Goal: Task Accomplishment & Management: Manage account settings

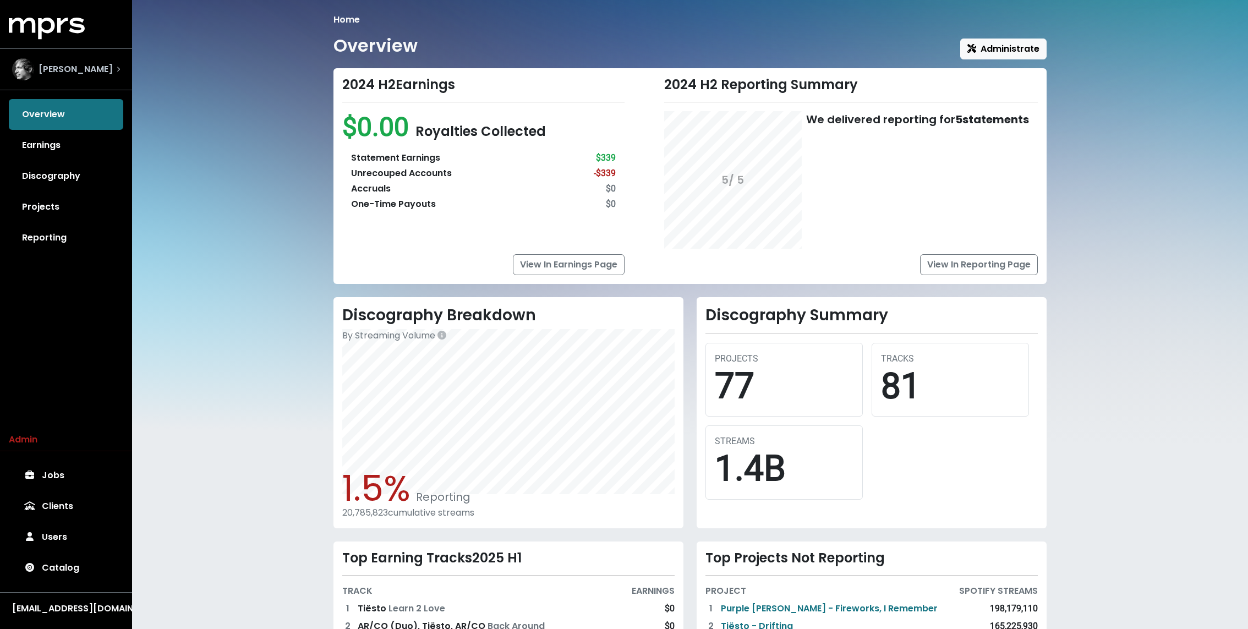
click at [32, 64] on img "Select account" at bounding box center [23, 69] width 22 height 22
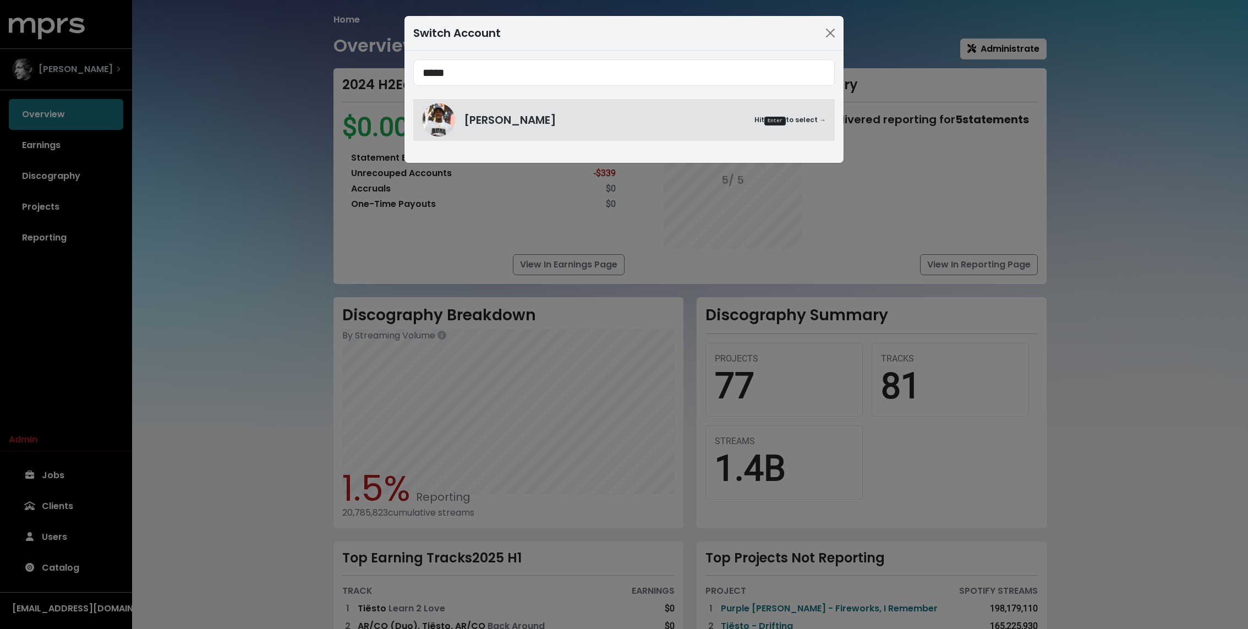
type input "*****"
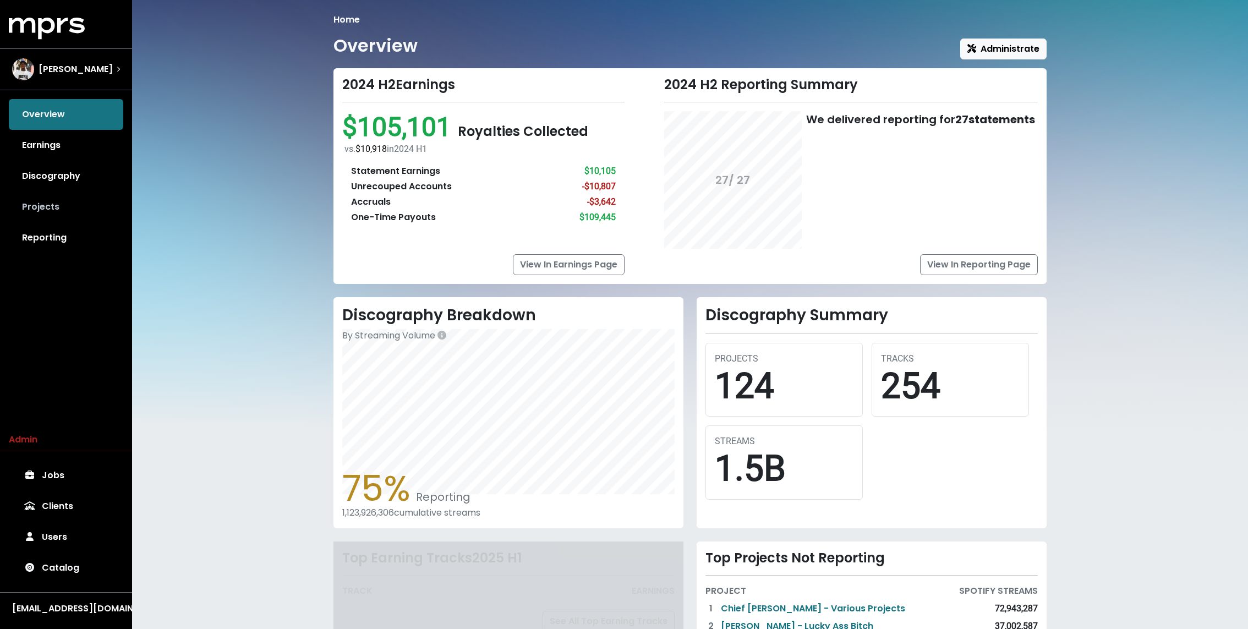
click at [31, 204] on link "Projects" at bounding box center [66, 206] width 114 height 31
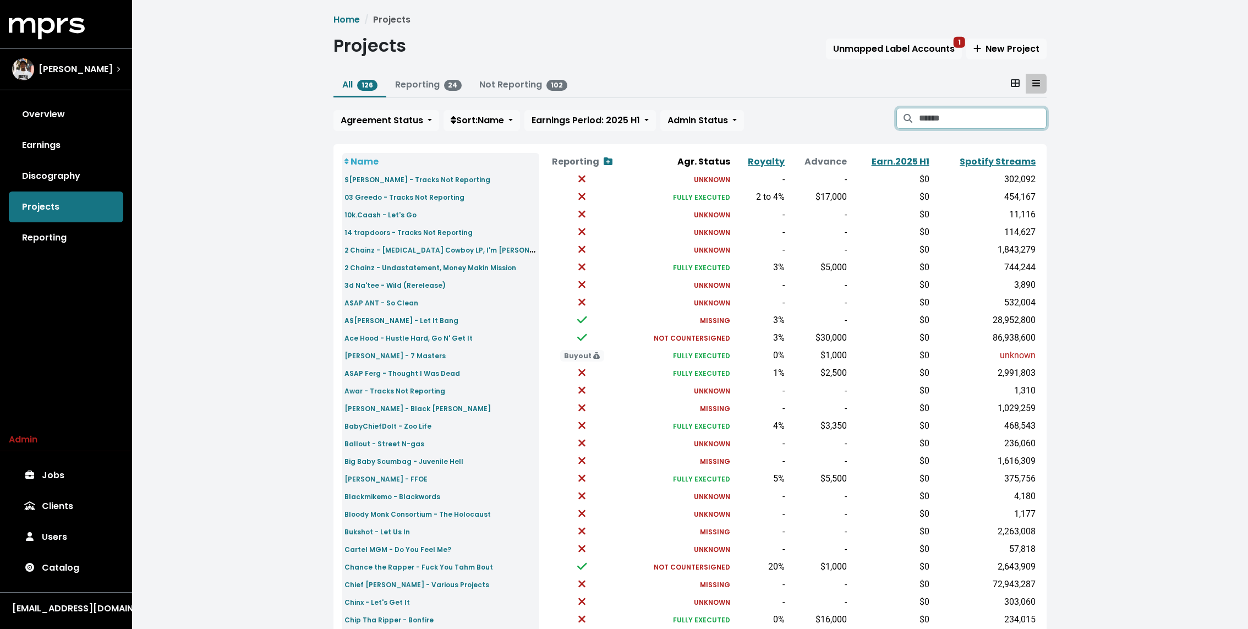
click at [937, 113] on input "Search projects" at bounding box center [983, 118] width 128 height 21
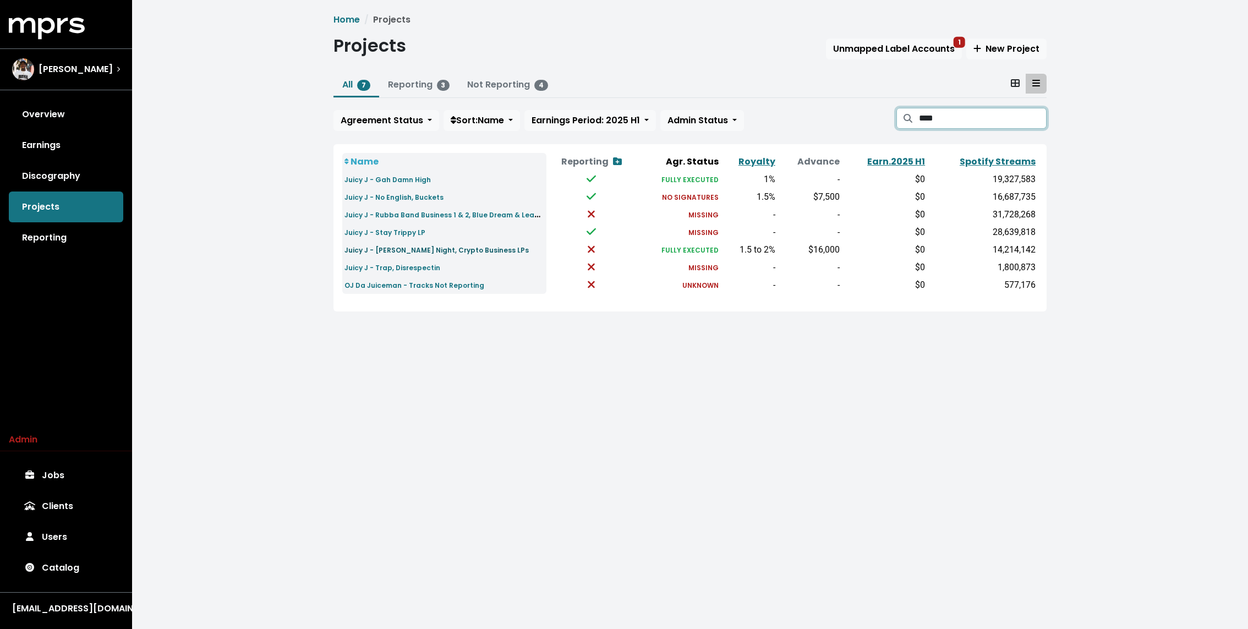
type input "****"
click at [418, 246] on small "Juicy J - Stoner's Night, Crypto Business LPs" at bounding box center [436, 249] width 184 height 9
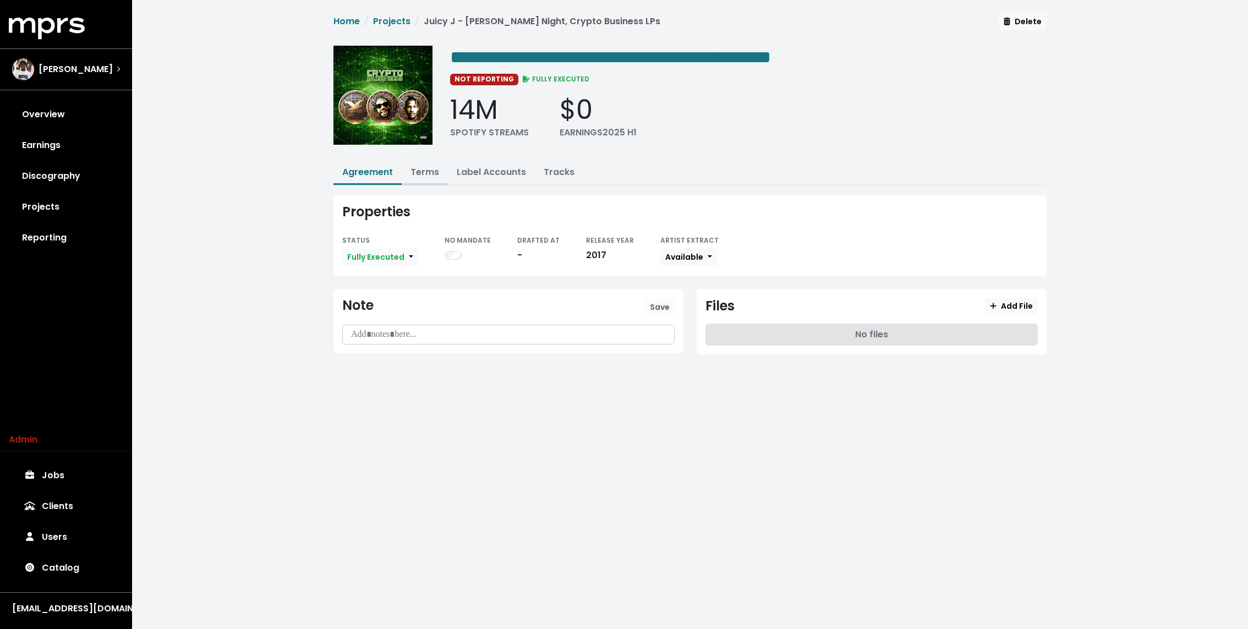
click at [425, 168] on link "Terms" at bounding box center [424, 172] width 29 height 13
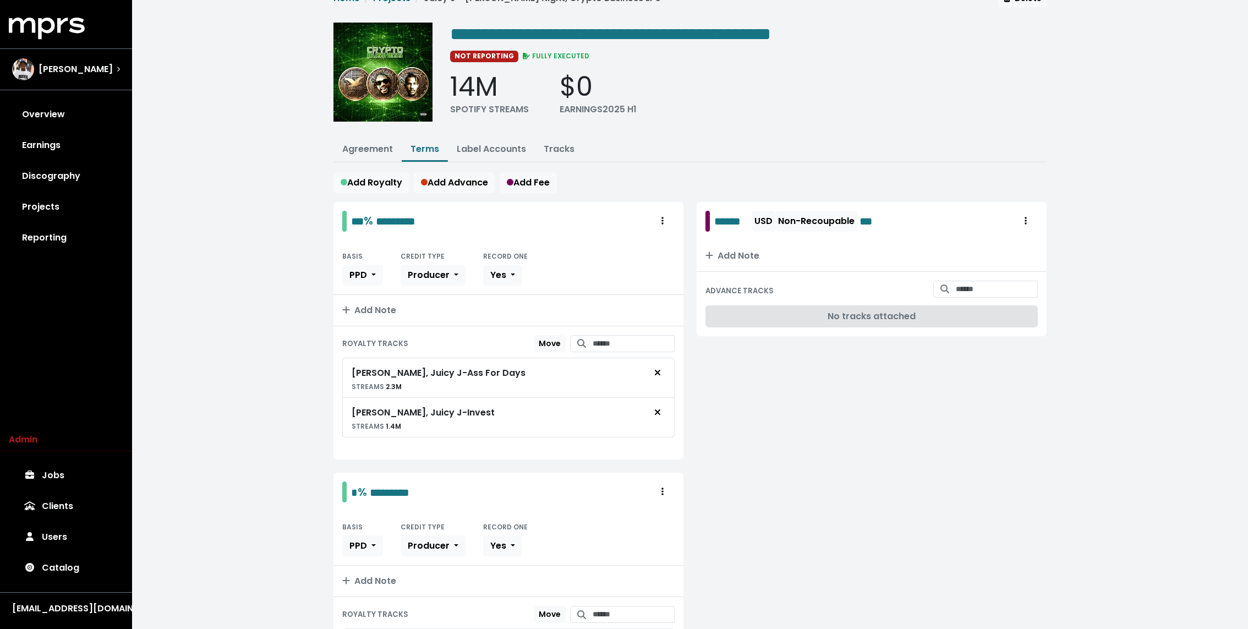
scroll to position [33, 0]
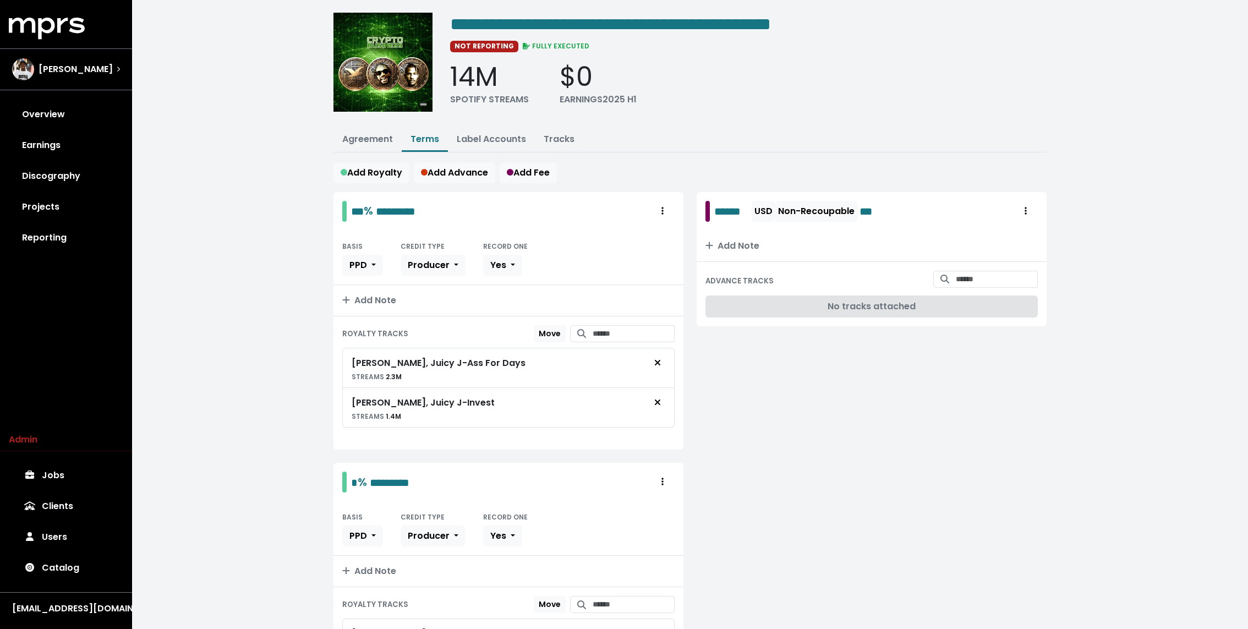
click at [278, 198] on div "**********" at bounding box center [690, 614] width 1116 height 1294
click at [278, 194] on div "**********" at bounding box center [690, 614] width 1116 height 1294
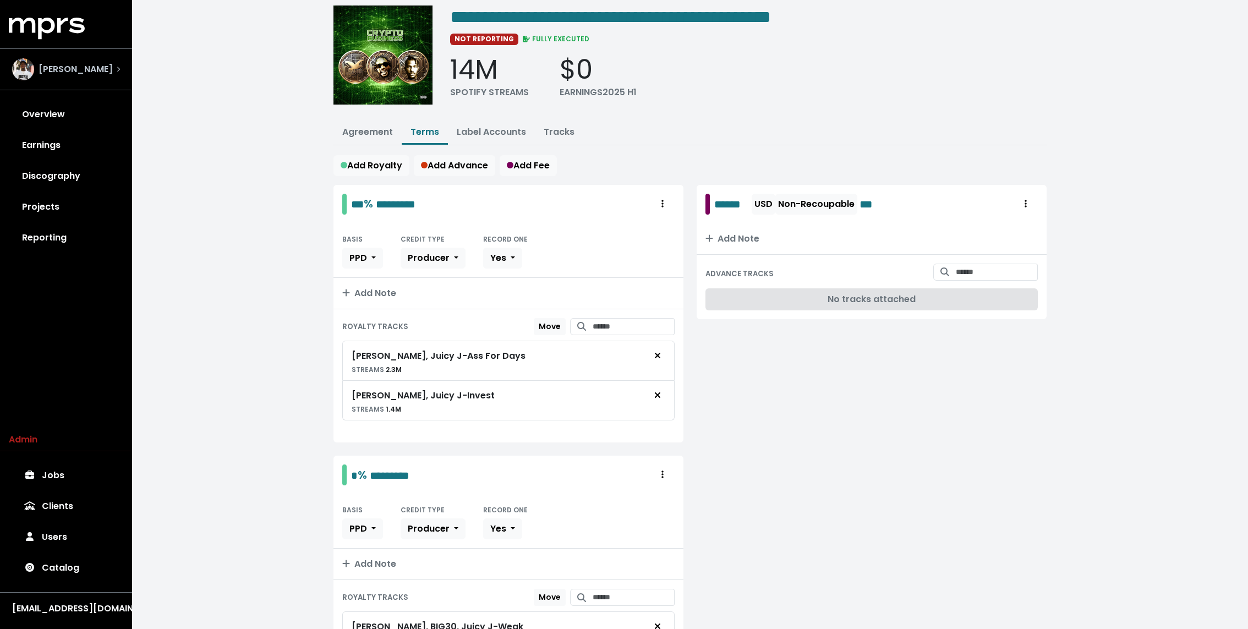
click at [50, 69] on span "Lex Luger" at bounding box center [76, 69] width 74 height 13
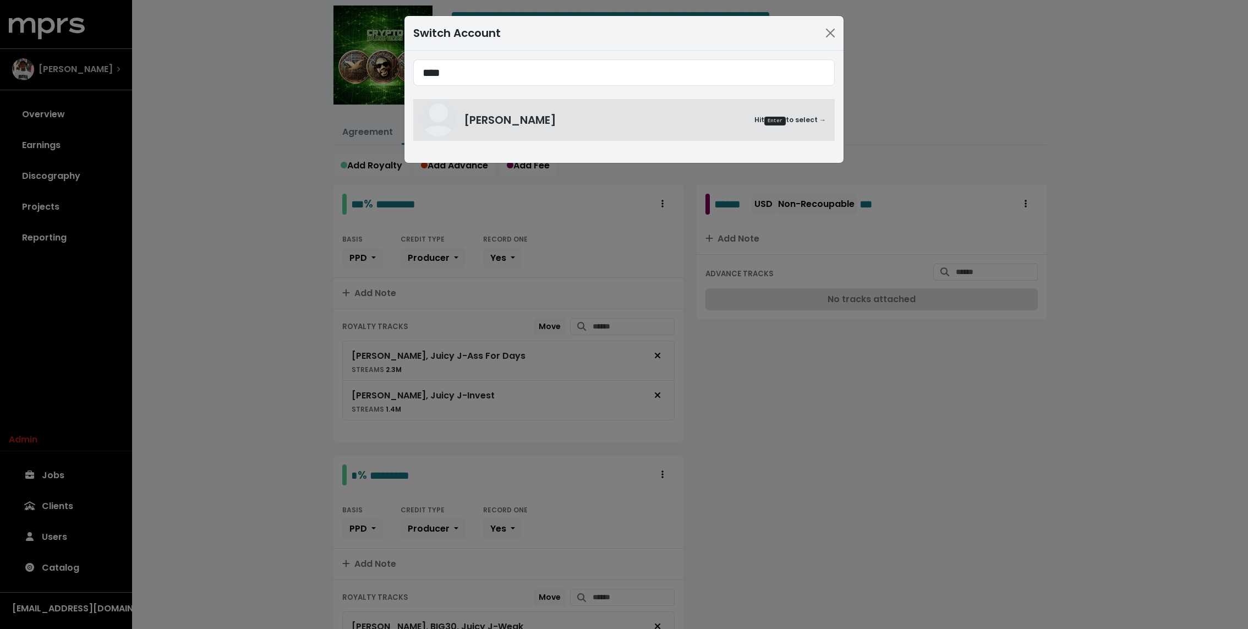
type input "****"
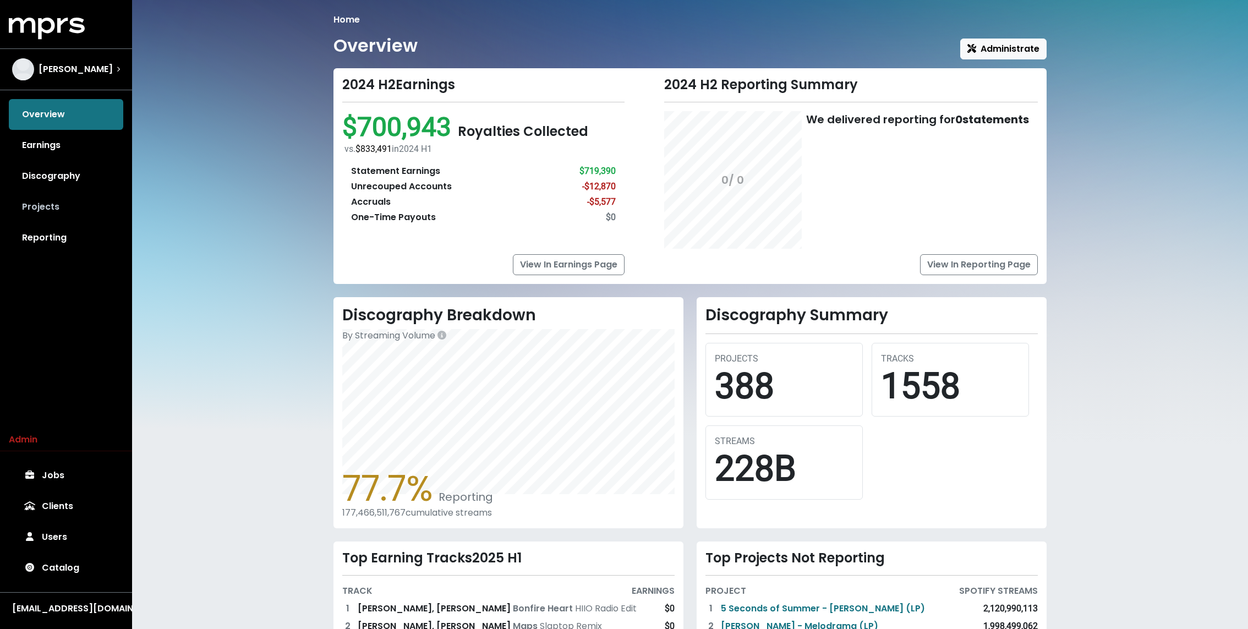
click at [48, 194] on link "Projects" at bounding box center [66, 206] width 114 height 31
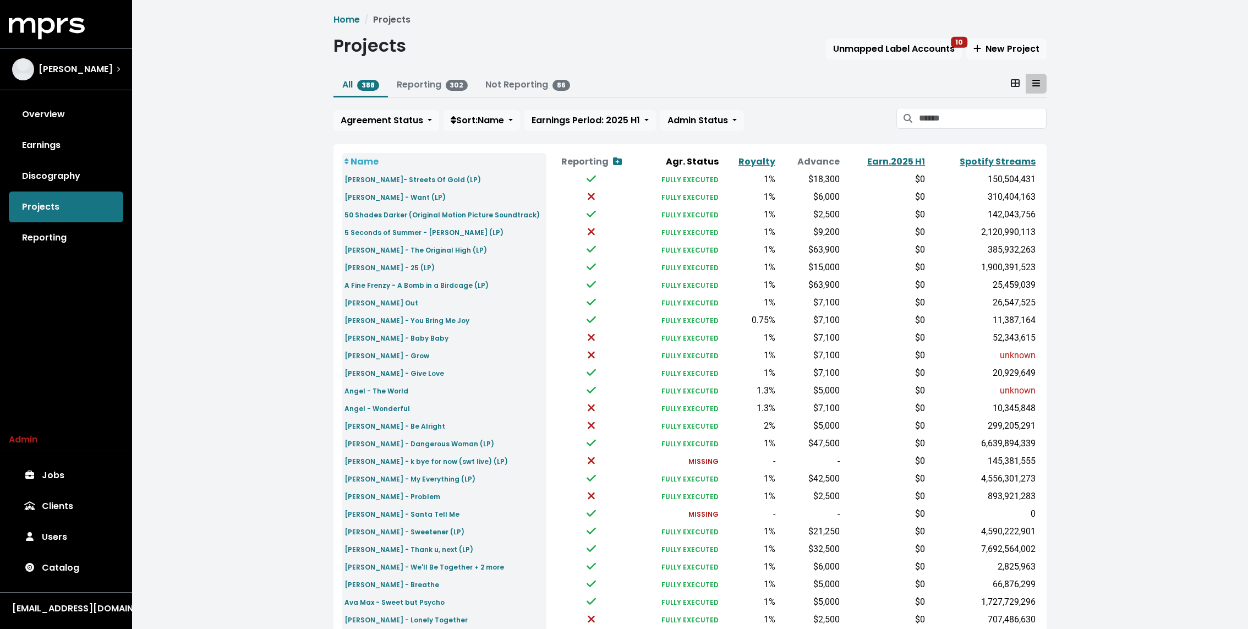
click at [929, 37] on div "Projects Unmapped Label Accounts 10 New Project" at bounding box center [689, 47] width 713 height 25
click at [916, 48] on span "Unmapped Label Accounts 10" at bounding box center [894, 48] width 122 height 13
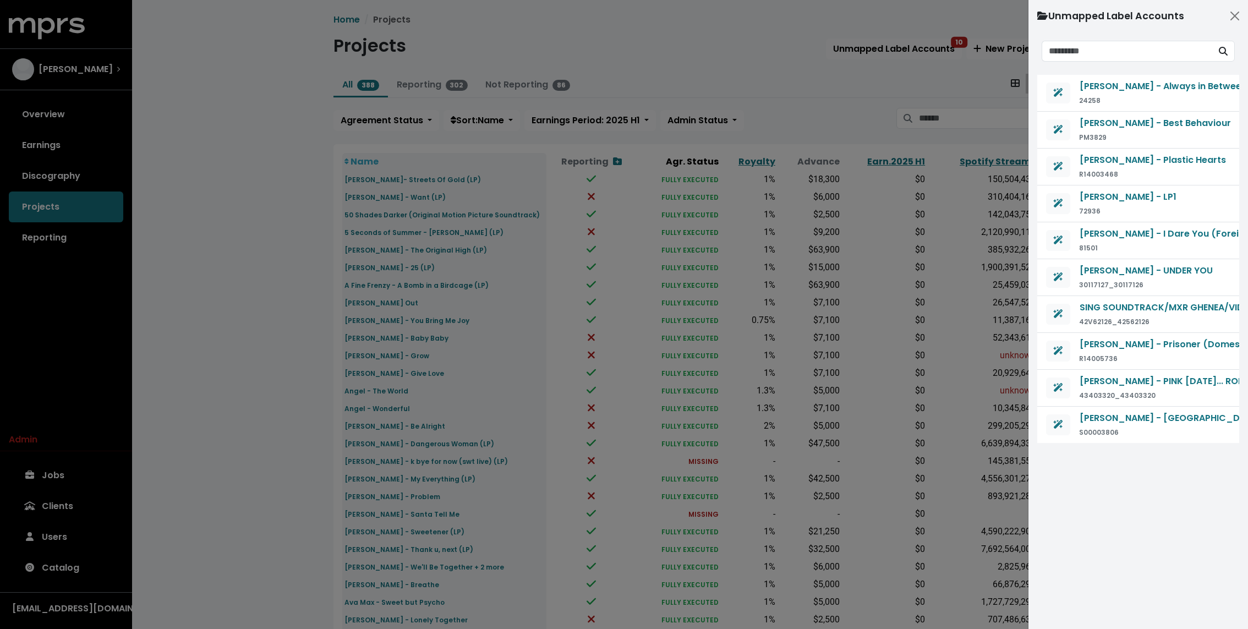
click at [751, 112] on div at bounding box center [624, 314] width 1248 height 629
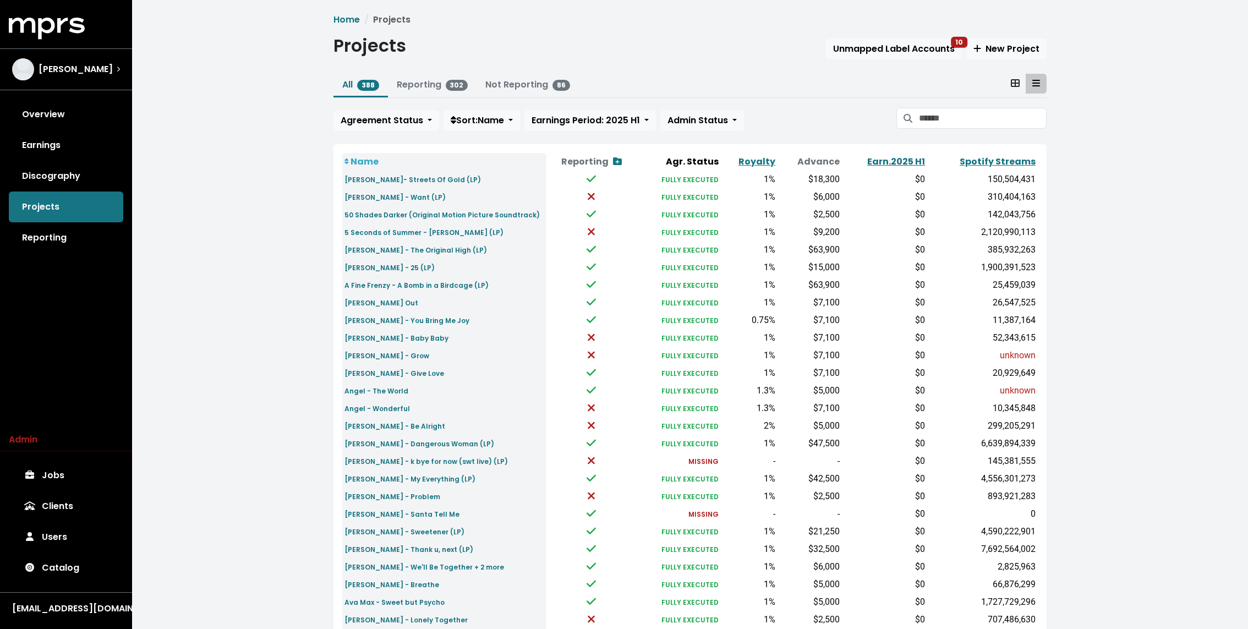
scroll to position [192, 0]
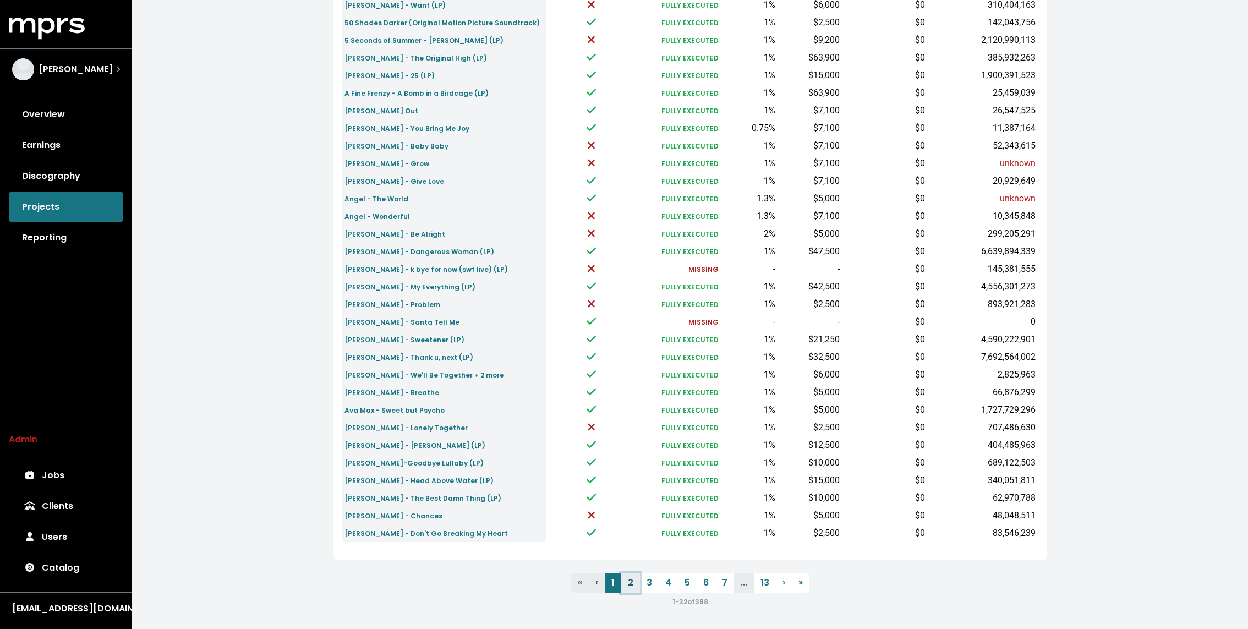
click at [629, 582] on link "2" at bounding box center [630, 583] width 19 height 20
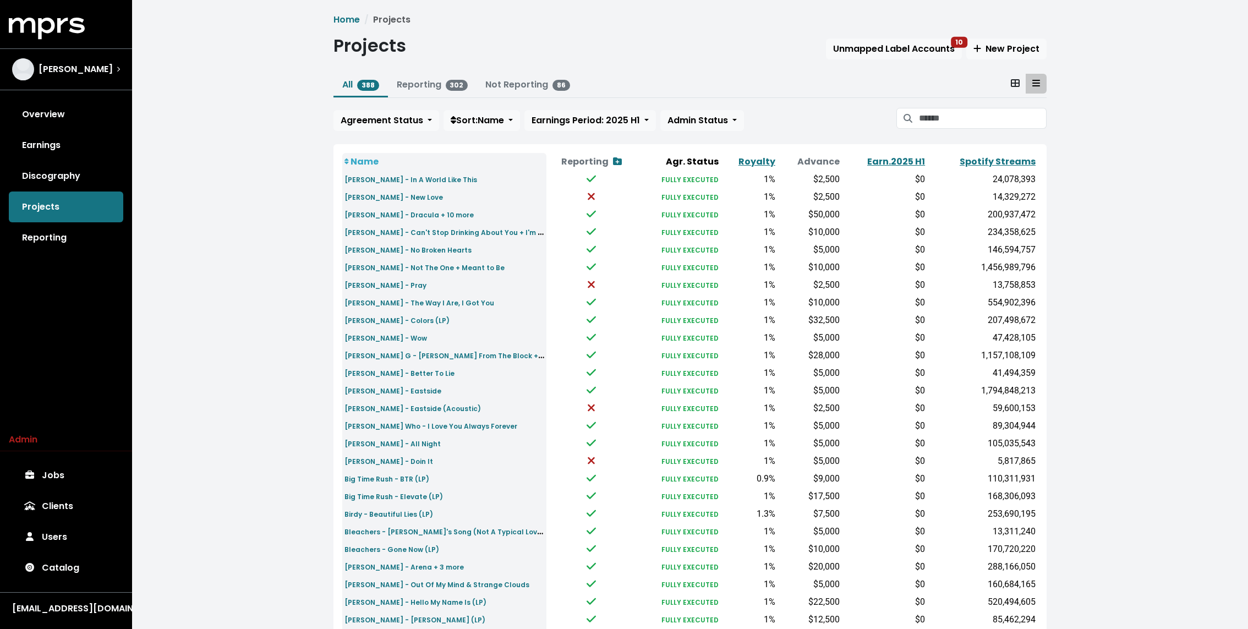
scroll to position [192, 0]
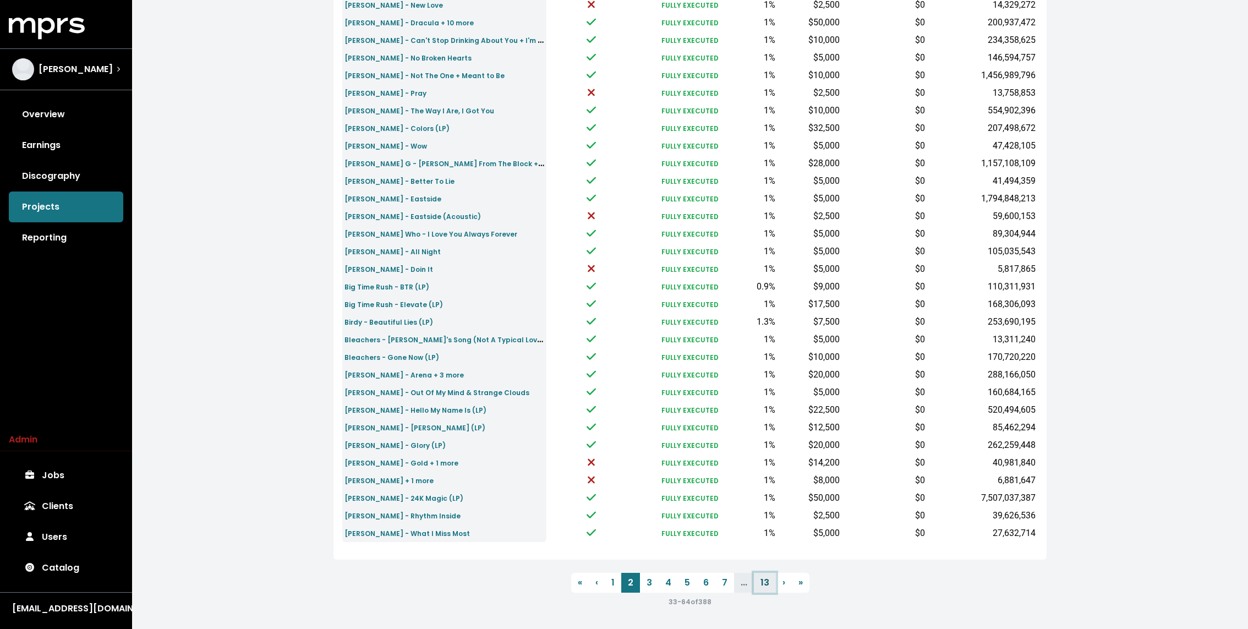
click at [759, 577] on link "13" at bounding box center [765, 583] width 22 height 20
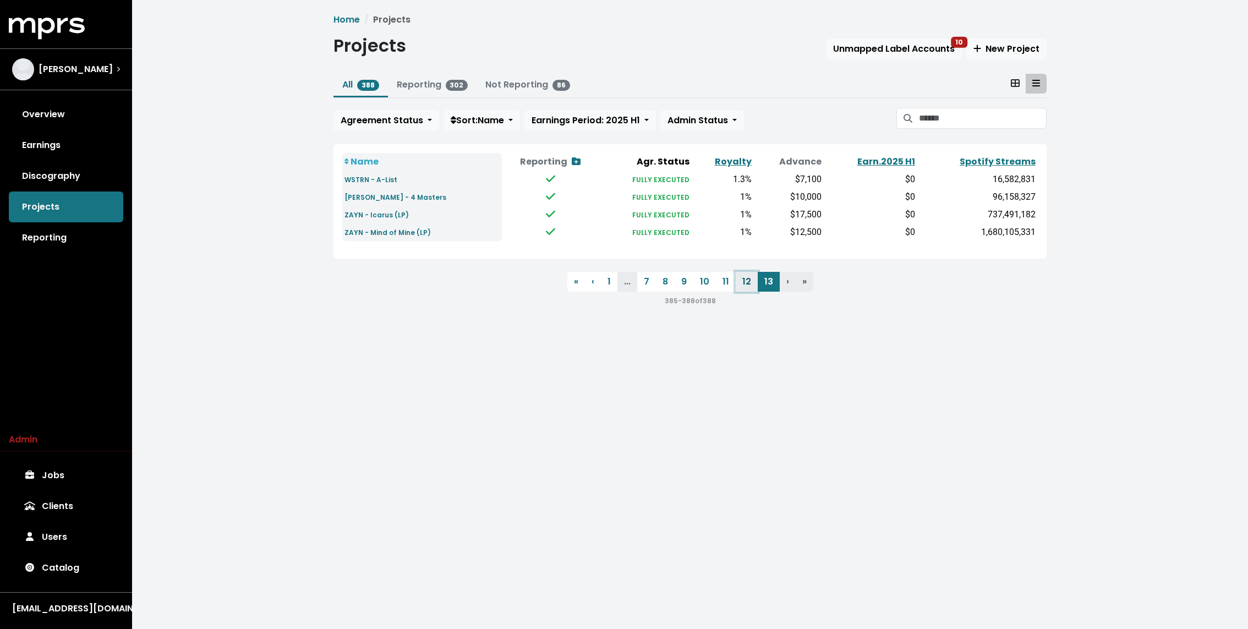
click at [744, 283] on link "12" at bounding box center [747, 282] width 22 height 20
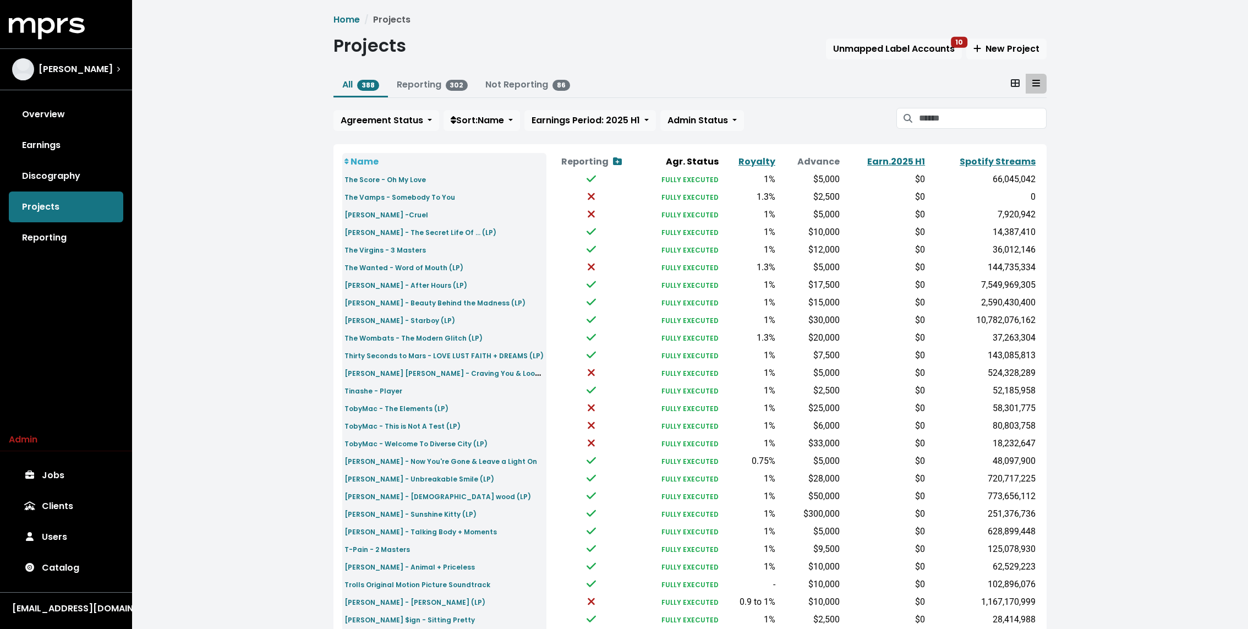
scroll to position [192, 0]
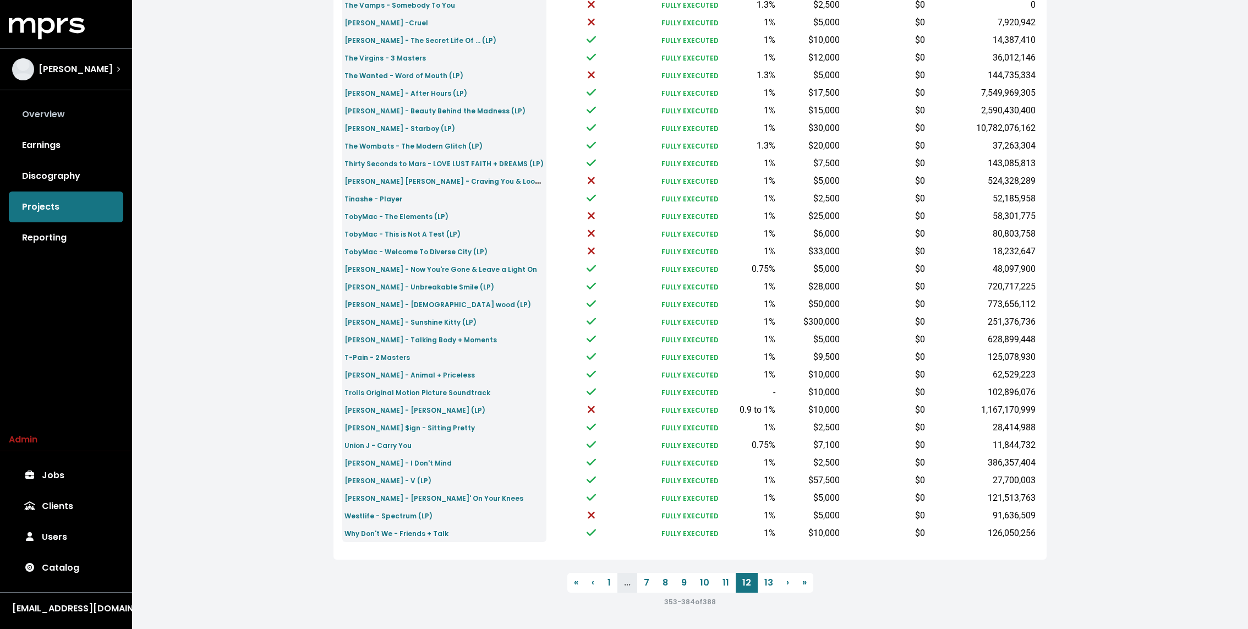
click at [103, 112] on link "Overview" at bounding box center [66, 114] width 114 height 31
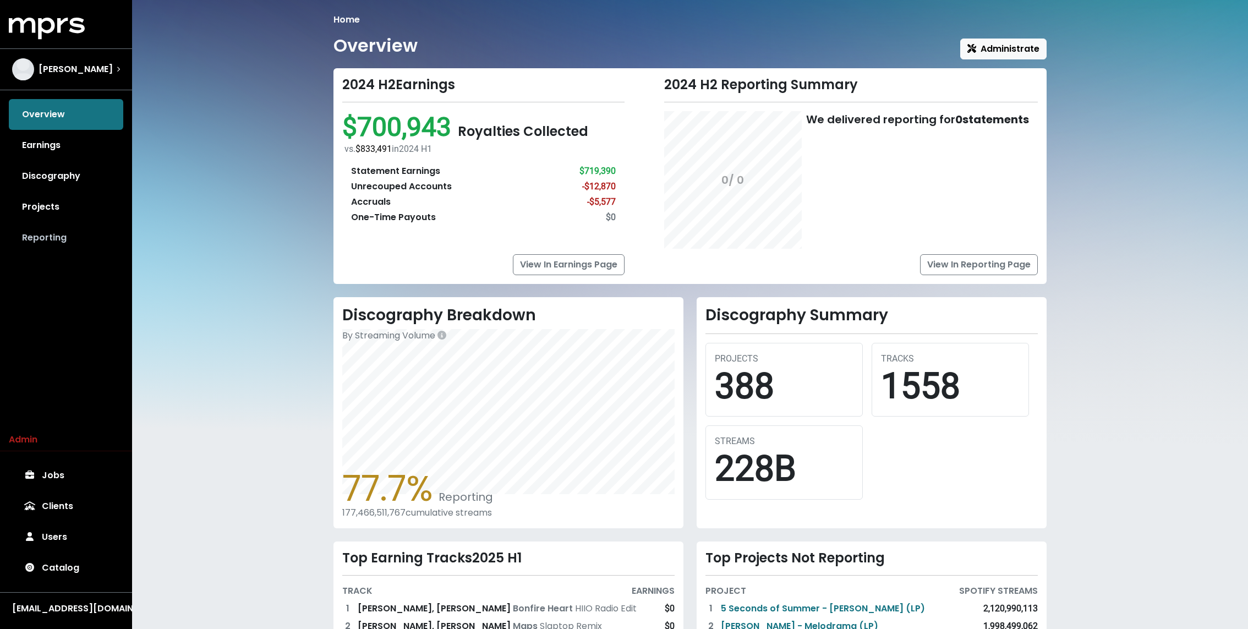
click at [44, 239] on link "Reporting" at bounding box center [66, 237] width 114 height 31
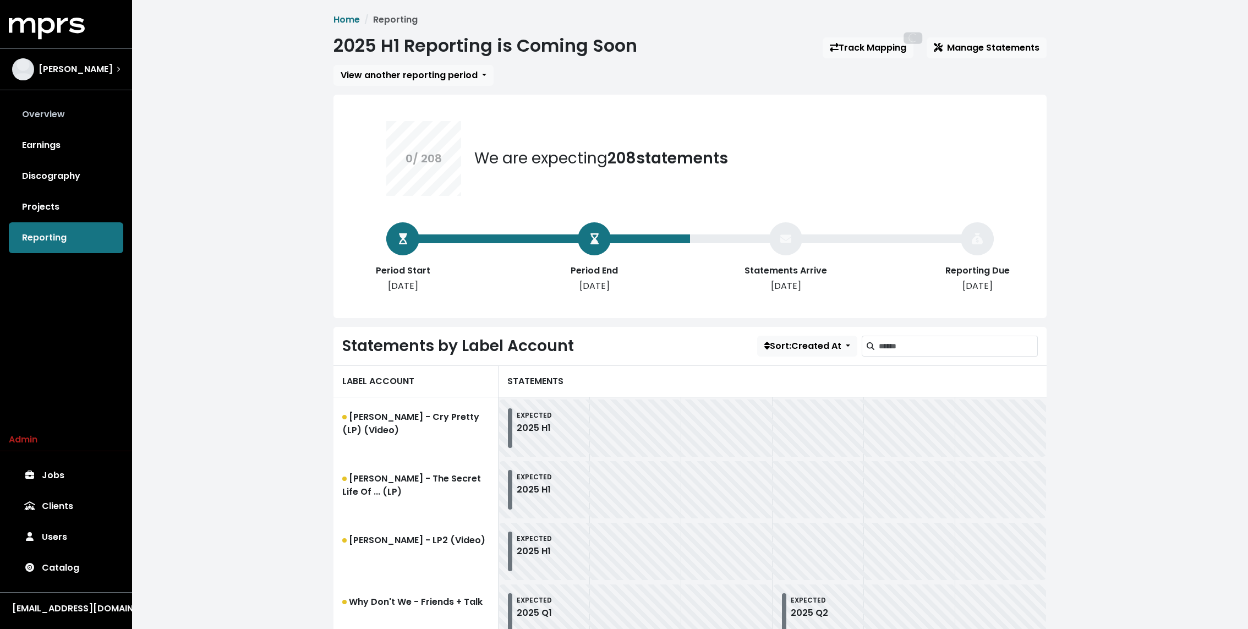
click at [49, 117] on link "Overview" at bounding box center [66, 114] width 114 height 31
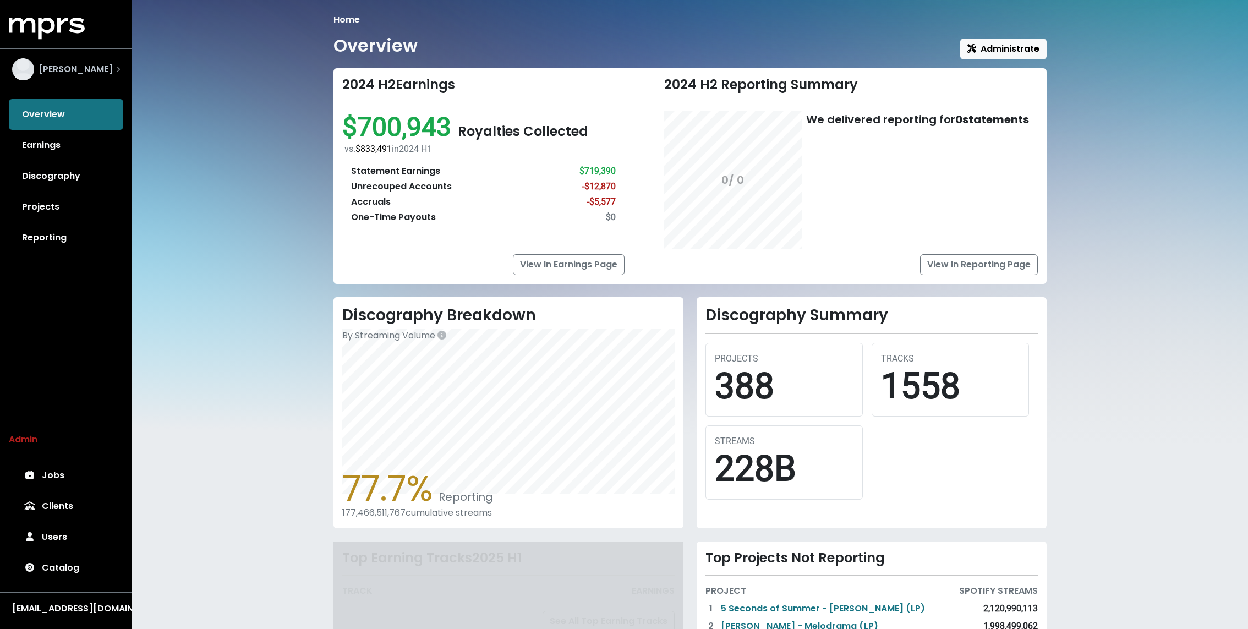
click at [58, 72] on span "Serban Ghenea" at bounding box center [76, 69] width 74 height 13
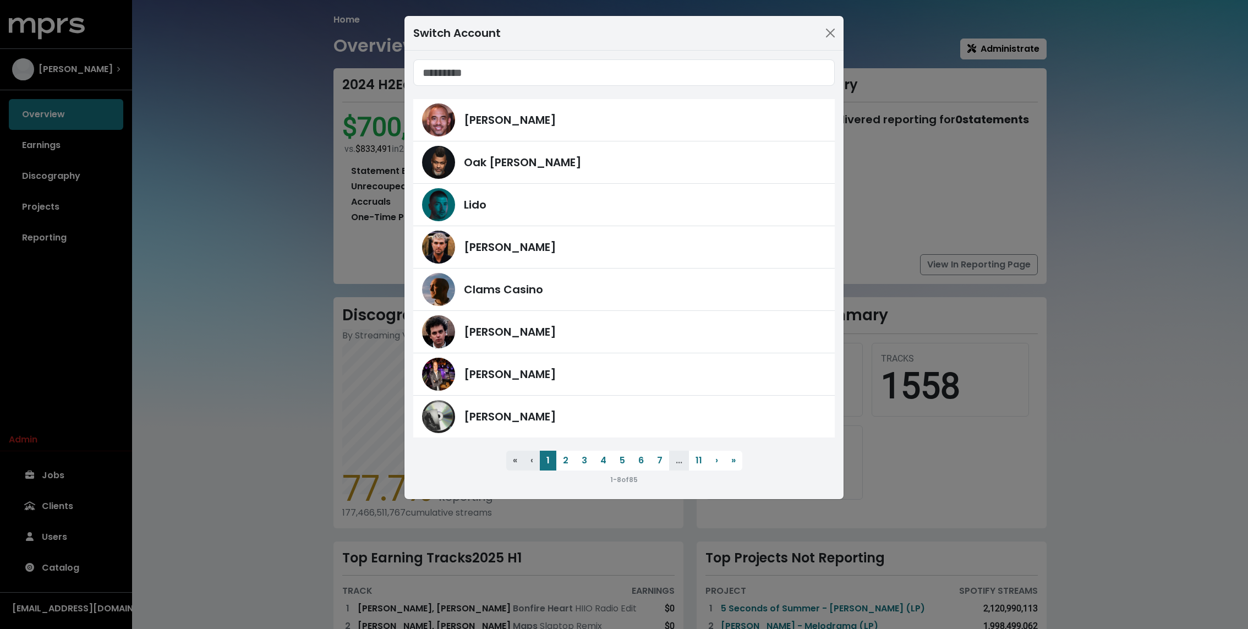
click at [256, 211] on div "Switch Account Harvey Mason Jr Oak Felder Lido Fred Gibson Clams Casino James F…" at bounding box center [624, 314] width 1248 height 629
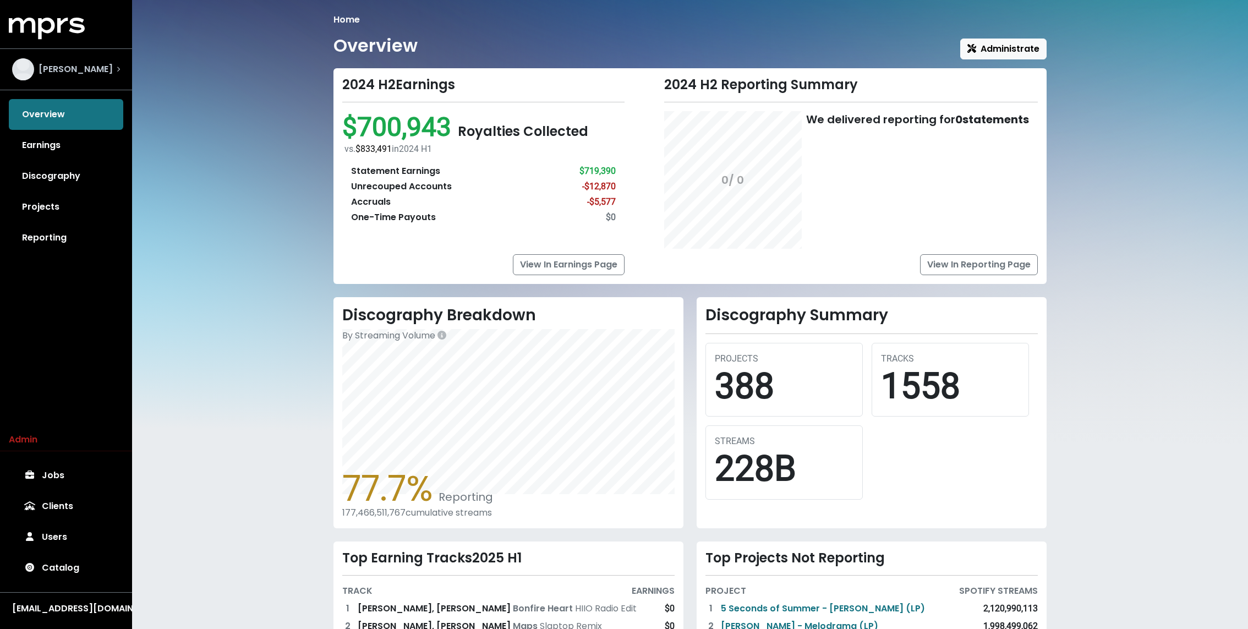
click at [45, 54] on div "Serban Ghenea" at bounding box center [65, 70] width 125 height 40
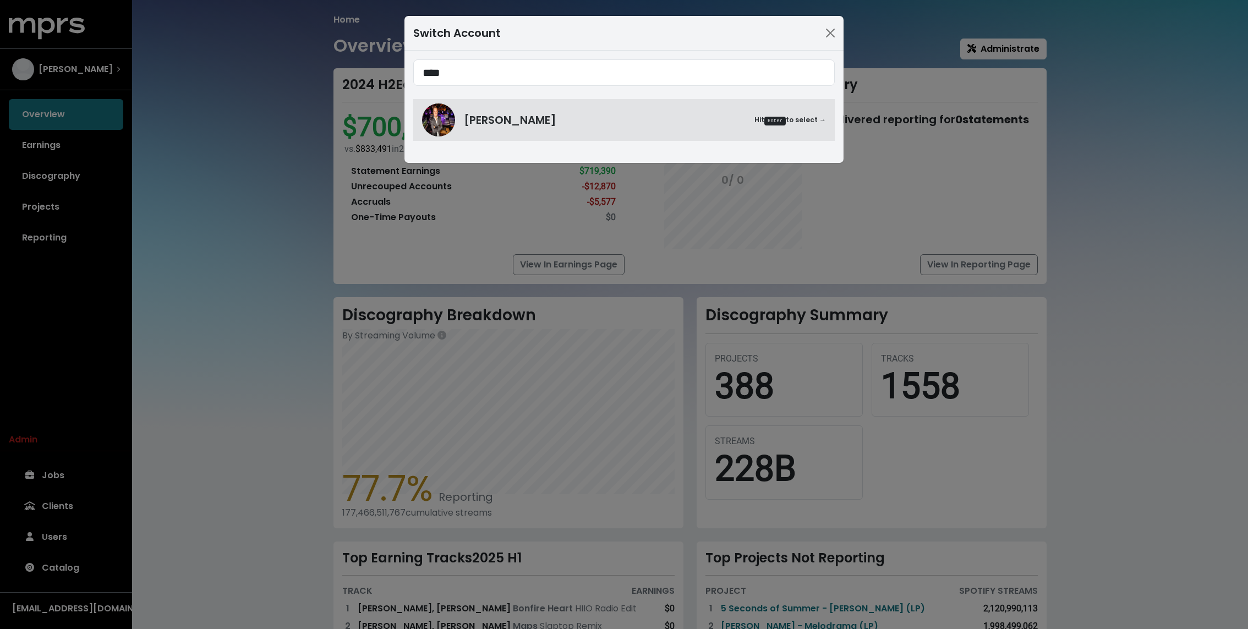
type input "****"
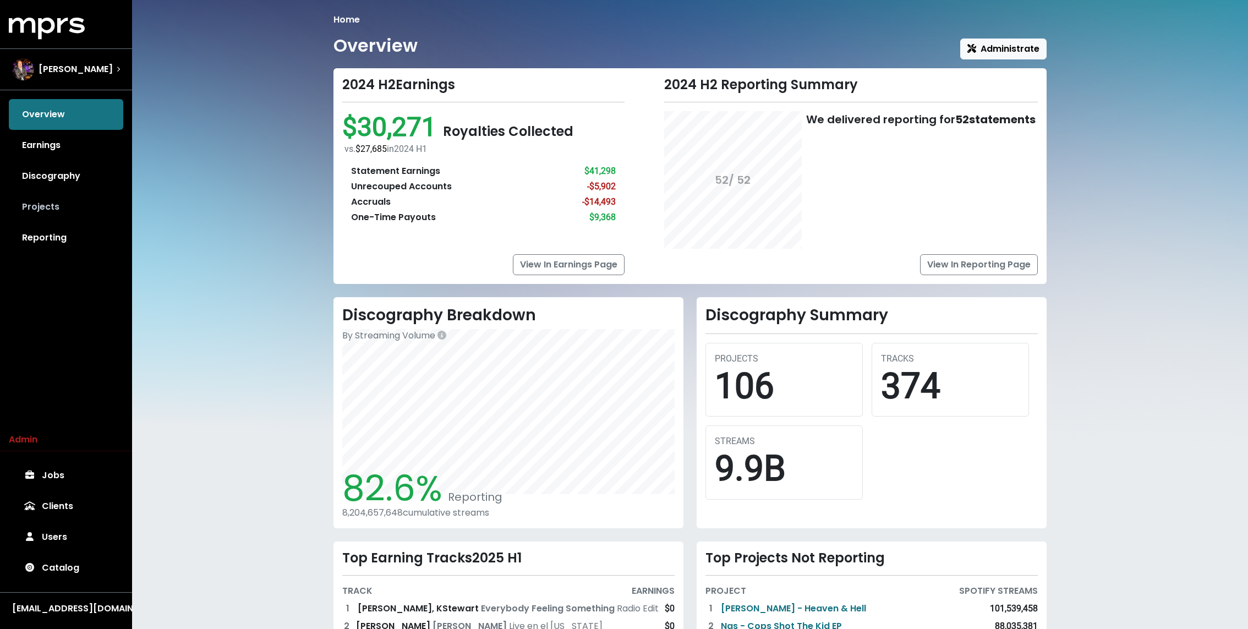
click at [72, 201] on link "Projects" at bounding box center [66, 206] width 114 height 31
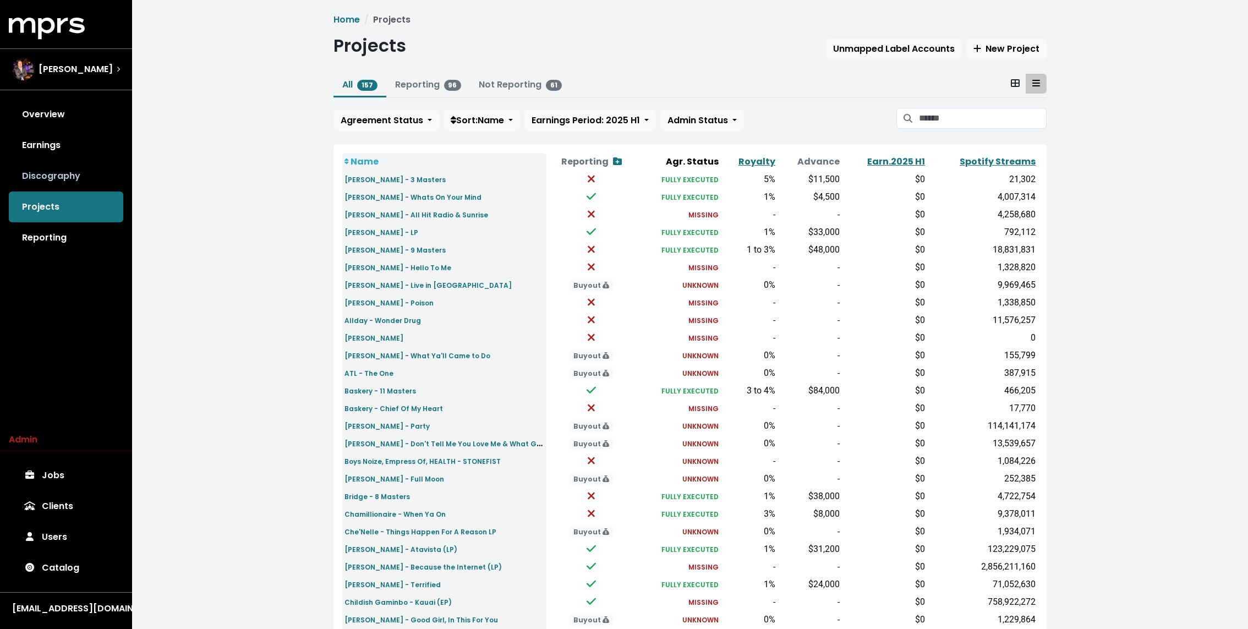
click at [86, 170] on link "Discography" at bounding box center [66, 176] width 114 height 31
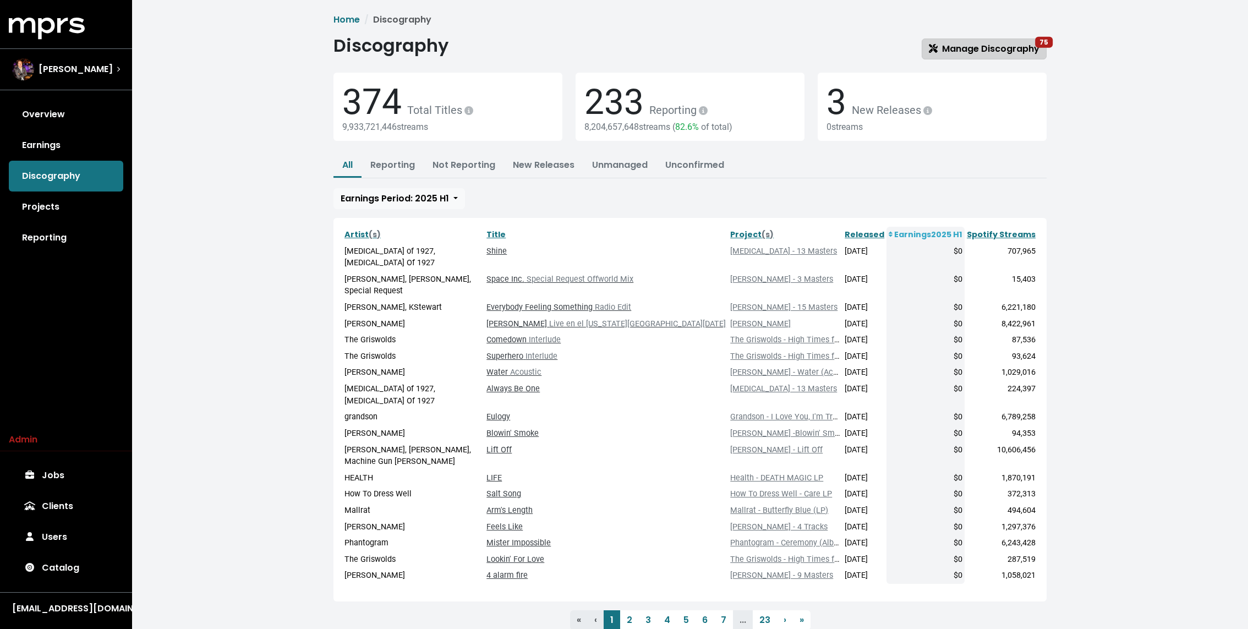
click at [966, 45] on span "Manage Discography 75" at bounding box center [984, 48] width 111 height 13
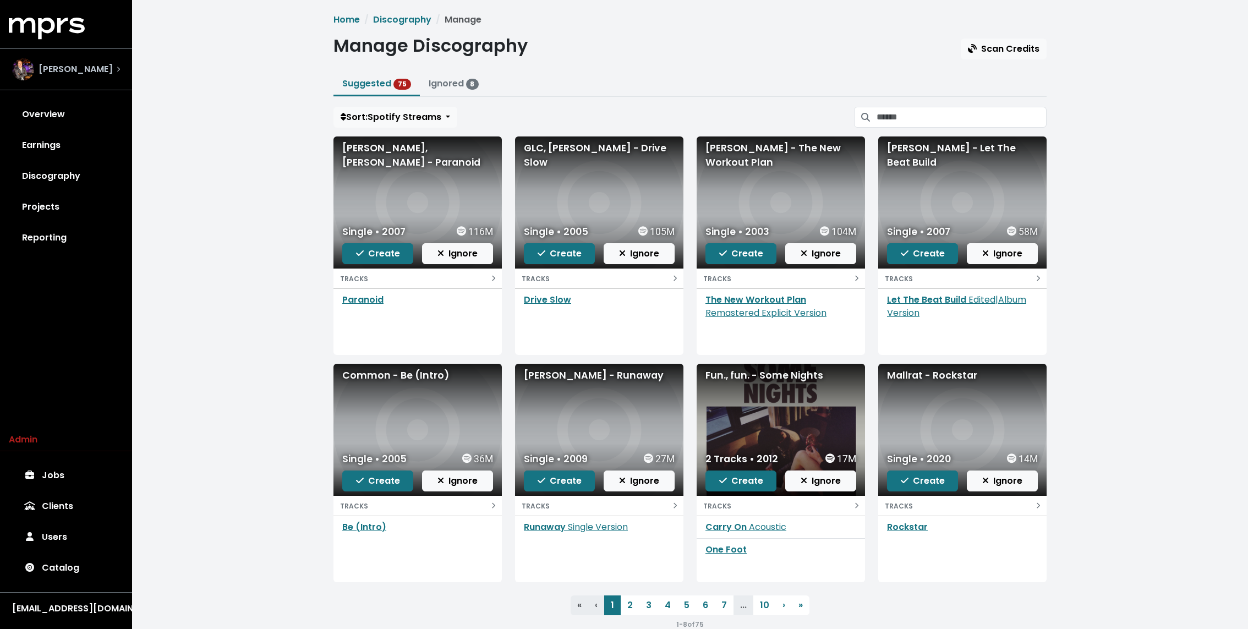
click at [79, 66] on span "Andrew Dawson" at bounding box center [76, 69] width 74 height 13
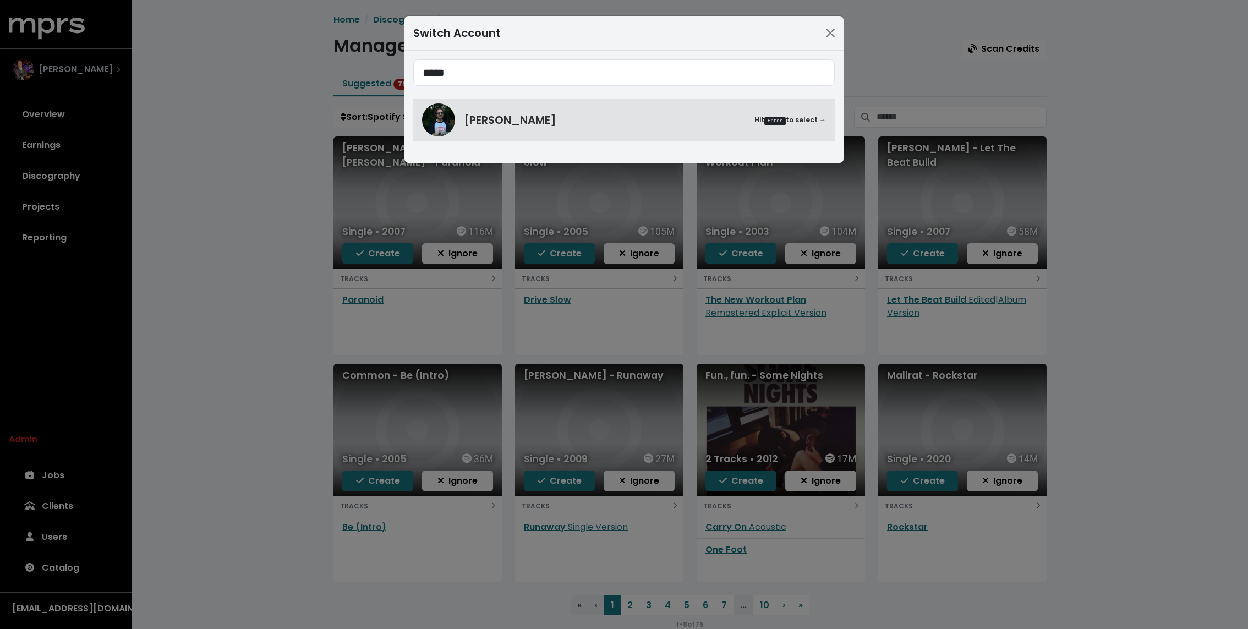
type input "*****"
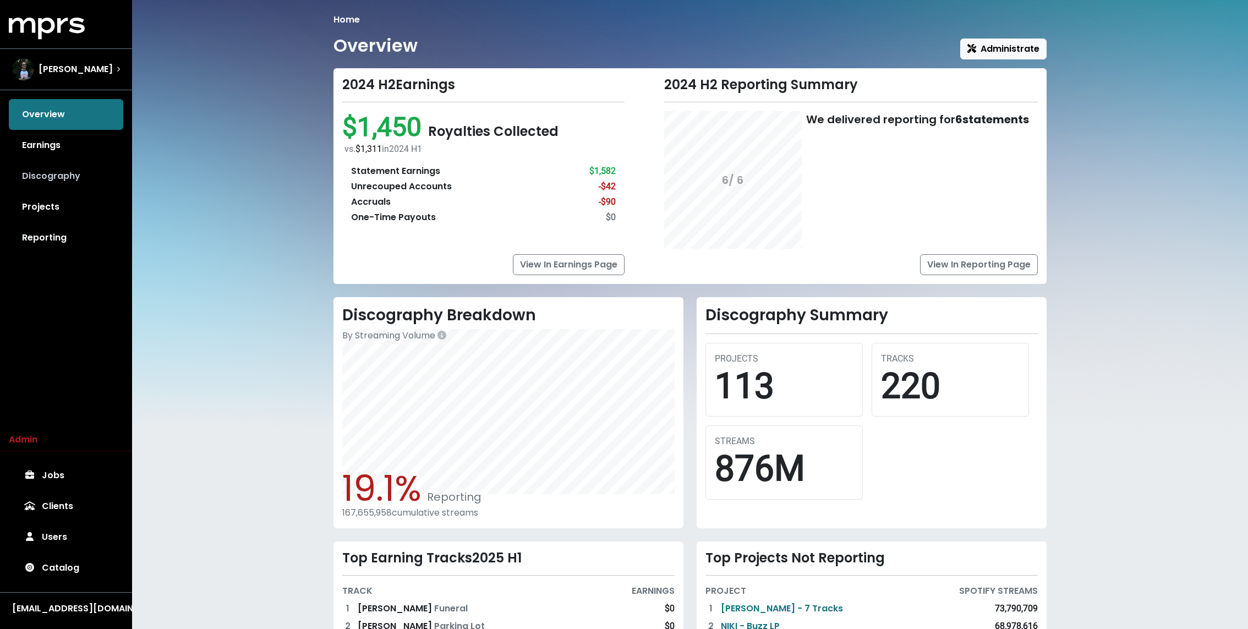
click at [30, 171] on link "Discography" at bounding box center [66, 176] width 114 height 31
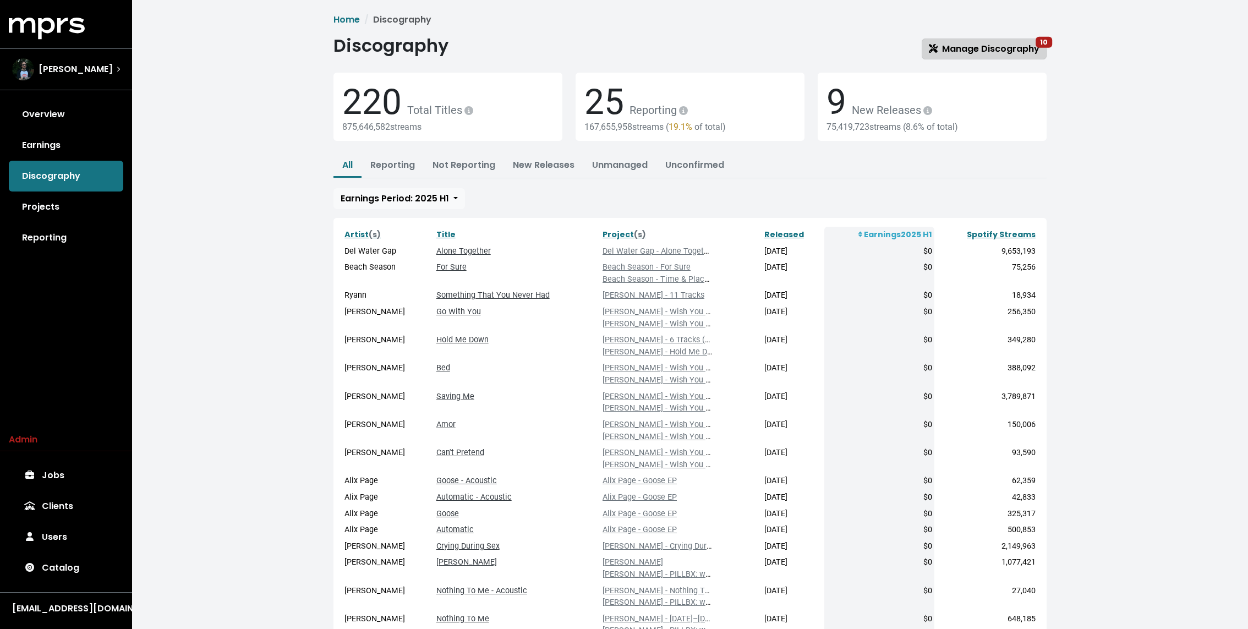
click at [975, 45] on span "Manage Discography 10" at bounding box center [984, 48] width 111 height 13
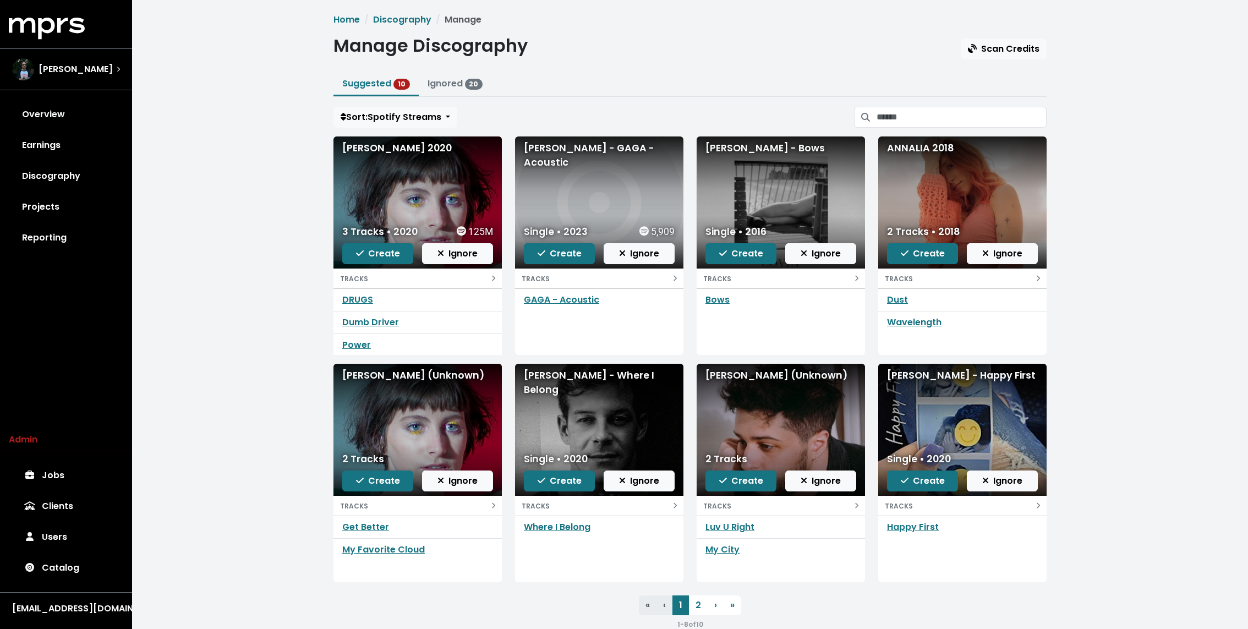
scroll to position [23, 0]
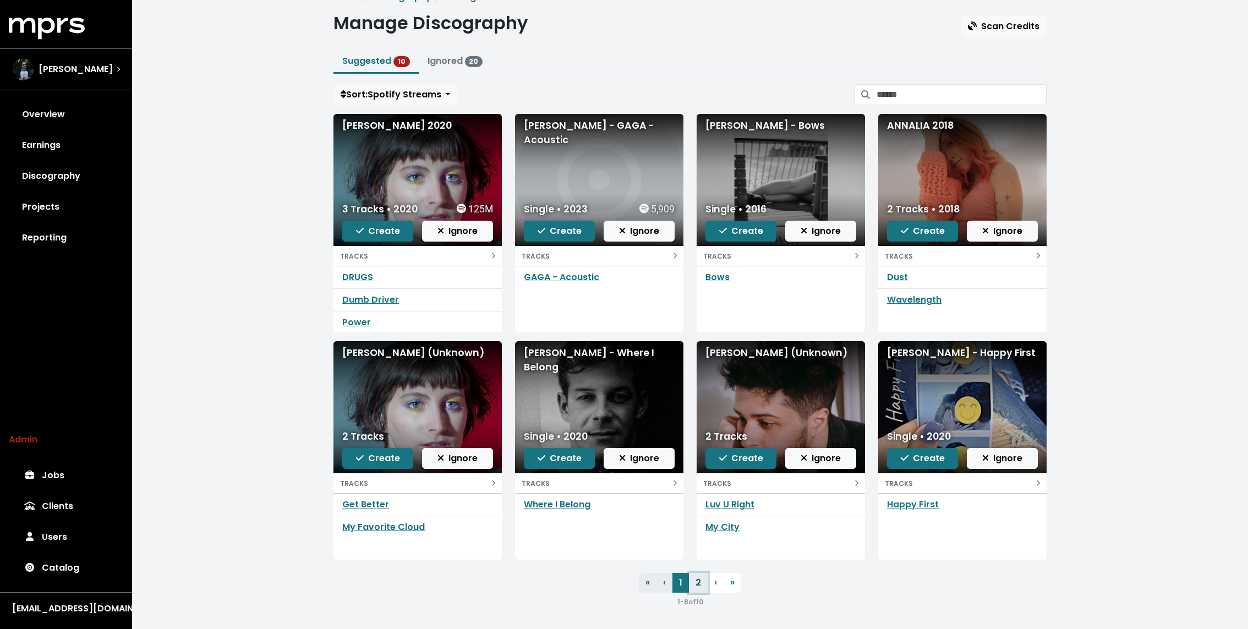
click at [698, 578] on link "2" at bounding box center [698, 583] width 19 height 20
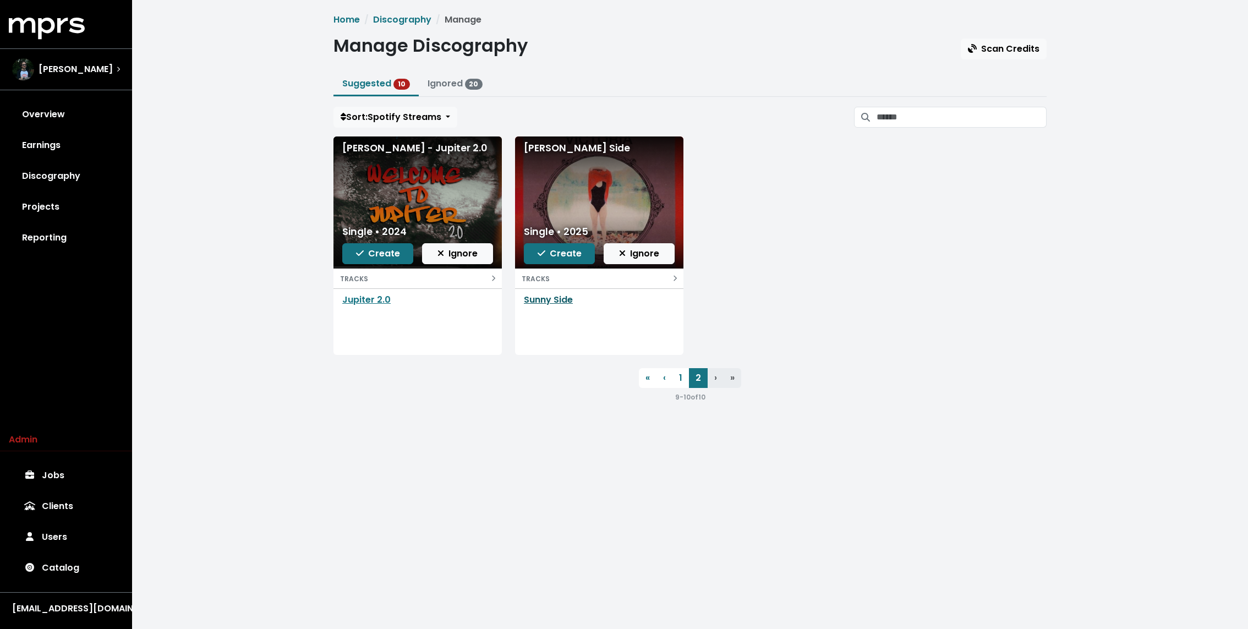
click at [559, 294] on link "Sunny Side" at bounding box center [548, 299] width 49 height 13
click at [566, 250] on span "Create" at bounding box center [559, 253] width 44 height 13
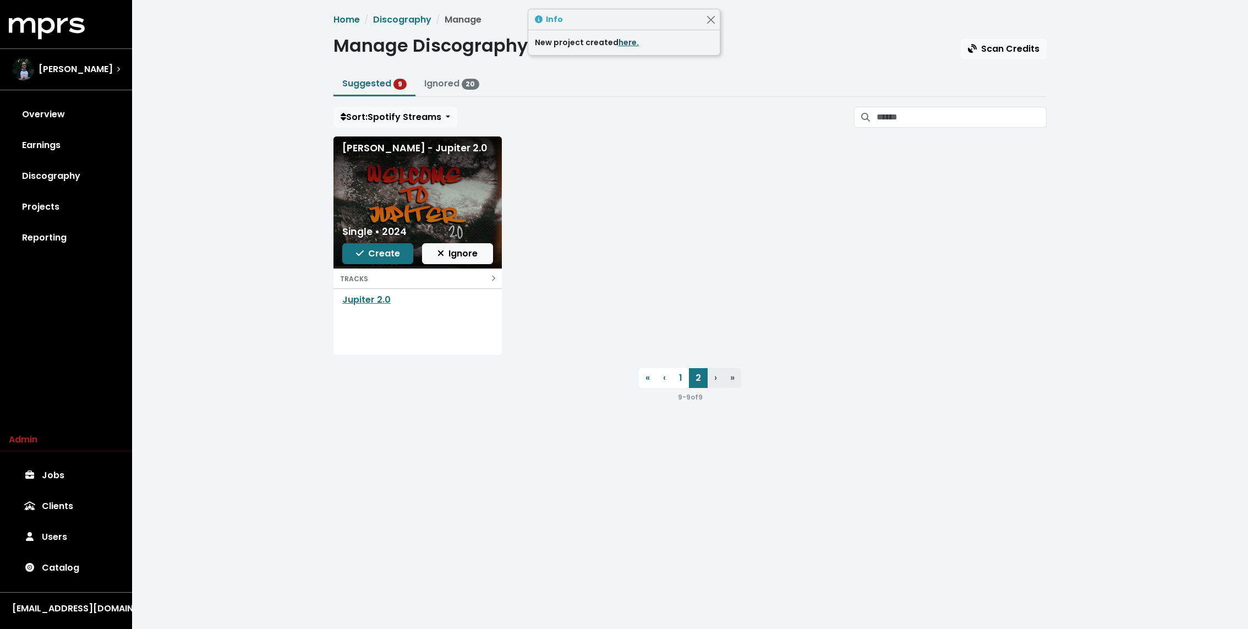
click at [624, 45] on link "here." at bounding box center [628, 42] width 20 height 11
click at [687, 383] on link "1" at bounding box center [680, 378] width 17 height 20
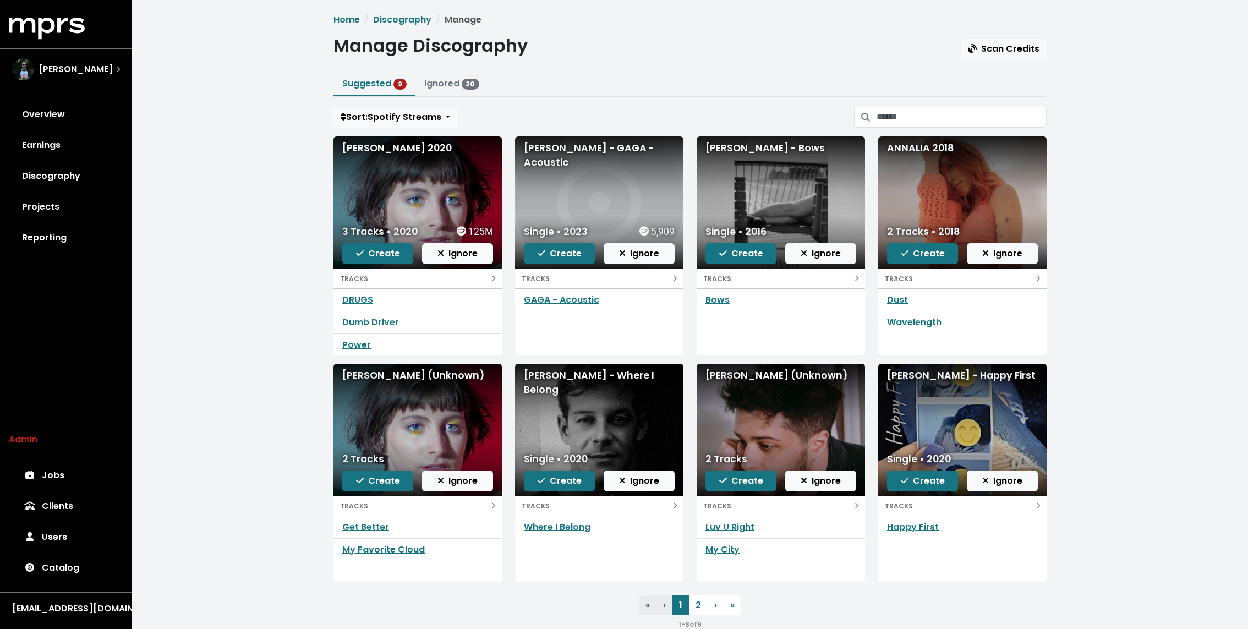
click at [265, 352] on div "Home Discography Manage Manage Discography Scan Credits Suggested 9 Ignored 20 …" at bounding box center [690, 326] width 1116 height 652
click at [544, 529] on link "Where I Belong" at bounding box center [557, 526] width 67 height 13
click at [228, 196] on div "Home Discography Manage Manage Discography Scan Credits Suggested 9 Ignored 20 …" at bounding box center [690, 326] width 1116 height 652
click at [76, 173] on link "Discography" at bounding box center [66, 176] width 114 height 31
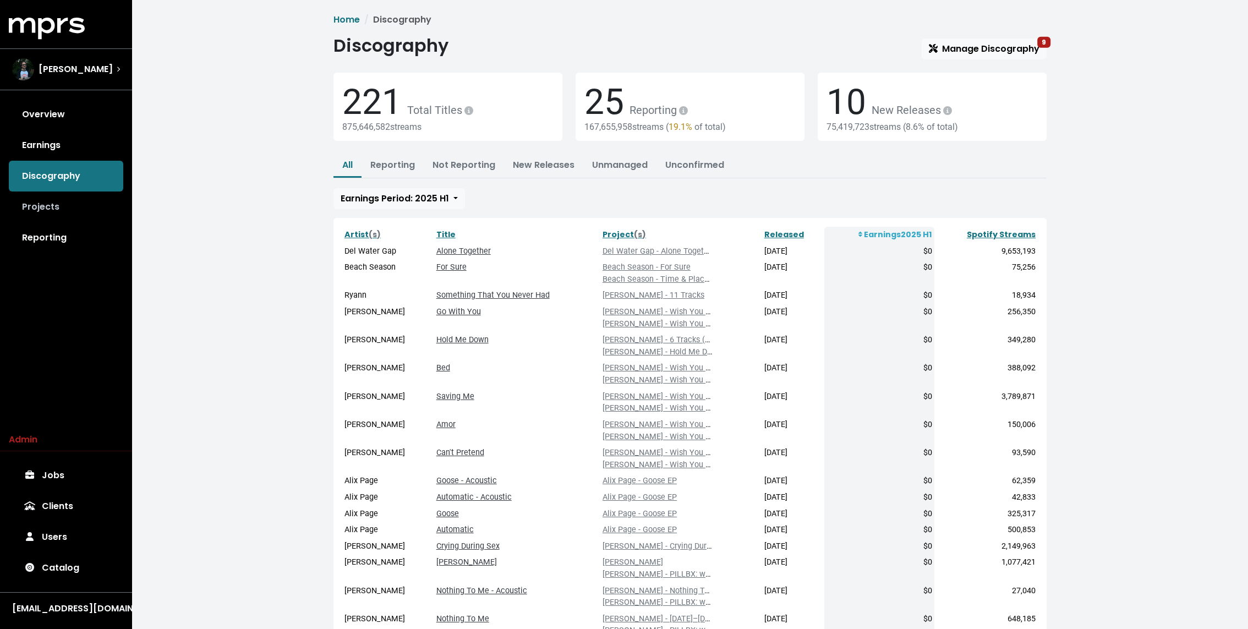
click at [66, 212] on link "Projects" at bounding box center [66, 206] width 114 height 31
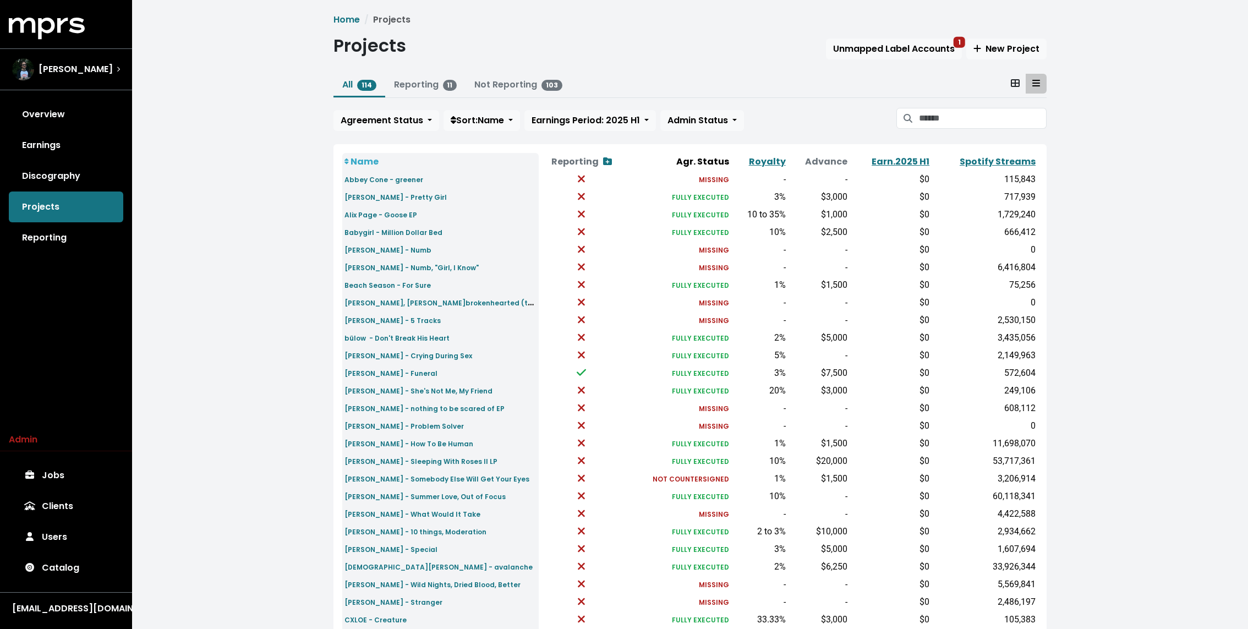
click at [403, 134] on div "All 114 Reporting 11 Not Reporting 103 Agreement Status Sort: Name Earnings Per…" at bounding box center [689, 105] width 713 height 62
click at [408, 131] on div "All 114 Reporting 11 Not Reporting 103 Agreement Status Sort: Name Earnings Per…" at bounding box center [689, 105] width 713 height 62
click at [398, 124] on span "Agreement Status" at bounding box center [382, 120] width 83 height 13
click at [381, 142] on link "Unknown" at bounding box center [385, 145] width 103 height 18
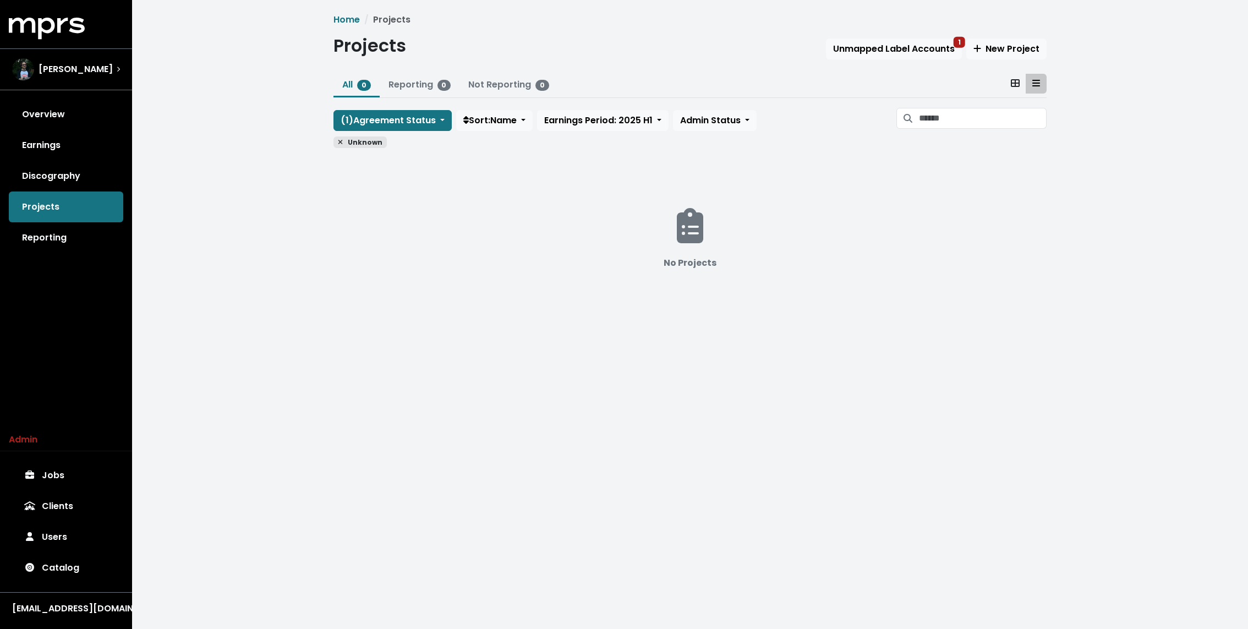
click at [380, 108] on div "( 1 ) Agreement Status Missing In Progress No Signatures Not Countersigned Full…" at bounding box center [689, 119] width 713 height 23
click at [345, 140] on span "Unknown" at bounding box center [359, 142] width 53 height 12
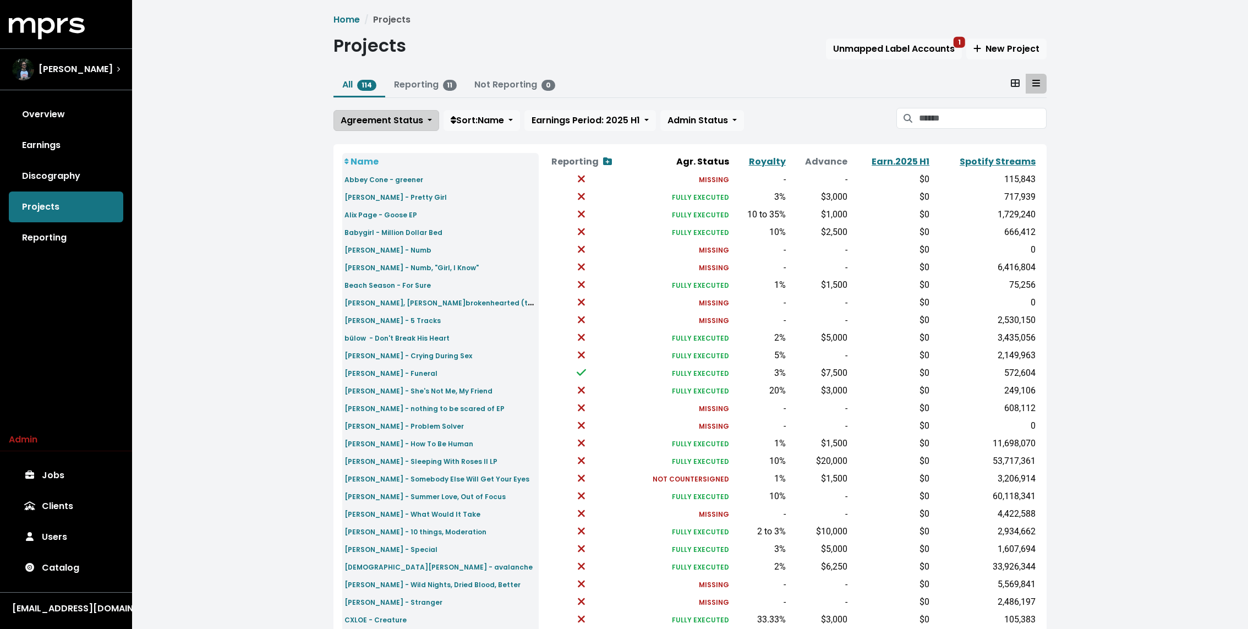
click at [385, 117] on span "Agreement Status" at bounding box center [382, 120] width 83 height 13
click at [365, 161] on link "Missing" at bounding box center [385, 162] width 103 height 18
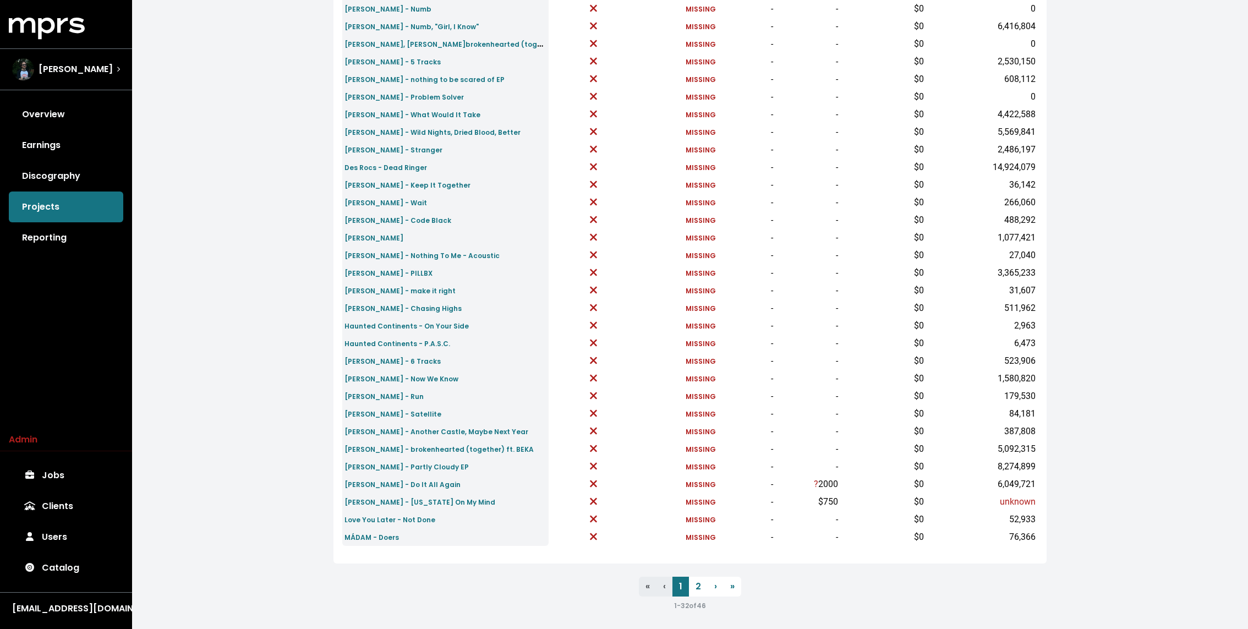
scroll to position [205, 0]
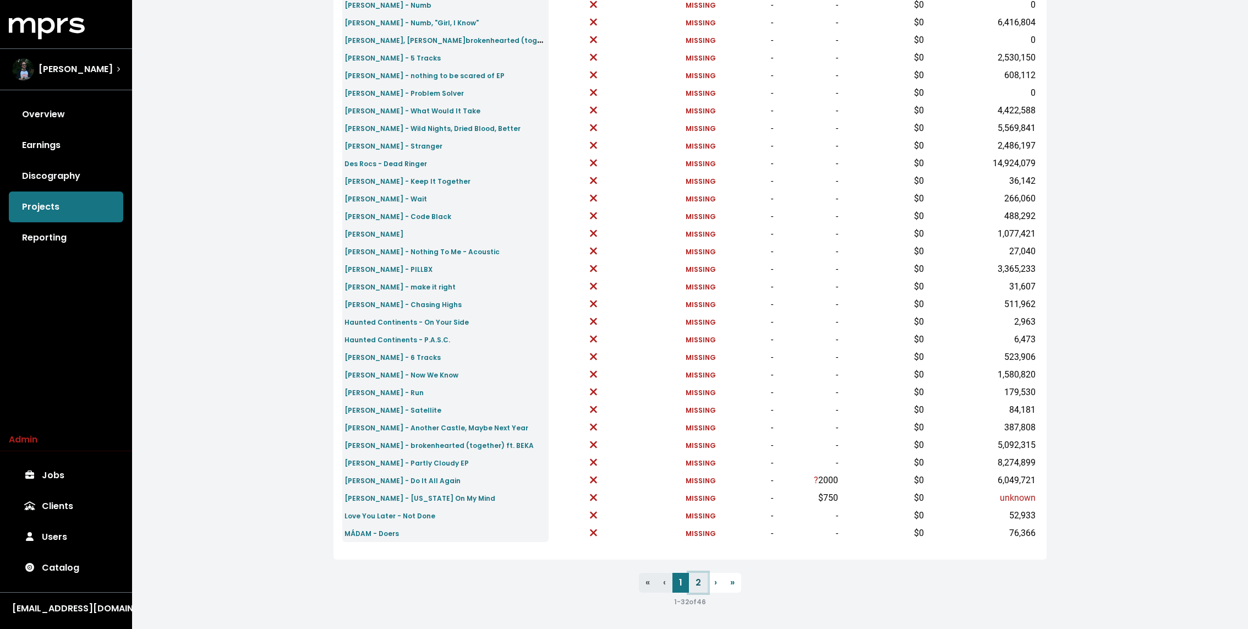
click at [695, 577] on link "2" at bounding box center [698, 583] width 19 height 20
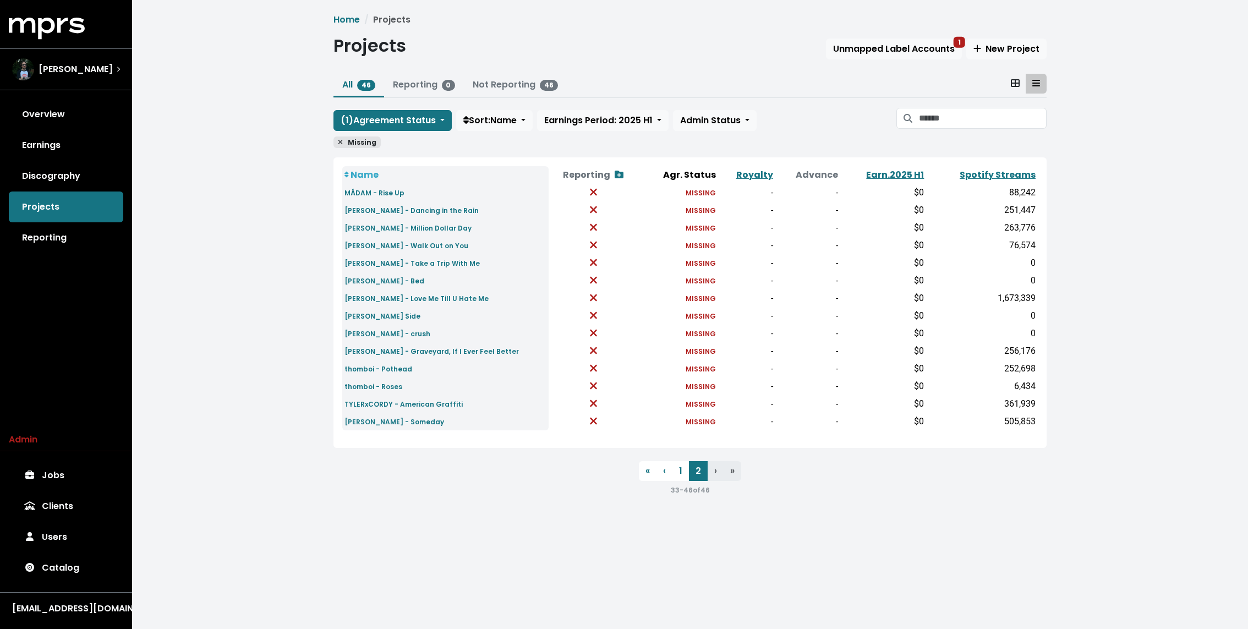
click at [297, 206] on div "Home Projects Projects Unmapped Label Accounts 1 New Project All 46 Reporting 0…" at bounding box center [690, 259] width 1116 height 518
click at [383, 326] on td "Tate McRae - crush" at bounding box center [445, 334] width 206 height 18
click at [378, 332] on small "Tate McRae - crush" at bounding box center [387, 333] width 86 height 9
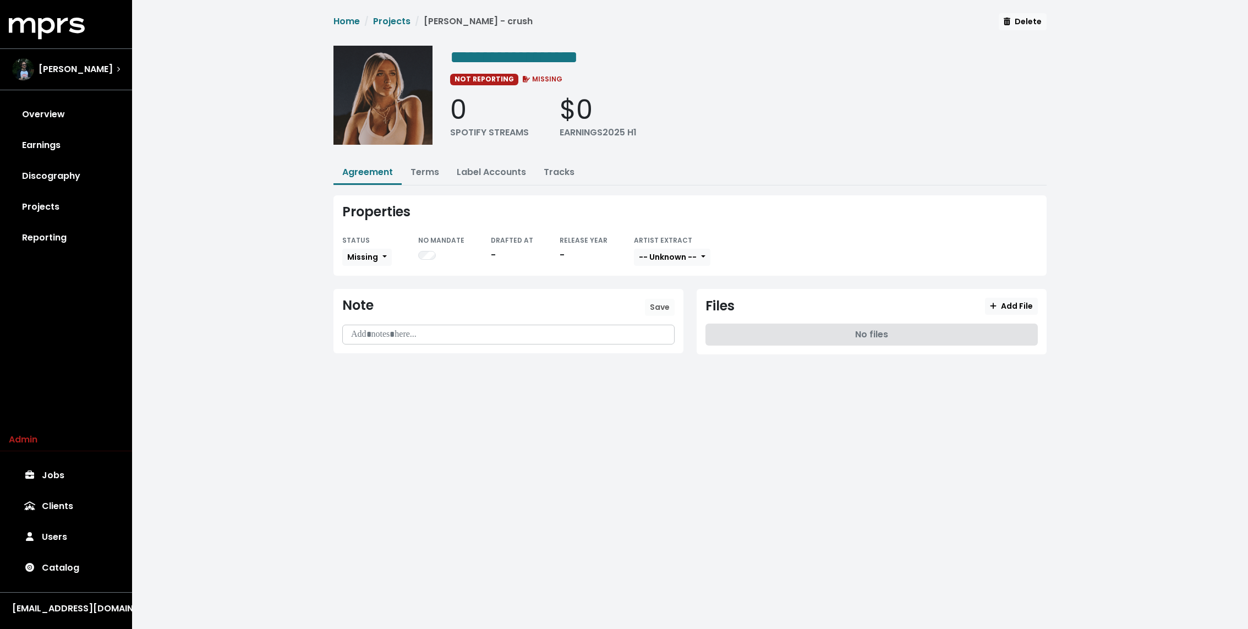
click at [423, 156] on div "**********" at bounding box center [690, 190] width 726 height 354
click at [423, 166] on link "Terms" at bounding box center [424, 172] width 29 height 13
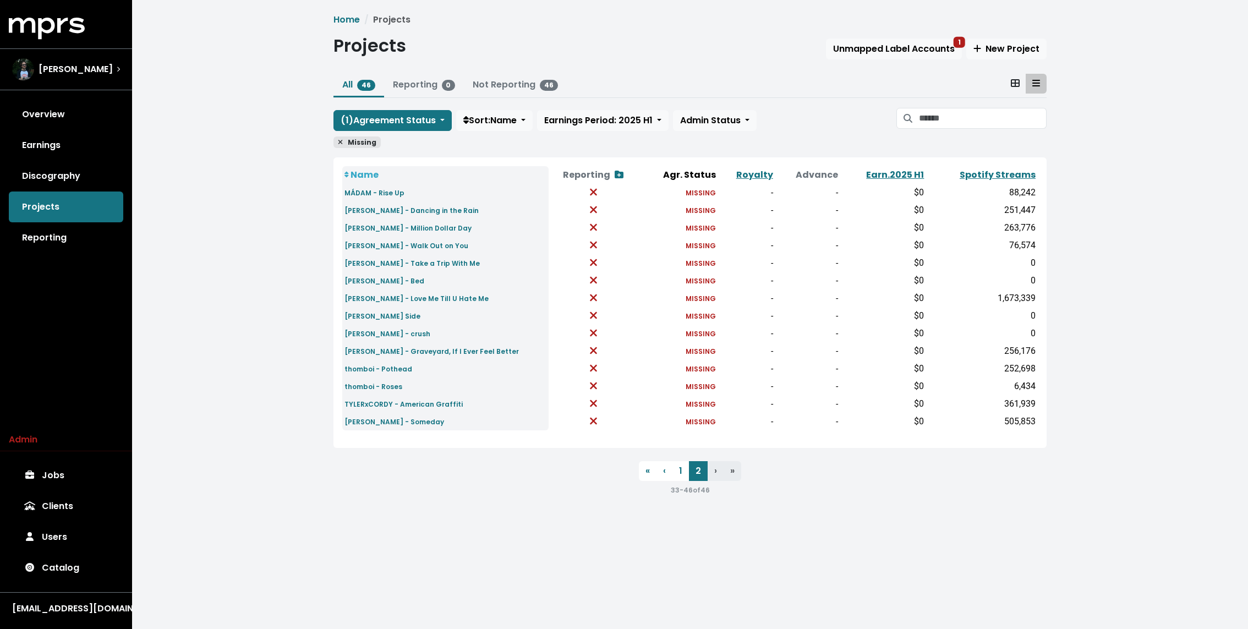
click at [338, 141] on icon at bounding box center [340, 142] width 5 height 7
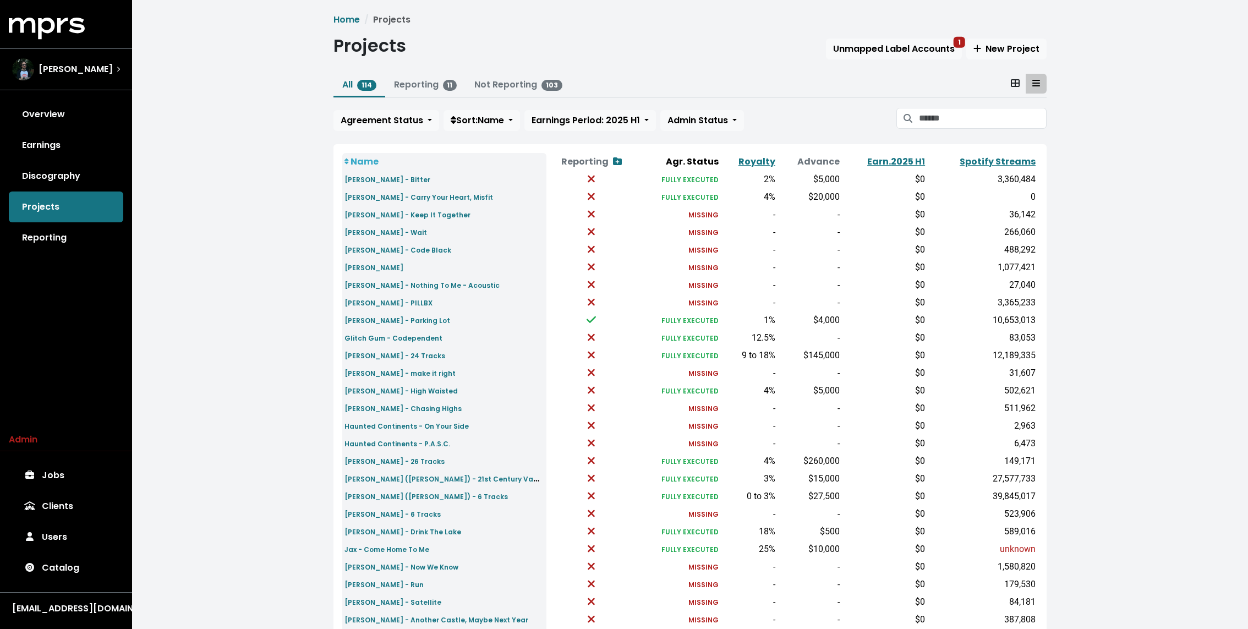
drag, startPoint x: 316, startPoint y: 236, endPoint x: 316, endPoint y: 679, distance: 442.8
click at [316, 628] on html "MPRS Logo Andy Seltzer Overview Earnings Discography Projects Reporting Admin J…" at bounding box center [624, 411] width 1248 height 822
click at [1016, 158] on link "Spotify Streams" at bounding box center [997, 161] width 76 height 13
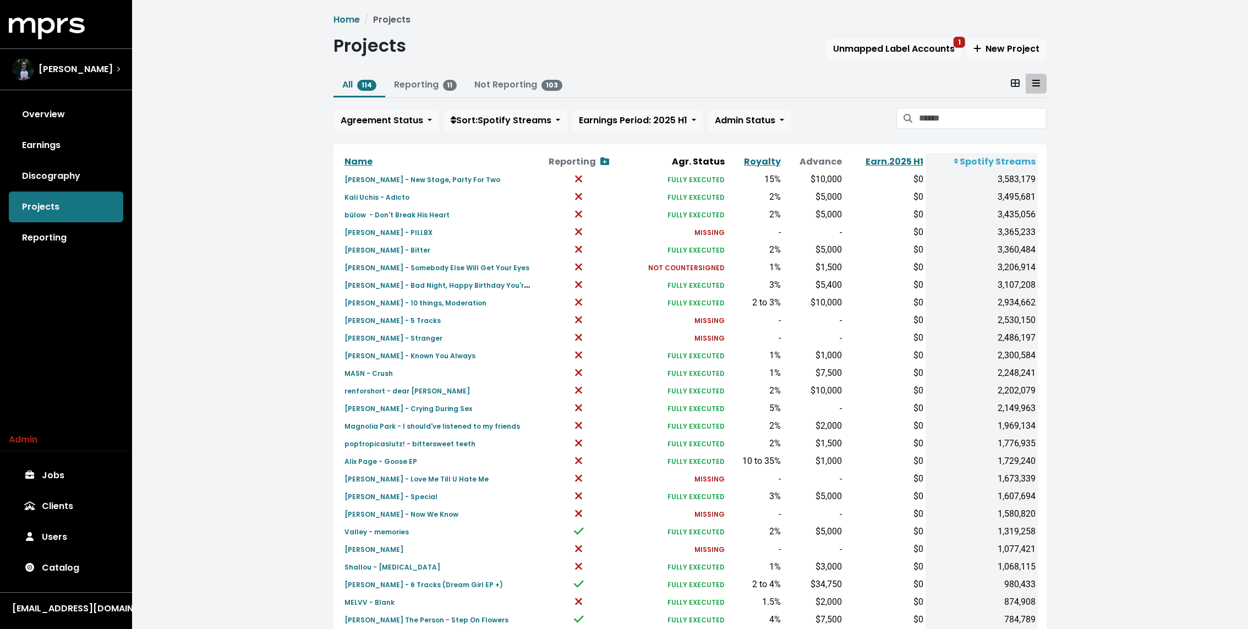
scroll to position [192, 0]
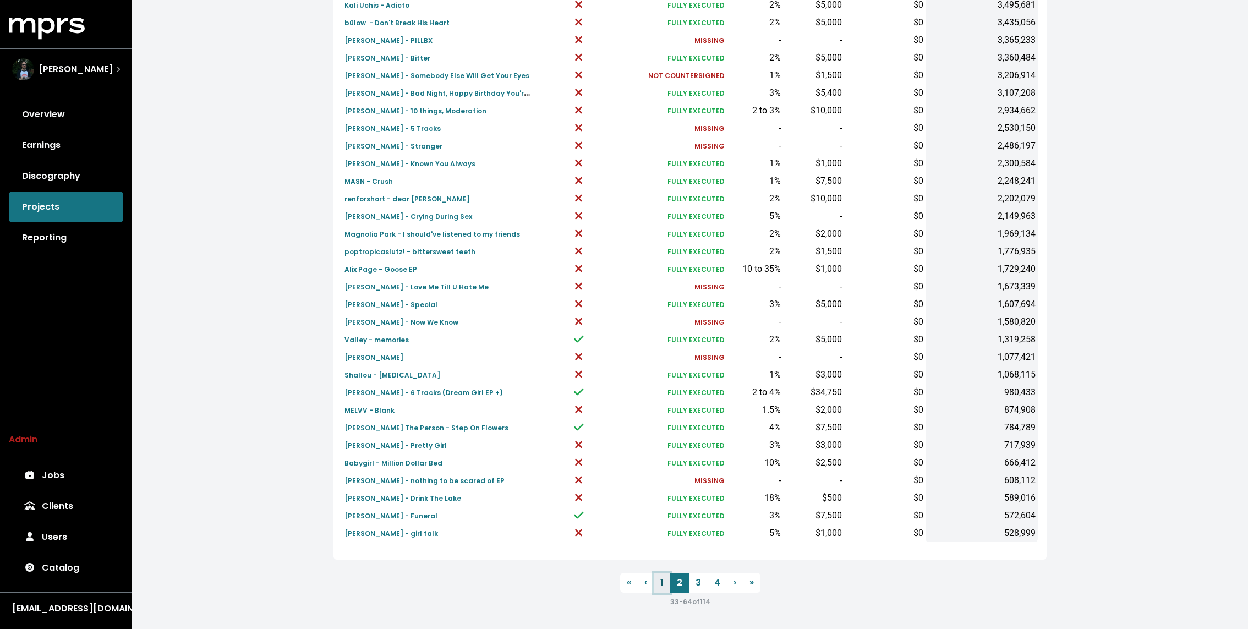
click at [661, 578] on link "1" at bounding box center [662, 583] width 17 height 20
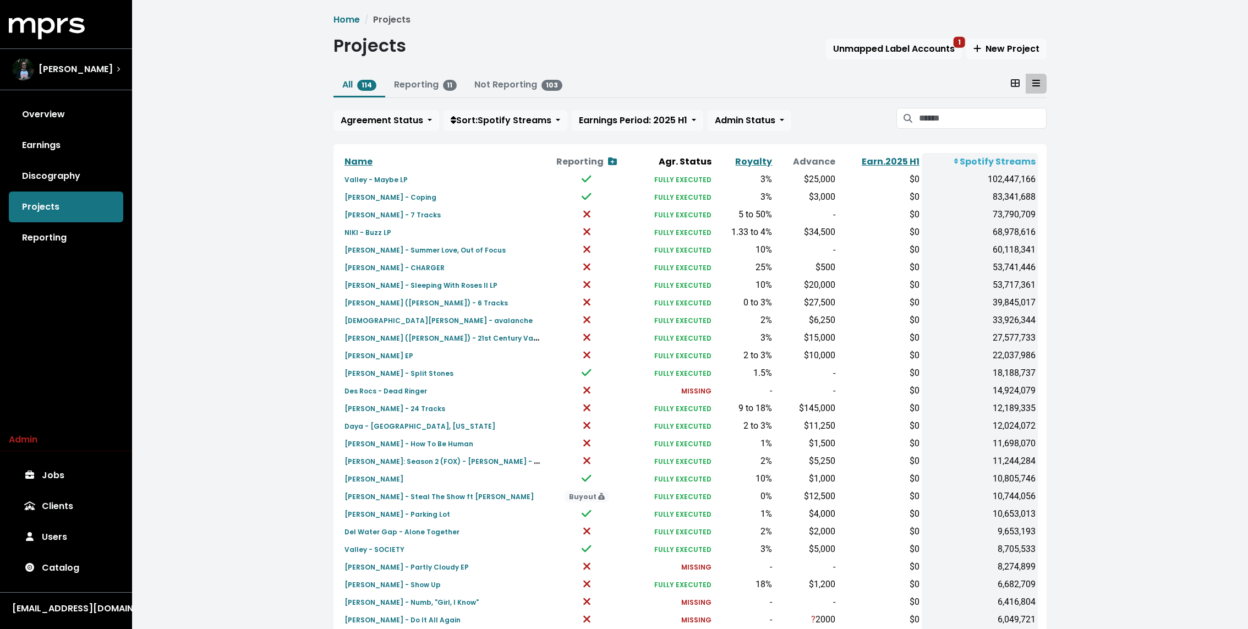
click at [232, 272] on div "Home Projects Projects Unmapped Label Accounts 1 New Project All 114 Reporting …" at bounding box center [690, 411] width 1116 height 822
click at [69, 131] on link "Earnings" at bounding box center [66, 145] width 114 height 31
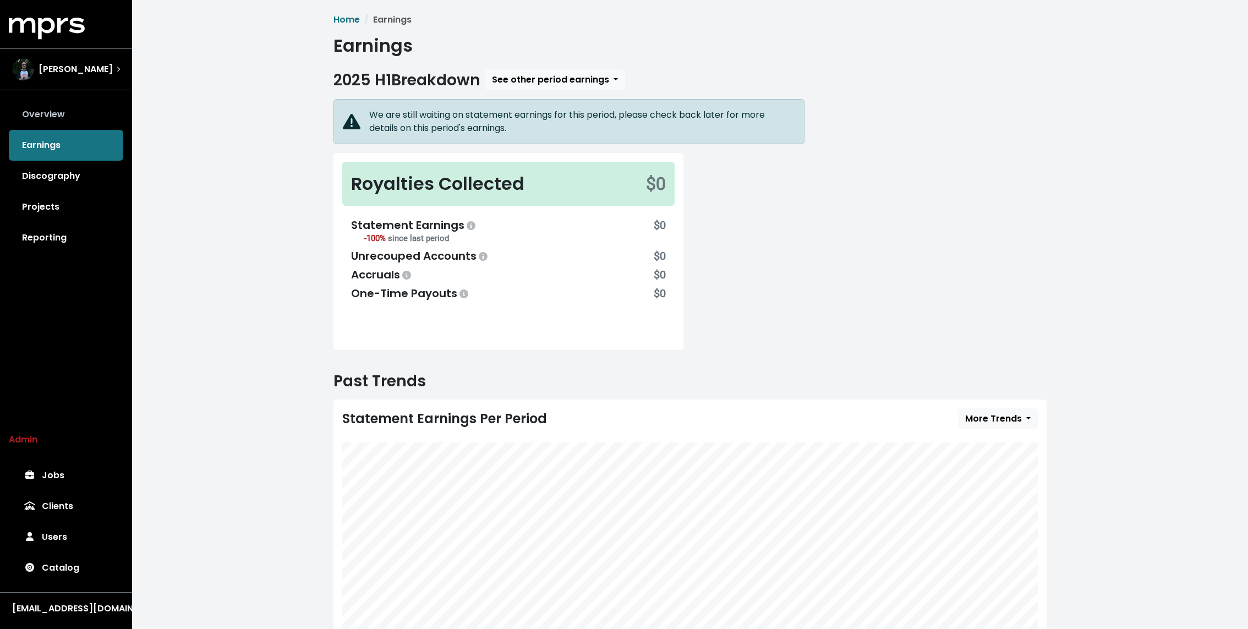
click at [71, 100] on link "Overview" at bounding box center [66, 114] width 114 height 31
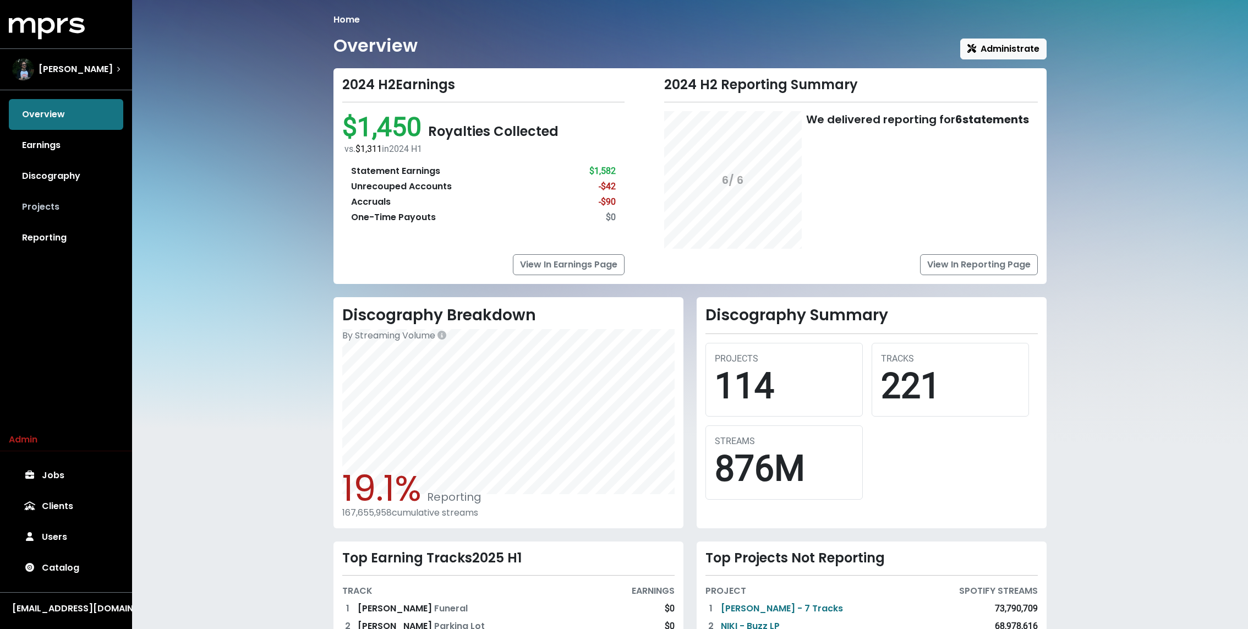
click at [52, 219] on link "Projects" at bounding box center [66, 206] width 114 height 31
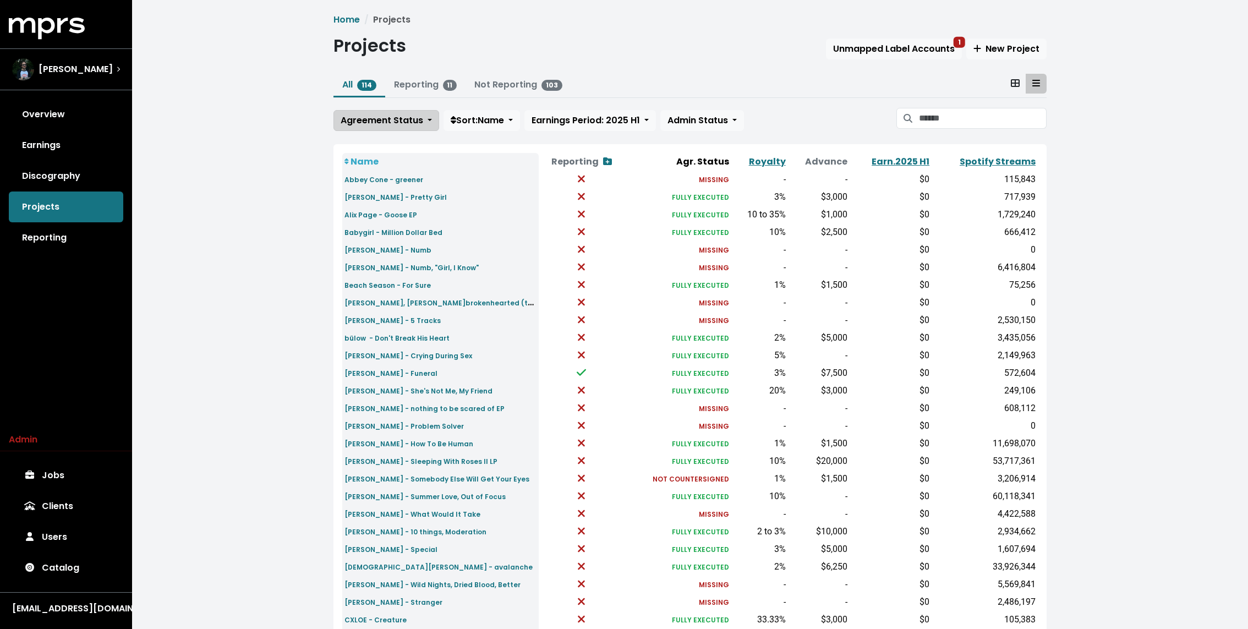
click at [378, 117] on span "Agreement Status" at bounding box center [382, 120] width 83 height 13
click at [369, 146] on link "Unknown" at bounding box center [385, 145] width 103 height 18
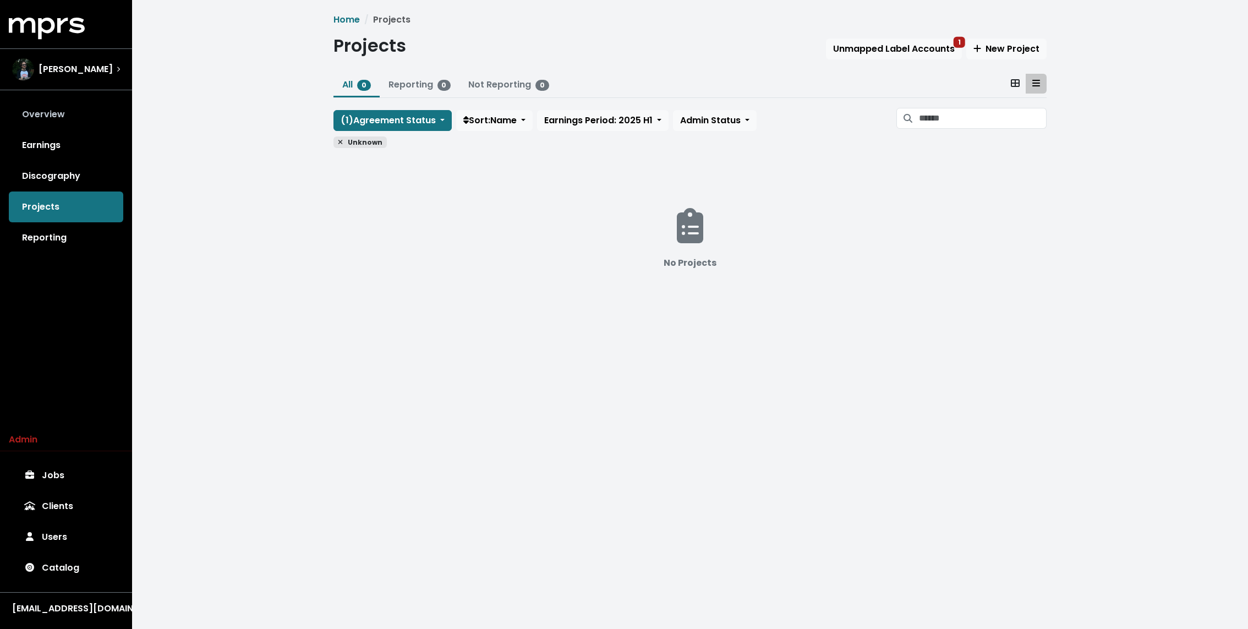
click at [90, 113] on link "Overview" at bounding box center [66, 114] width 114 height 31
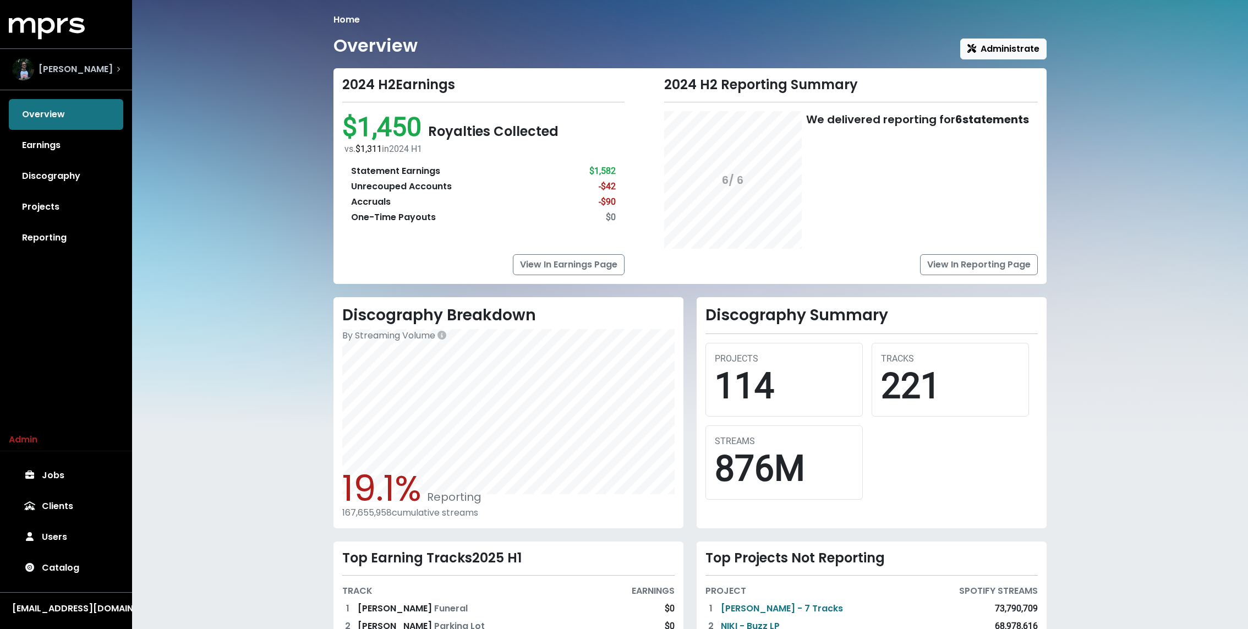
click at [84, 67] on span "[PERSON_NAME]" at bounding box center [76, 69] width 74 height 13
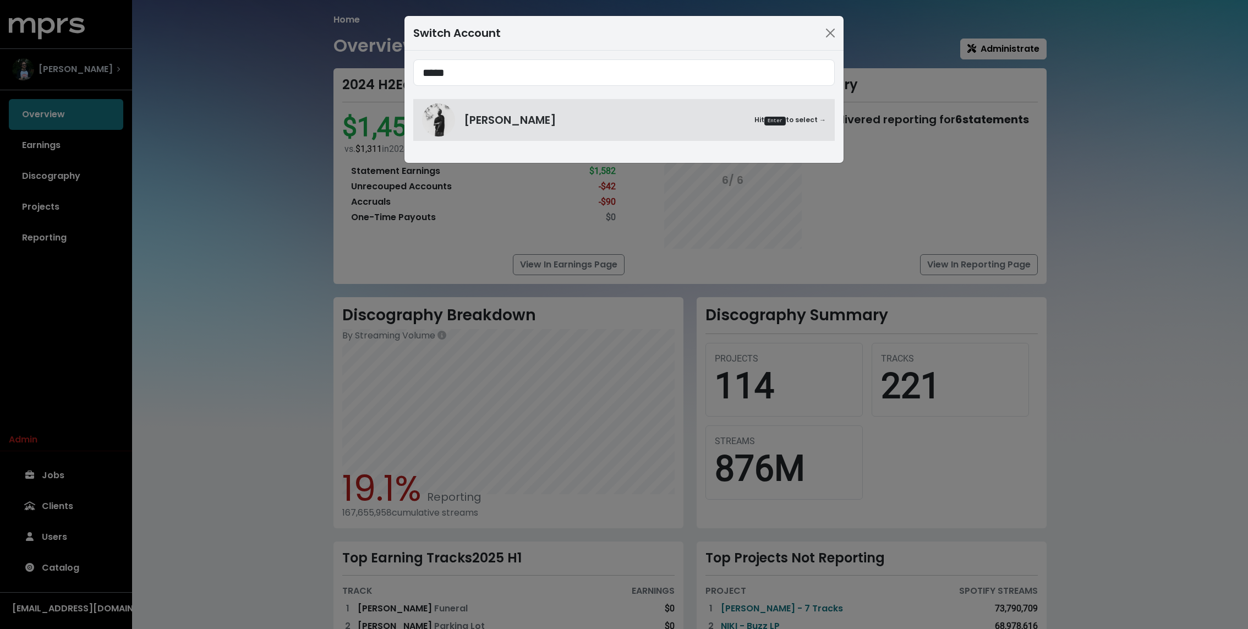
type input "*****"
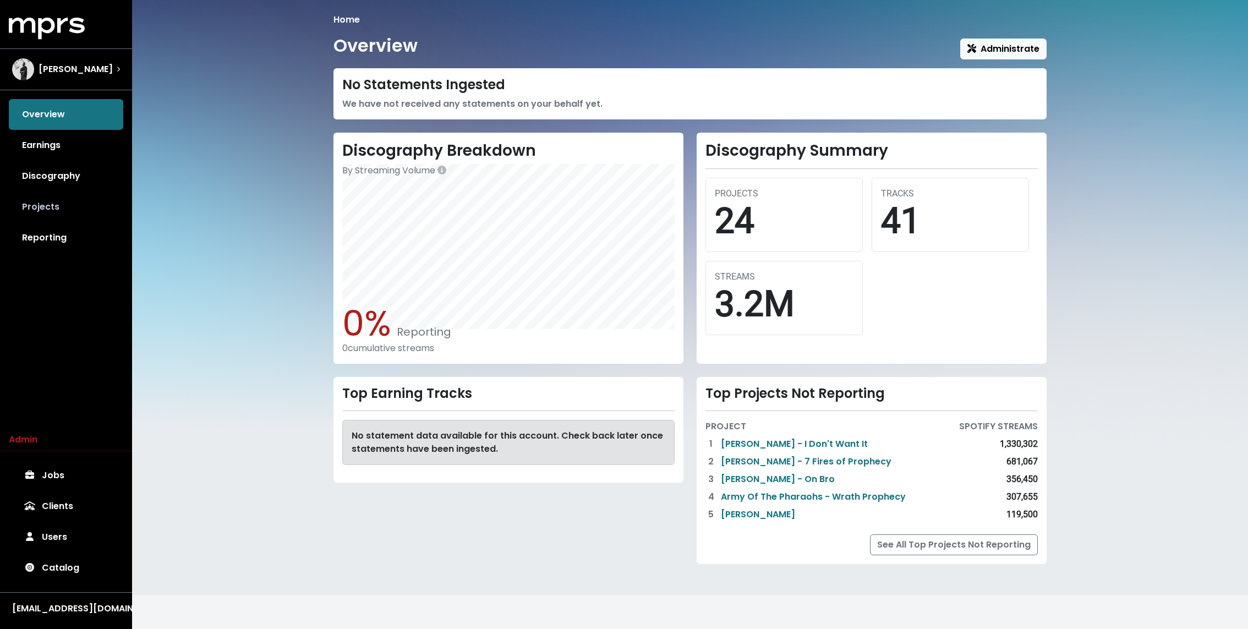
click at [47, 211] on link "Projects" at bounding box center [66, 206] width 114 height 31
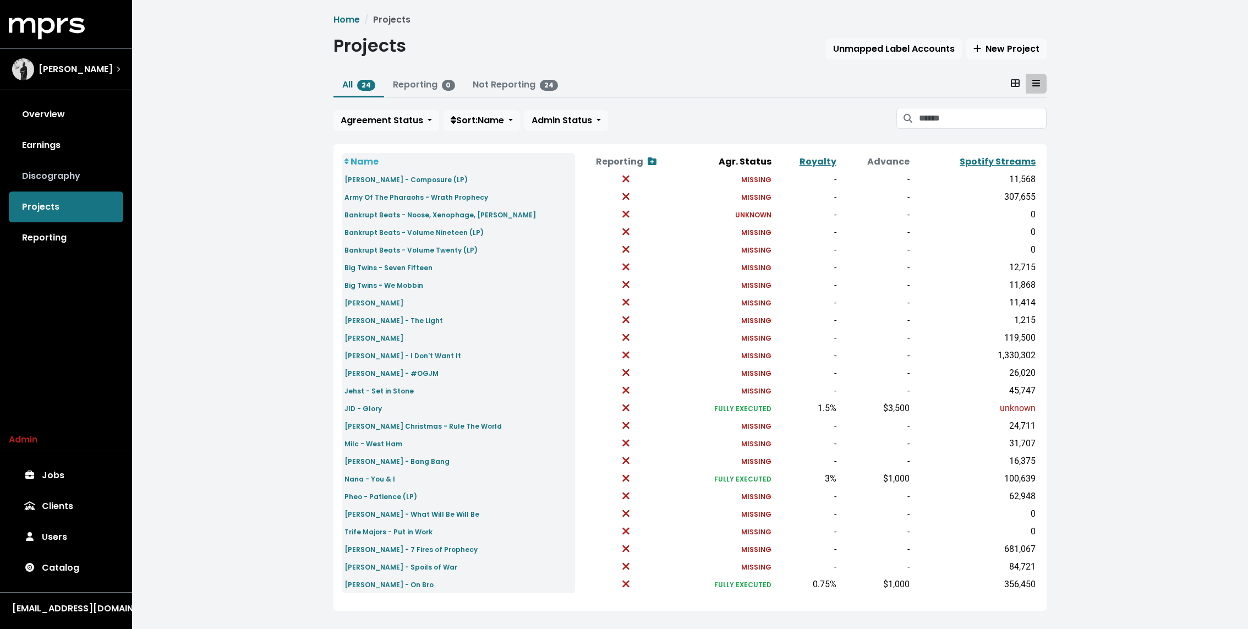
click at [72, 161] on link "Discography" at bounding box center [66, 176] width 114 height 31
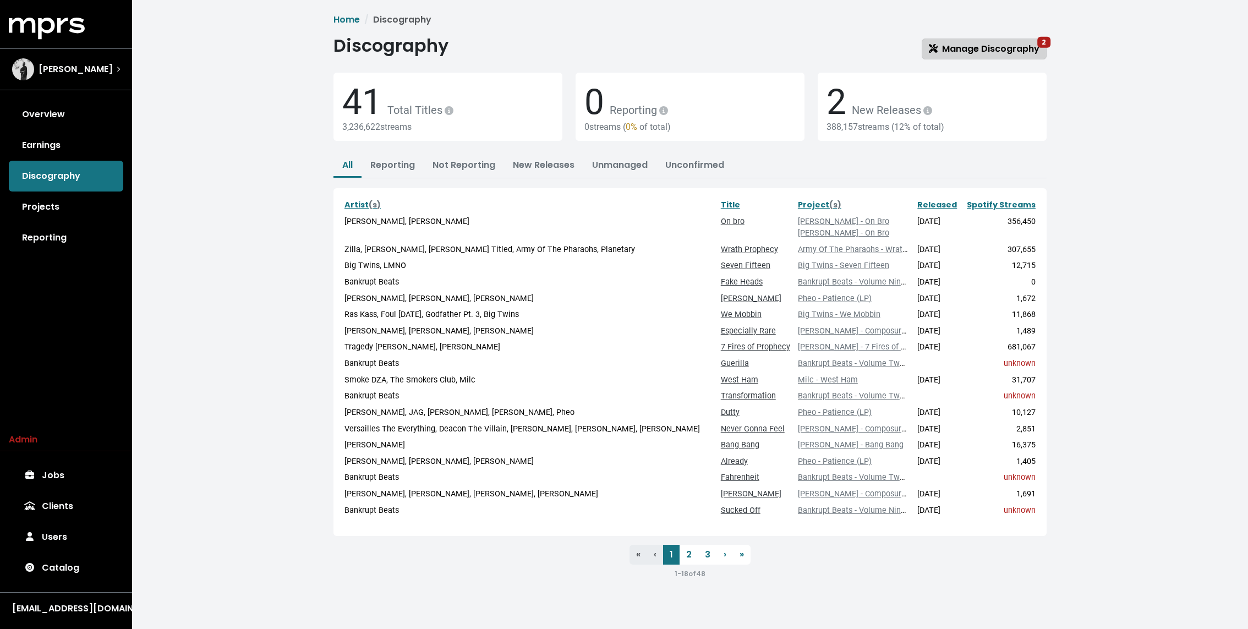
click at [987, 46] on span "Manage Discography 2" at bounding box center [984, 48] width 111 height 13
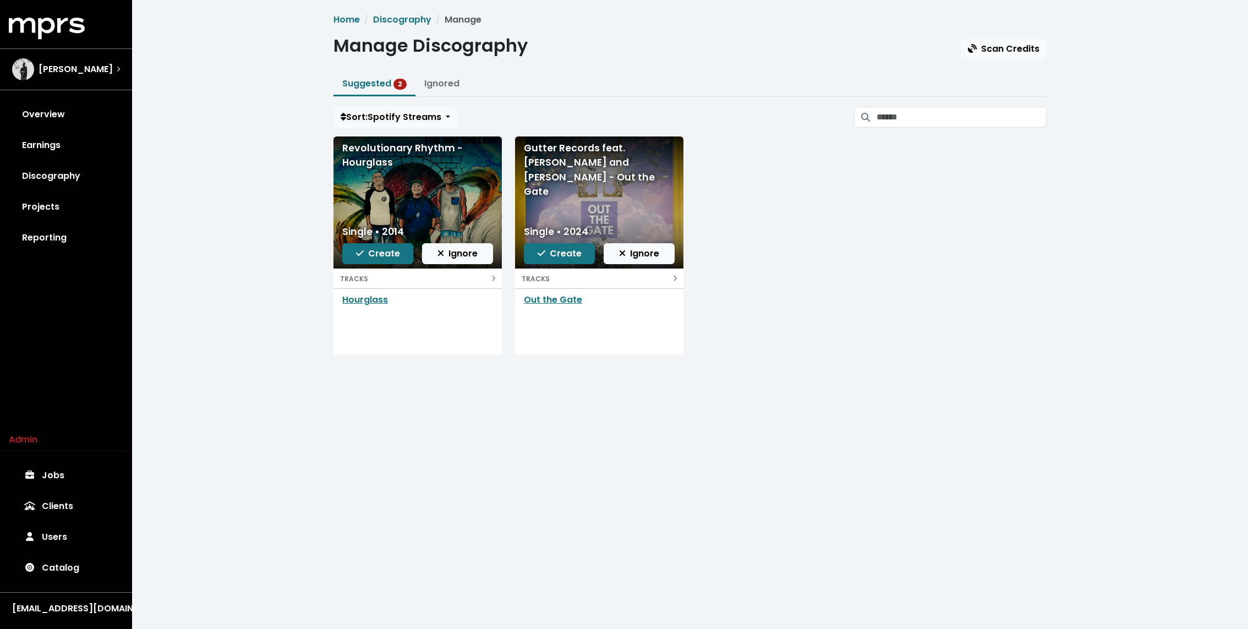
click at [261, 163] on div "Home Discography Manage Manage Discography Scan Credits Suggested 2 Ignored Sor…" at bounding box center [690, 193] width 1116 height 386
click at [84, 170] on link "Discography" at bounding box center [66, 176] width 114 height 31
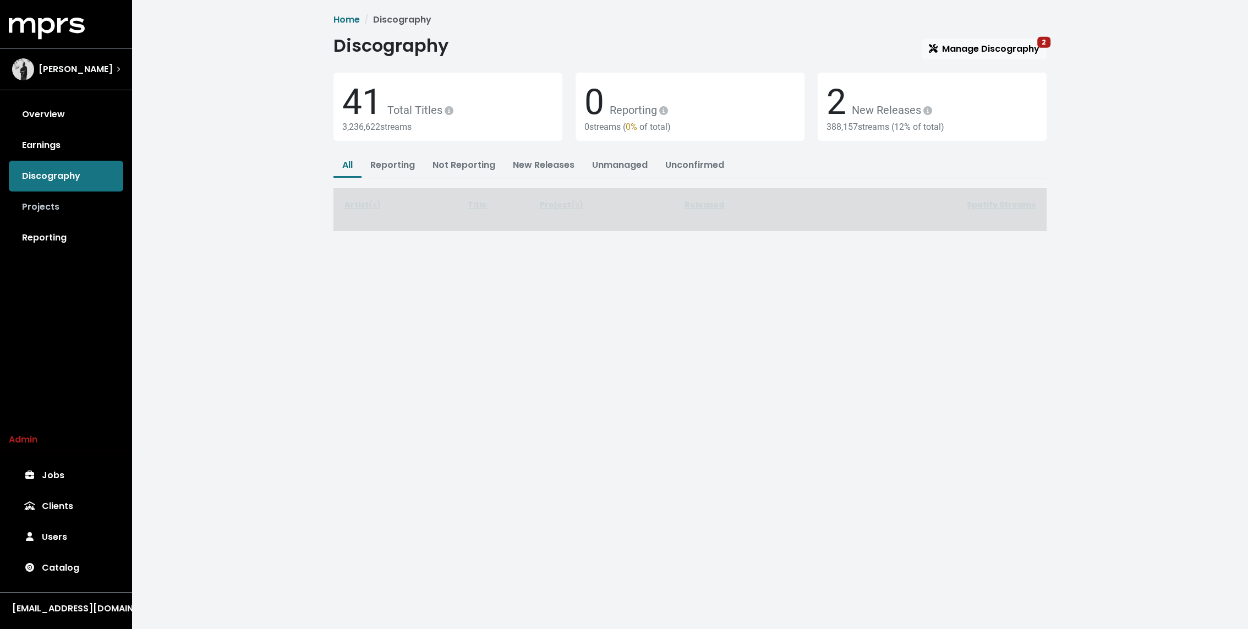
click at [50, 208] on link "Projects" at bounding box center [66, 206] width 114 height 31
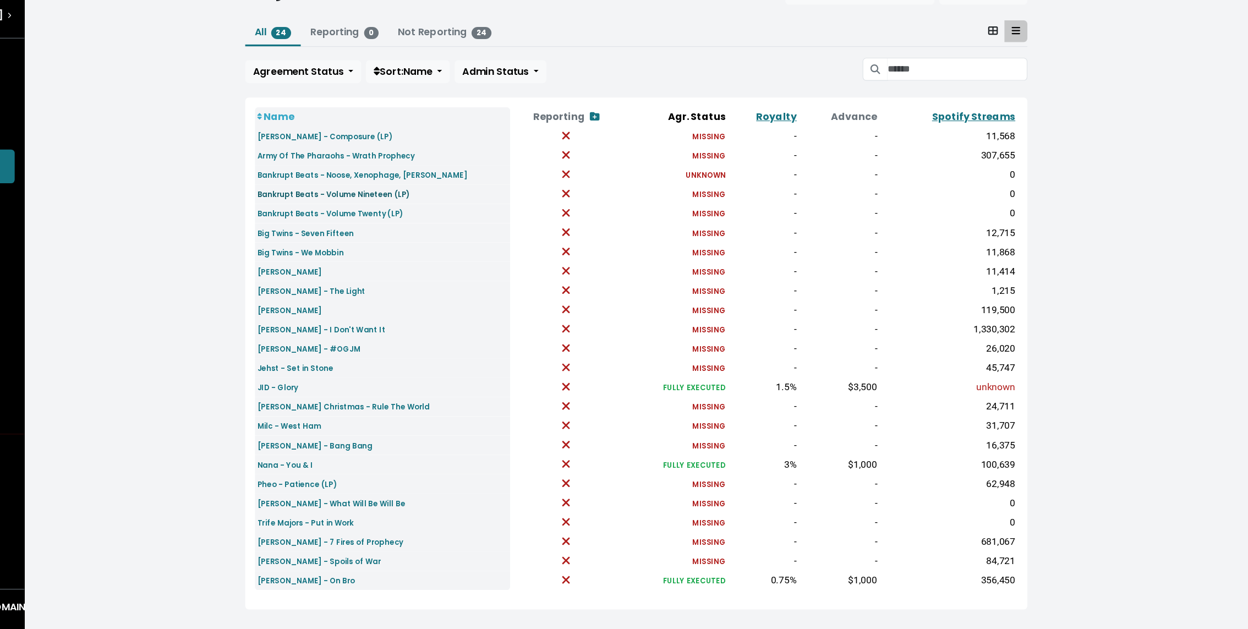
click at [438, 231] on small "Bankrupt Beats - Volume Nineteen (LP)" at bounding box center [413, 232] width 139 height 9
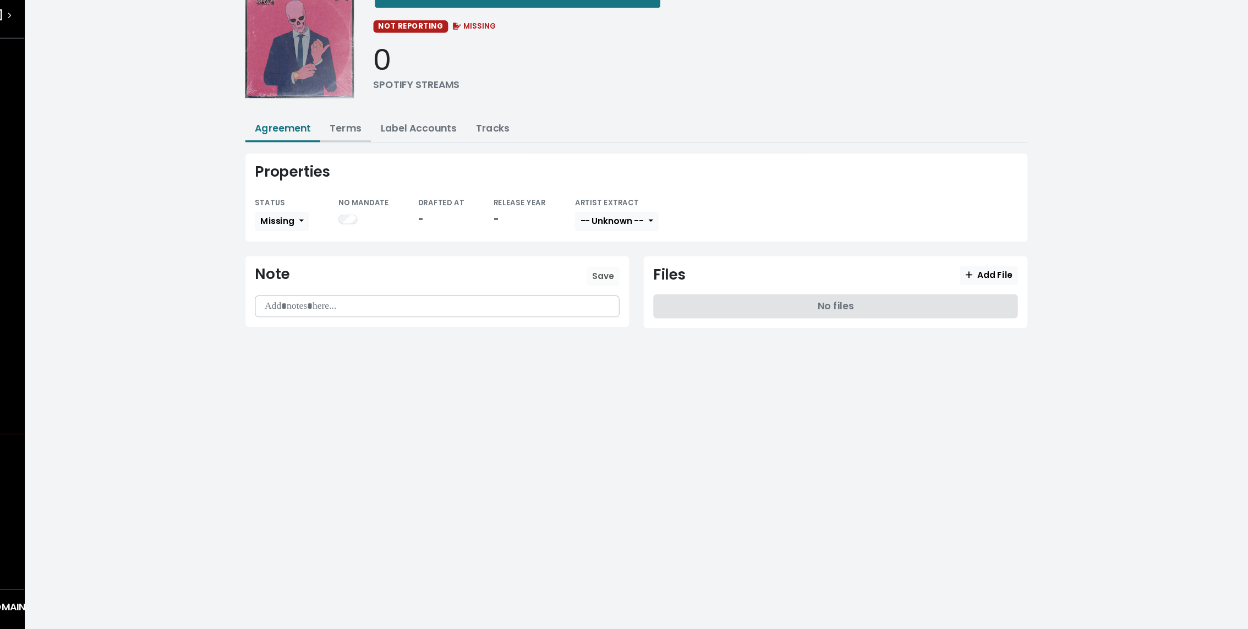
click at [423, 178] on button "Terms" at bounding box center [425, 173] width 46 height 24
click at [426, 169] on link "Terms" at bounding box center [424, 172] width 29 height 13
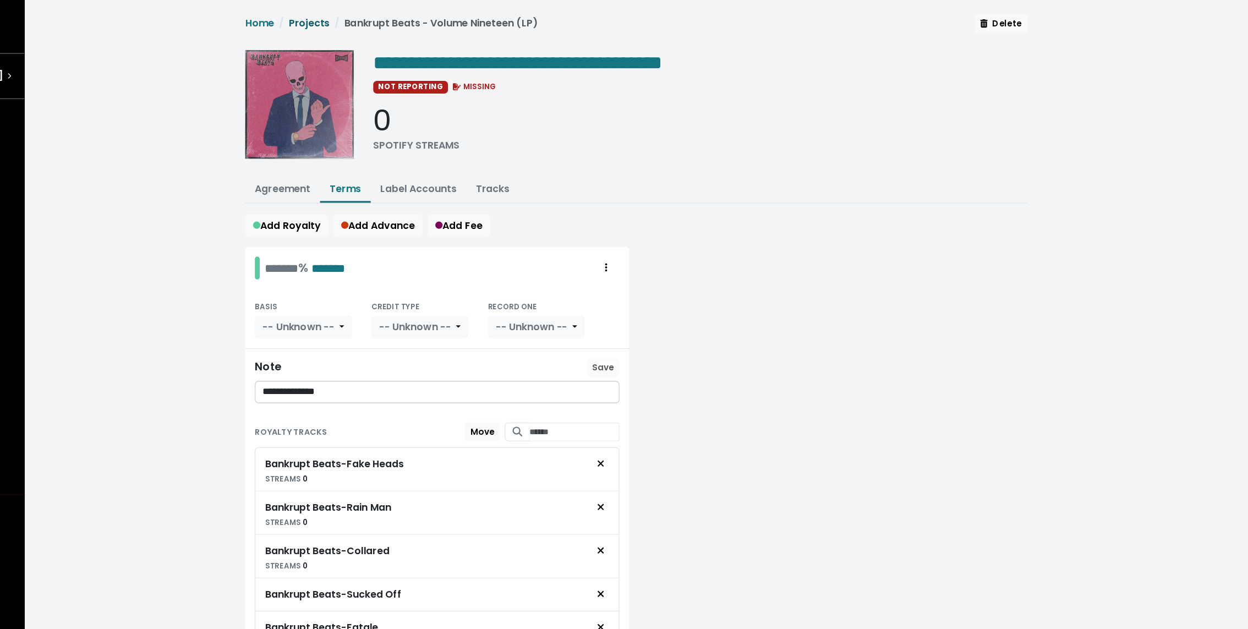
click at [386, 19] on link "Projects" at bounding box center [391, 21] width 37 height 13
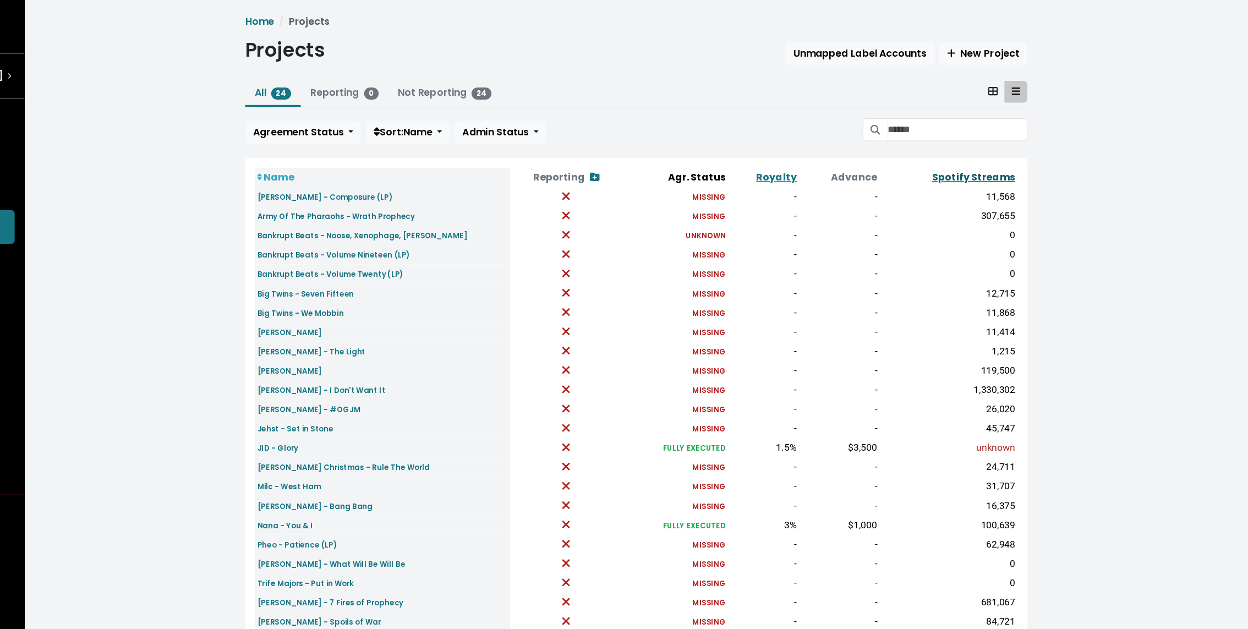
click at [1007, 158] on link "Spotify Streams" at bounding box center [997, 161] width 76 height 13
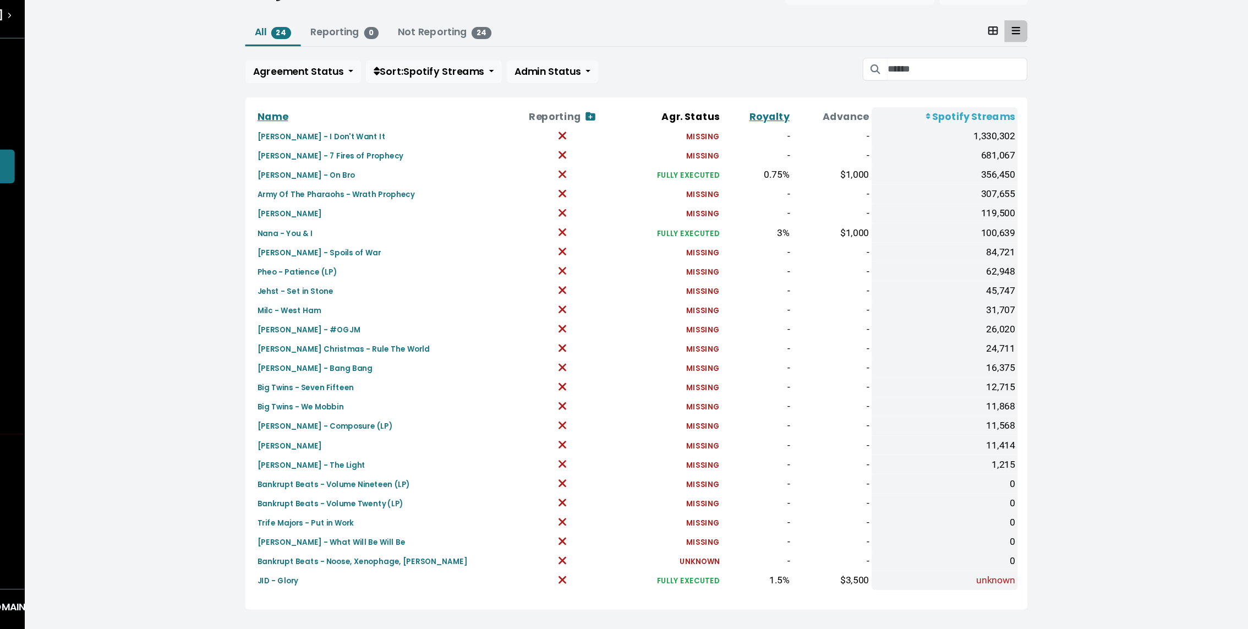
scroll to position [12, 0]
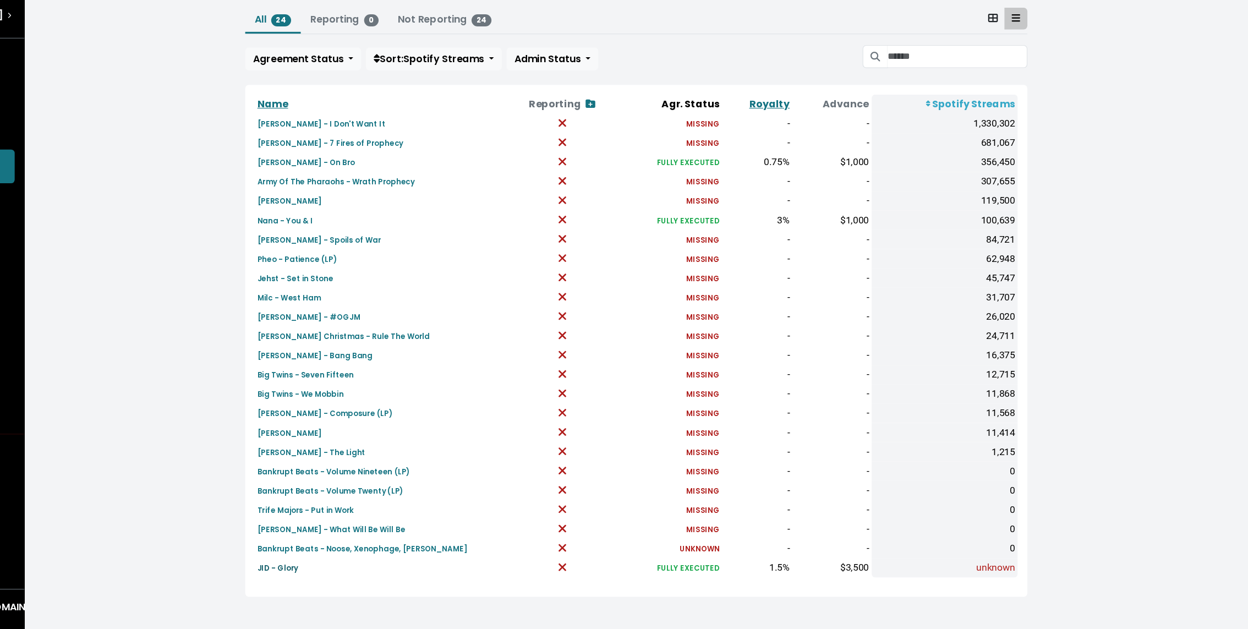
click at [371, 573] on small "JID - Glory" at bounding box center [362, 572] width 37 height 9
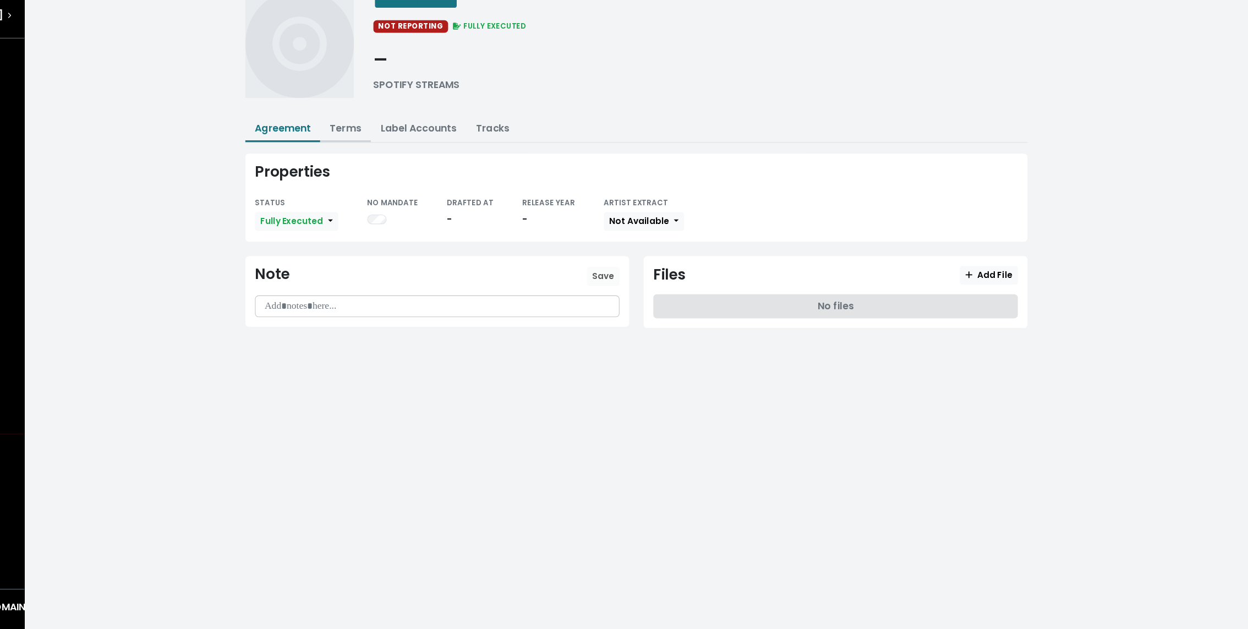
click at [424, 163] on button "Terms" at bounding box center [425, 173] width 46 height 24
click at [432, 166] on link "Terms" at bounding box center [424, 172] width 29 height 13
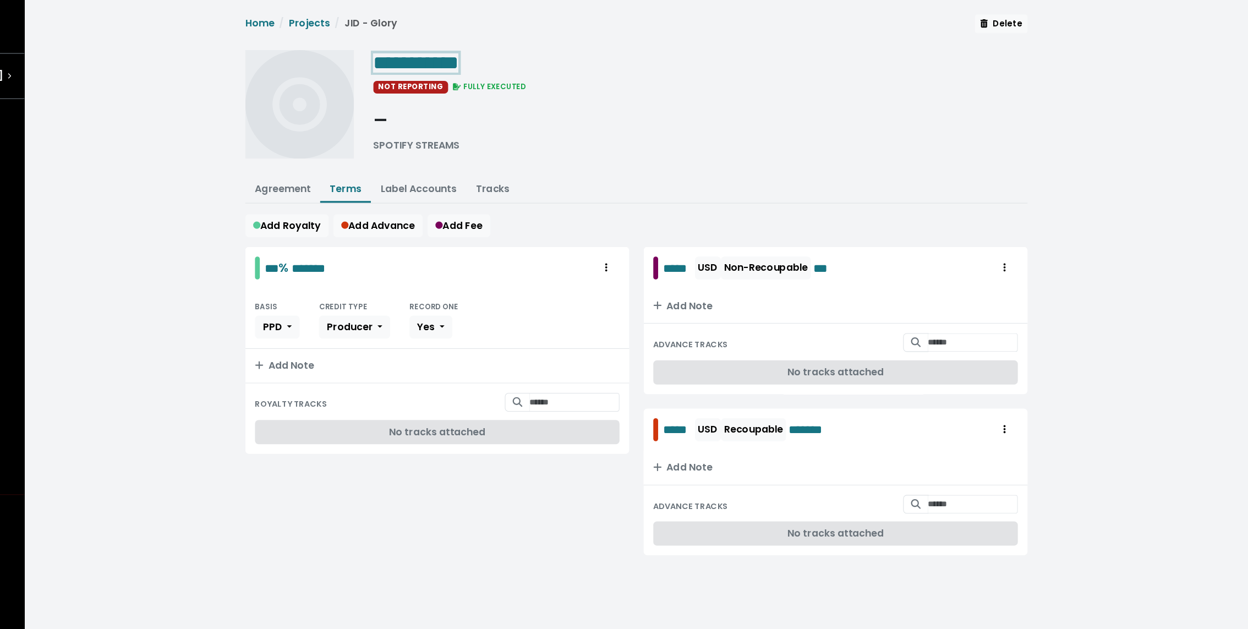
click at [481, 59] on span "**********" at bounding box center [489, 57] width 78 height 18
click at [340, 73] on img at bounding box center [382, 95] width 99 height 99
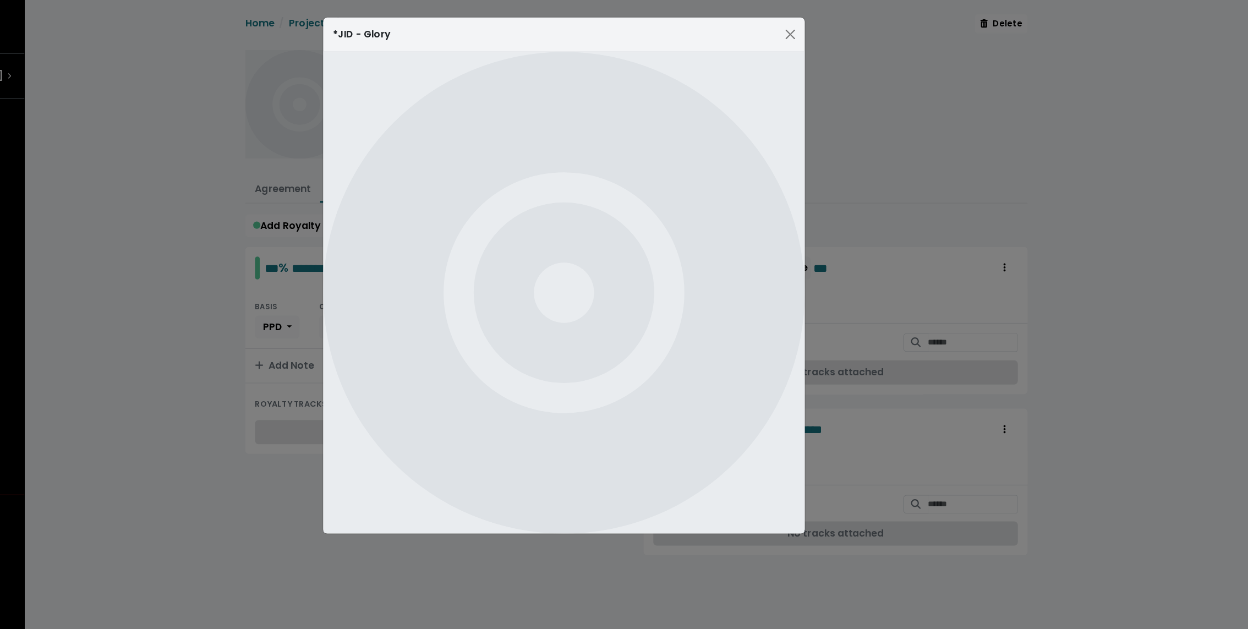
click at [366, 14] on div "*JID - Glory" at bounding box center [624, 314] width 1248 height 629
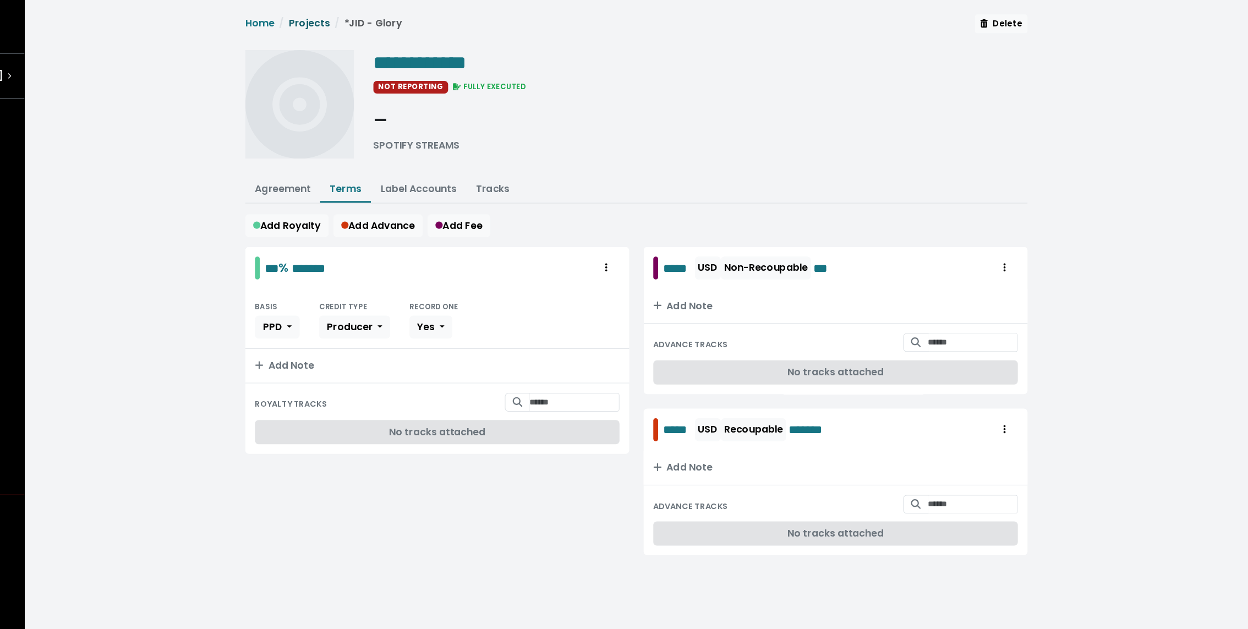
click at [384, 18] on link "Projects" at bounding box center [391, 21] width 37 height 13
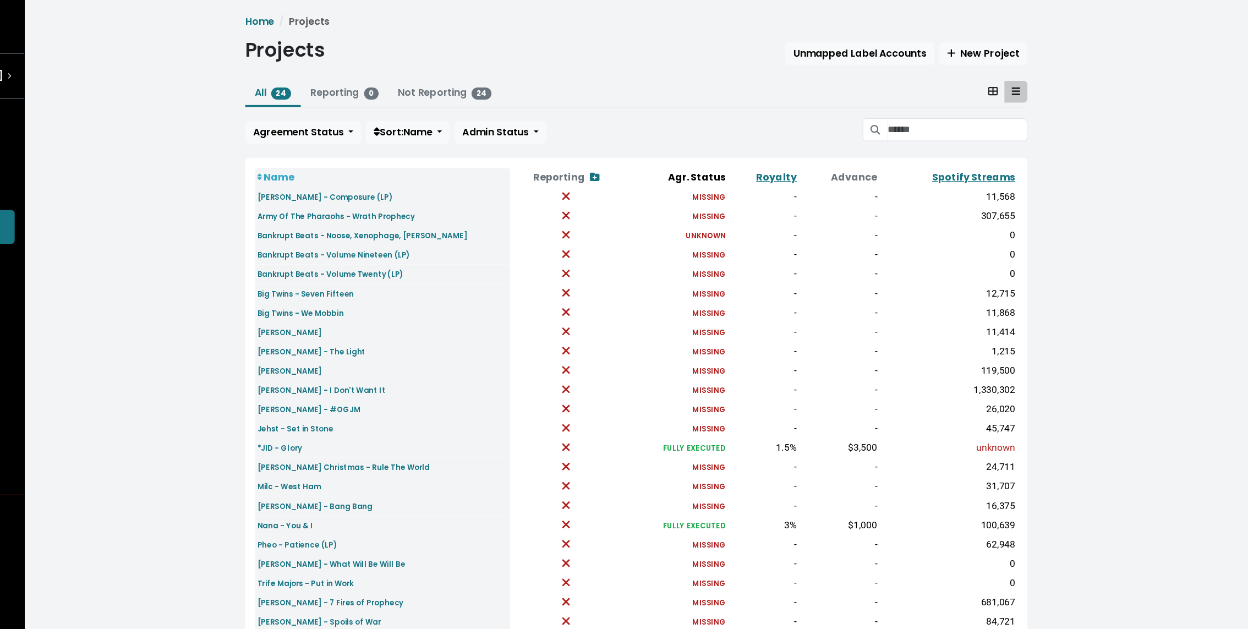
scroll to position [12, 0]
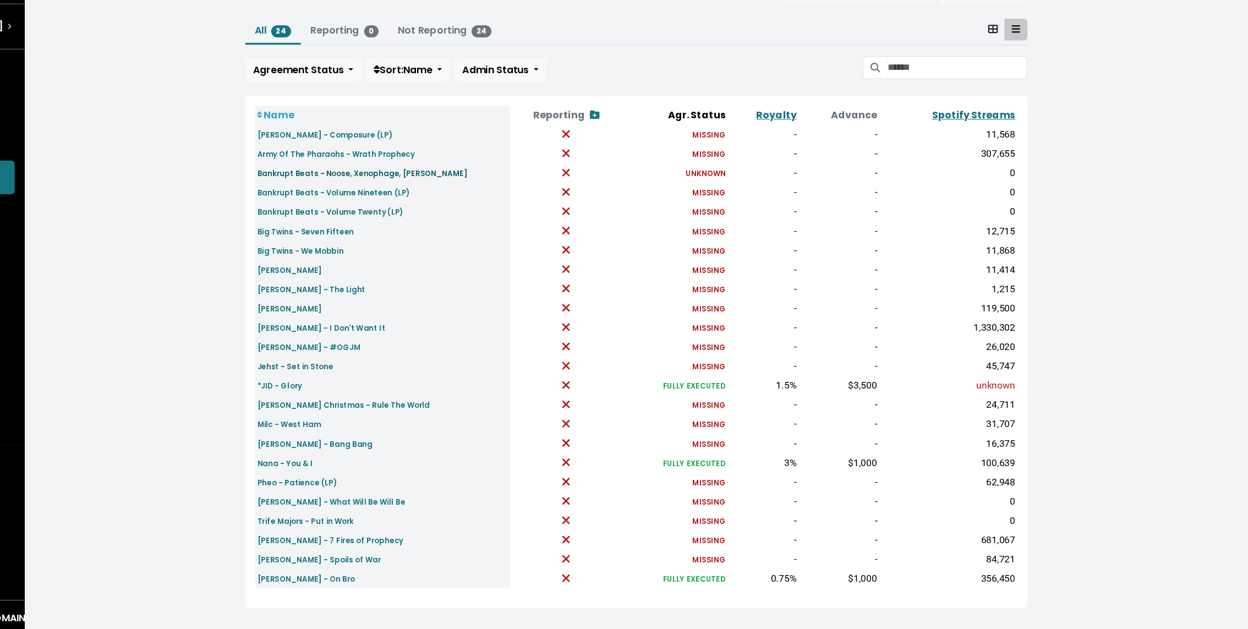
click at [423, 204] on small "Bankrupt Beats - Noose, Xenophage, Robyn Hoode" at bounding box center [439, 203] width 191 height 9
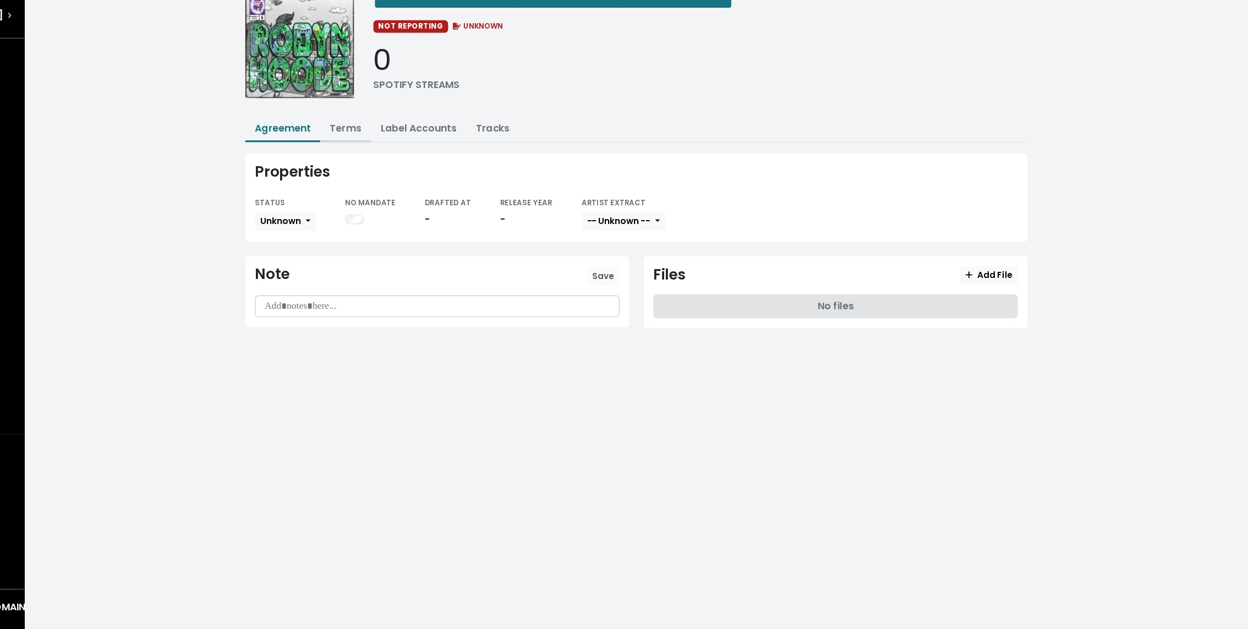
click at [420, 172] on link "Terms" at bounding box center [424, 172] width 29 height 13
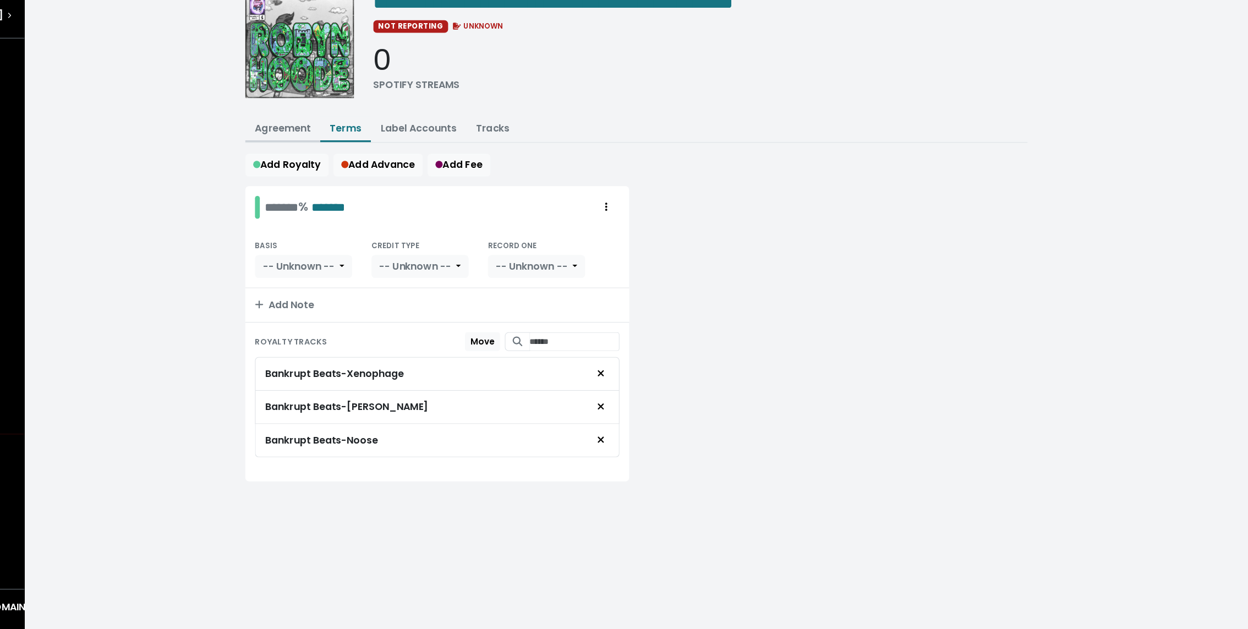
click at [375, 171] on link "Agreement" at bounding box center [367, 172] width 51 height 13
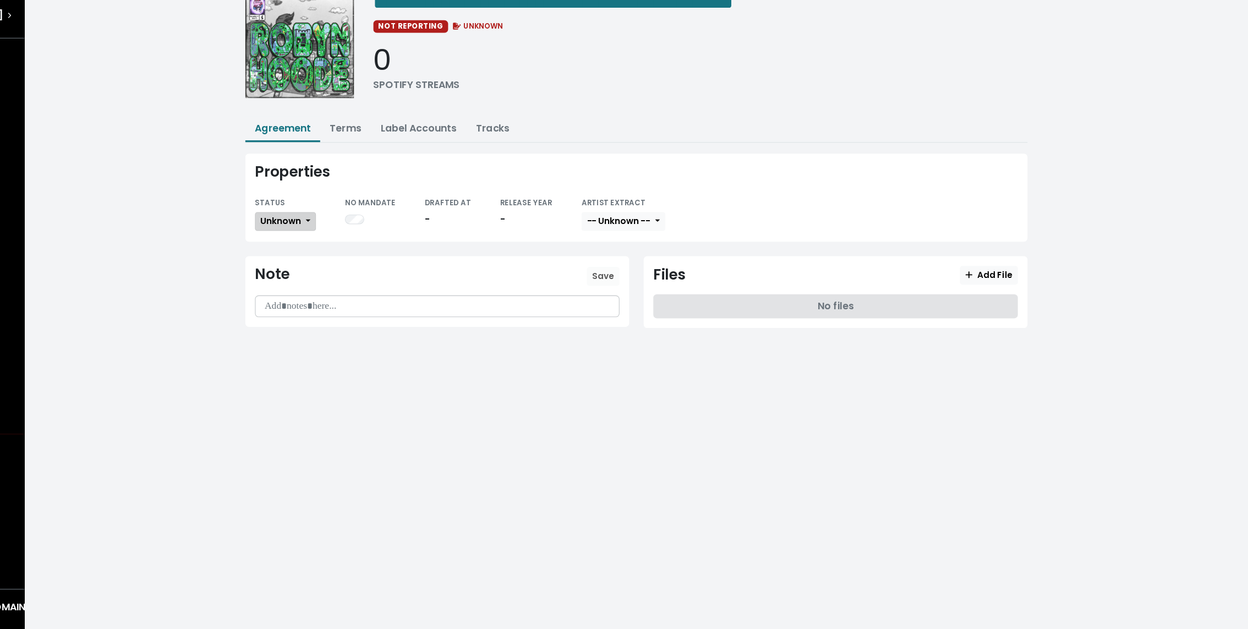
click at [372, 259] on span "Unknown" at bounding box center [365, 256] width 37 height 11
click at [371, 290] on link "Missing" at bounding box center [394, 297] width 103 height 18
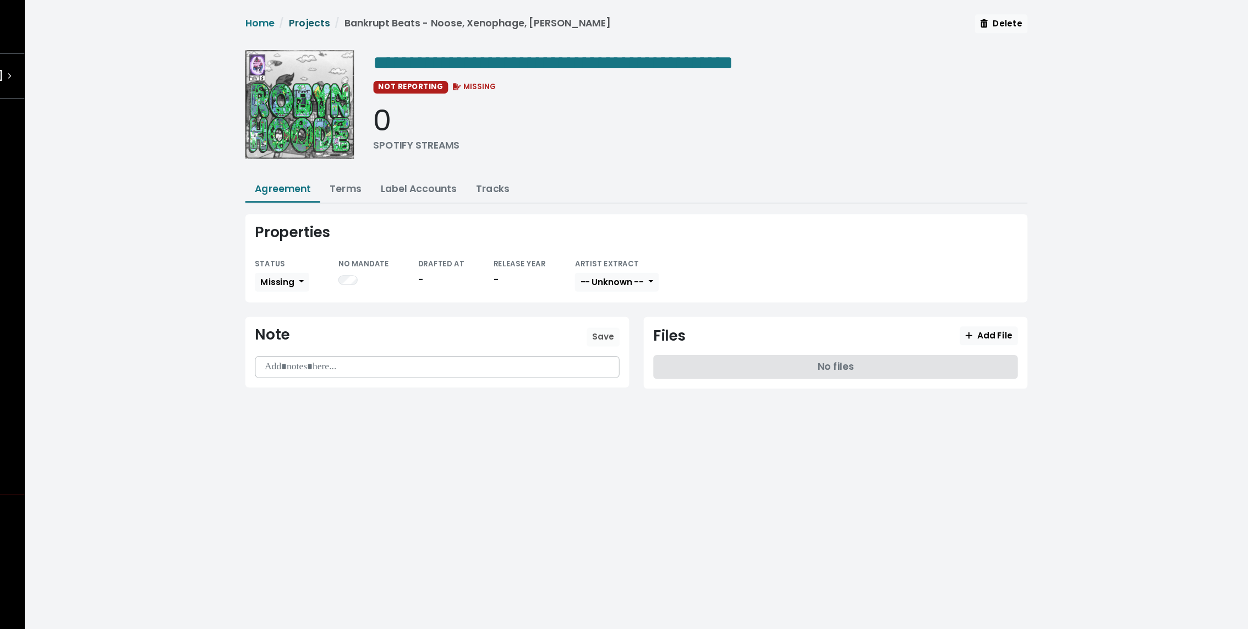
click at [399, 18] on link "Projects" at bounding box center [391, 21] width 37 height 13
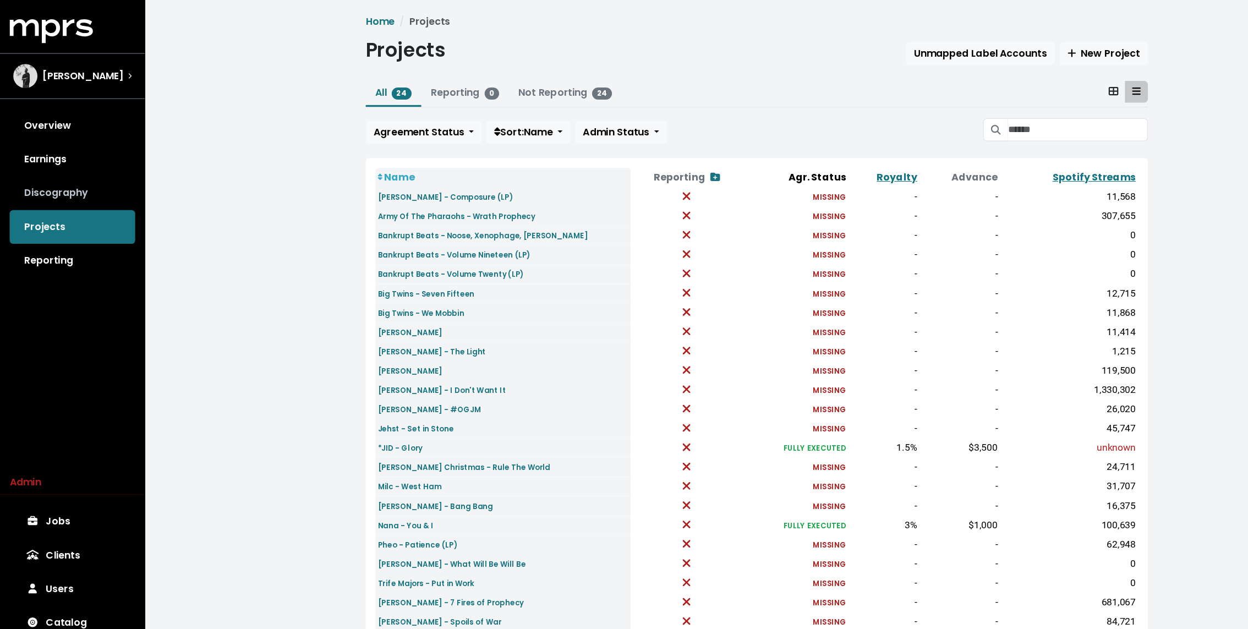
click at [74, 168] on link "Discography" at bounding box center [66, 176] width 114 height 31
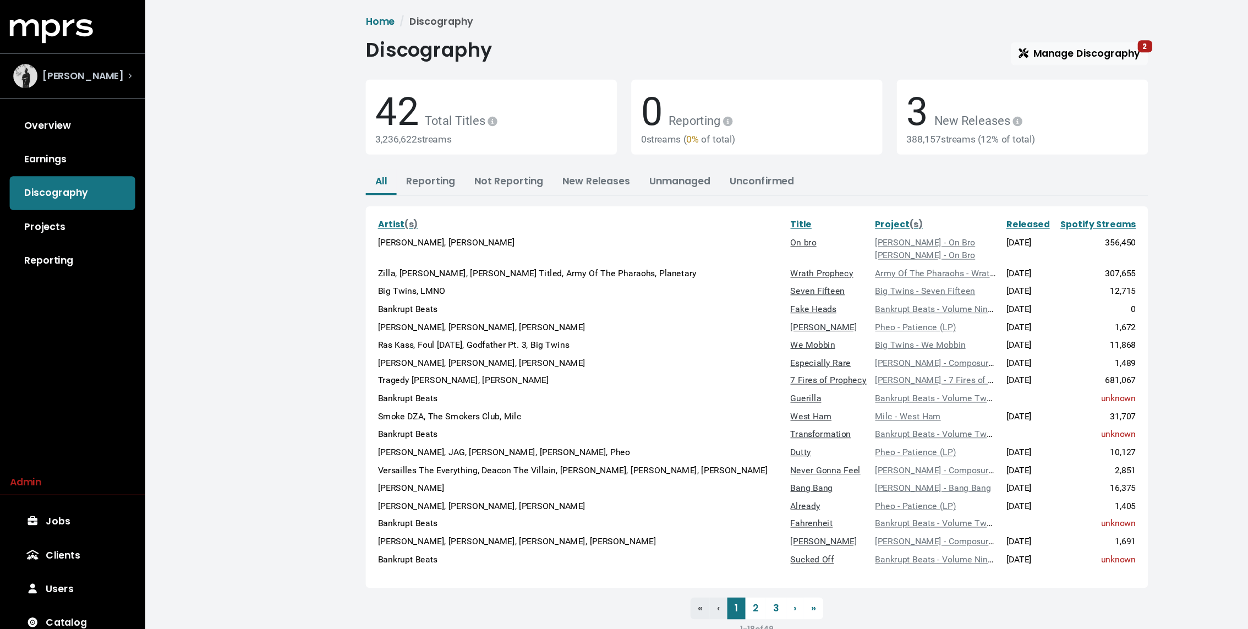
click at [74, 63] on span "Beatnick Dee" at bounding box center [76, 69] width 74 height 13
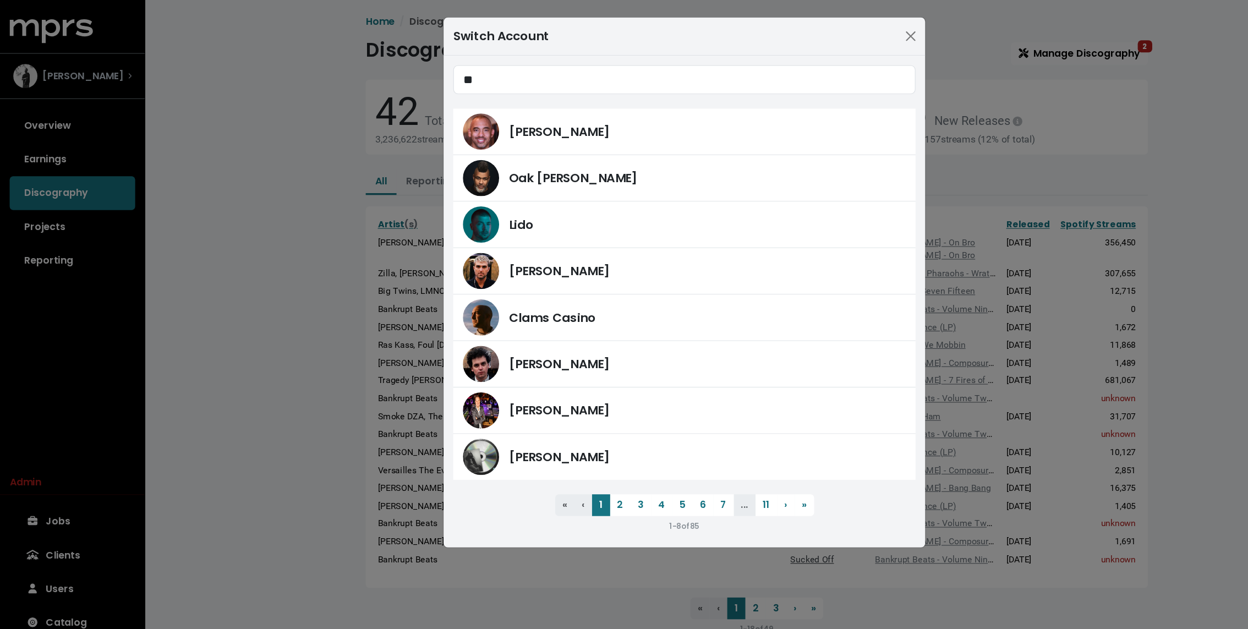
type input "***"
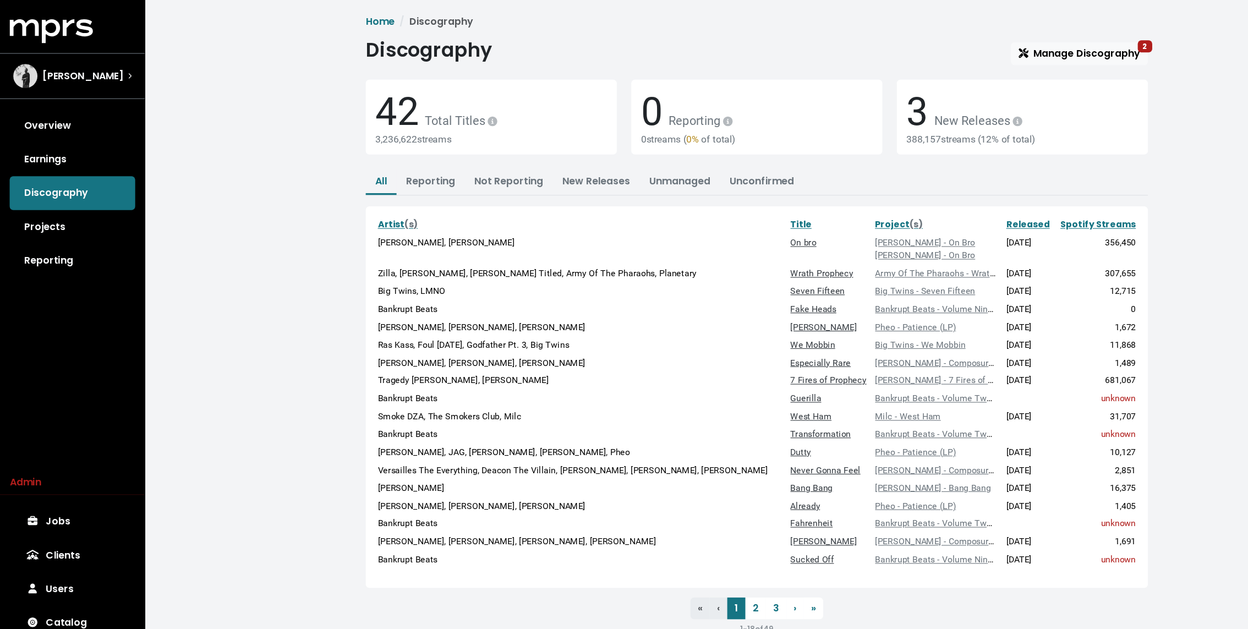
click at [256, 169] on div "Home Discography Discography Manage Discography 2 42 Total Titles 3,236,622 str…" at bounding box center [690, 301] width 1116 height 602
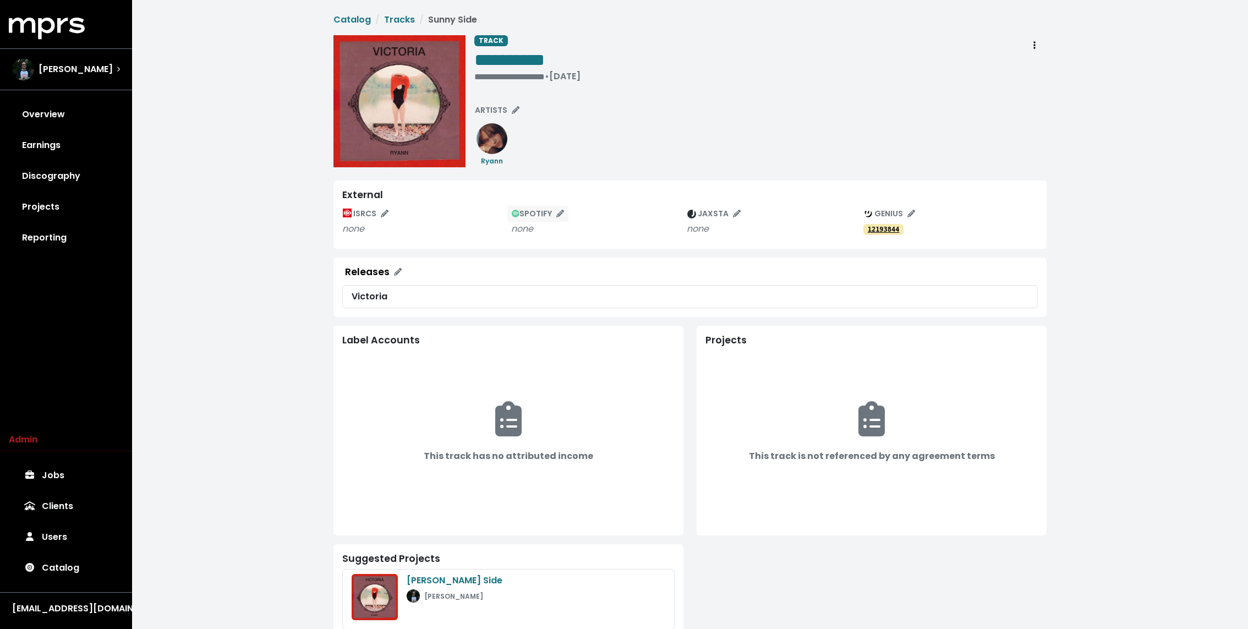
click at [559, 216] on icon "Edit spotify track identifications for this track" at bounding box center [560, 214] width 8 height 8
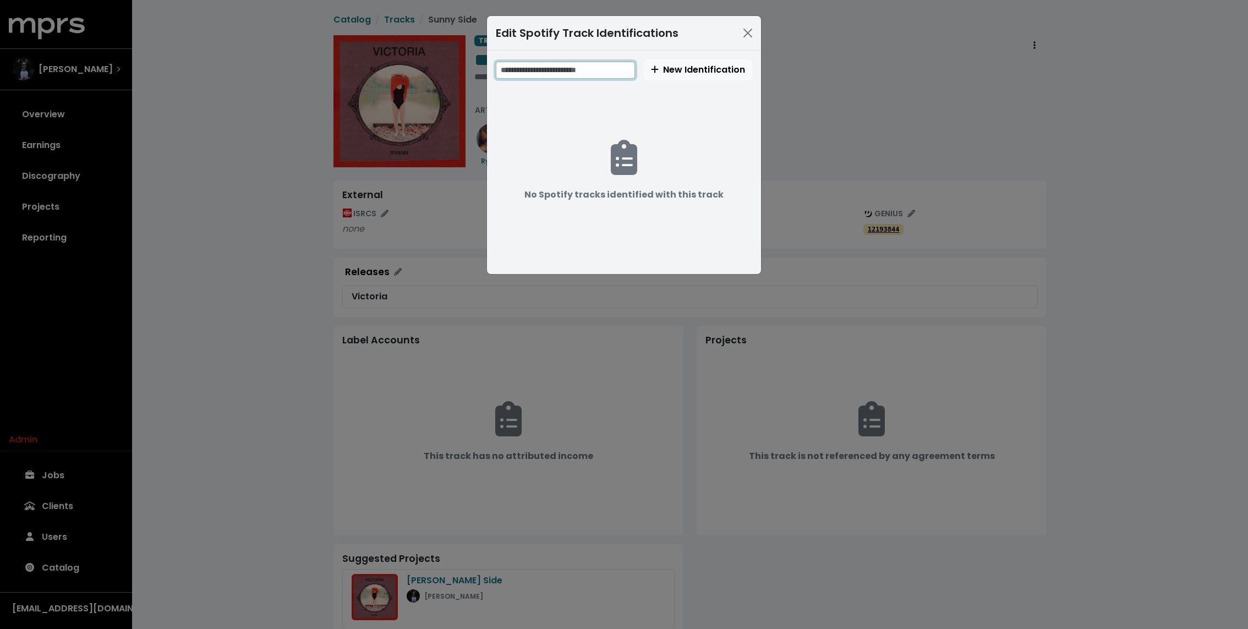
click at [563, 69] on input "text" at bounding box center [565, 70] width 139 height 17
paste input "**********"
type input "**********"
click at [689, 76] on button "New Identification" at bounding box center [698, 69] width 108 height 21
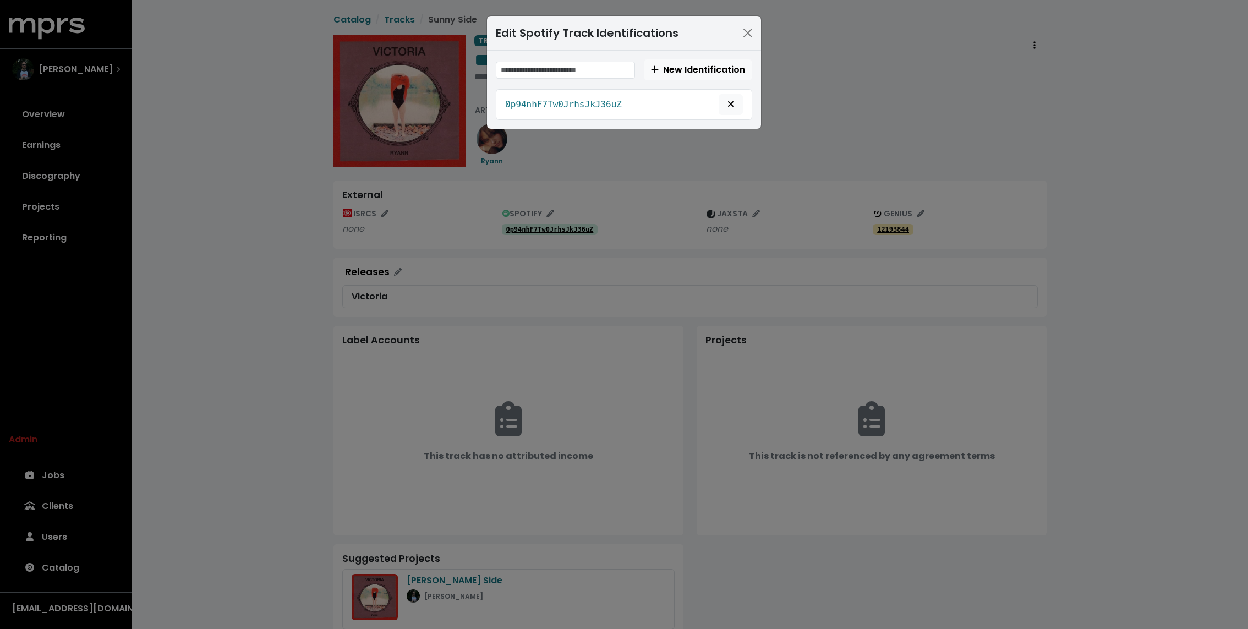
click at [596, 183] on div "Edit Spotify Track Identifications New Identification 0p94nhF7Tw0JrhsJkJ36uZ" at bounding box center [624, 314] width 1248 height 629
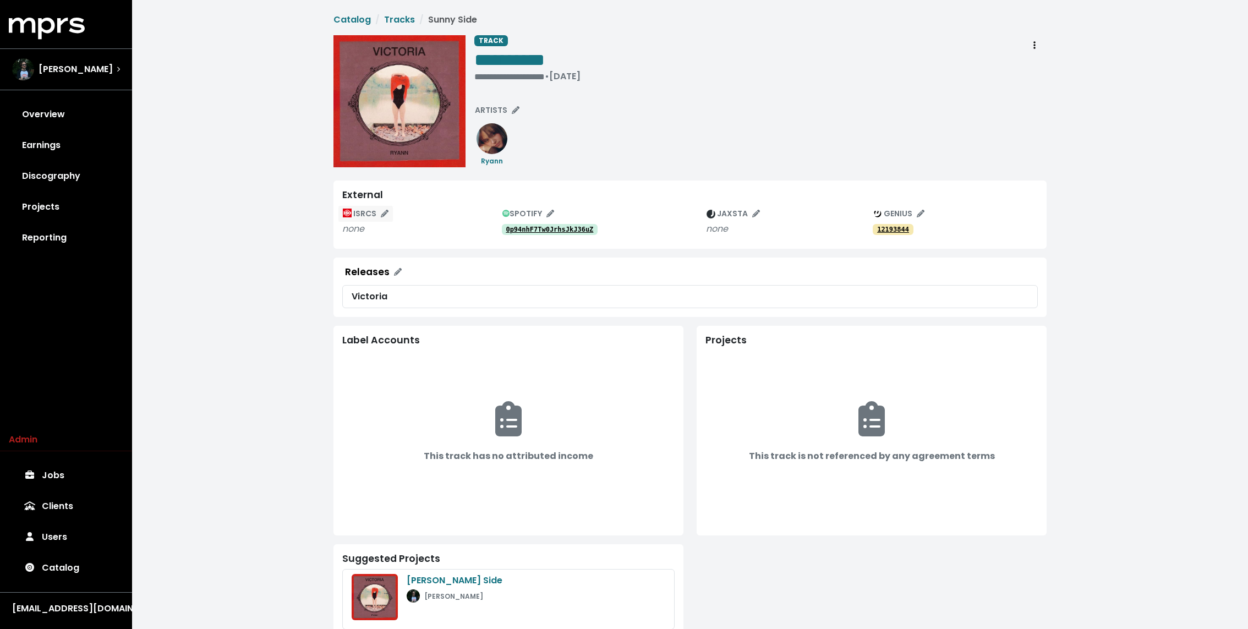
click at [381, 210] on icon "Edit ISRC mappings for this track" at bounding box center [385, 214] width 8 height 8
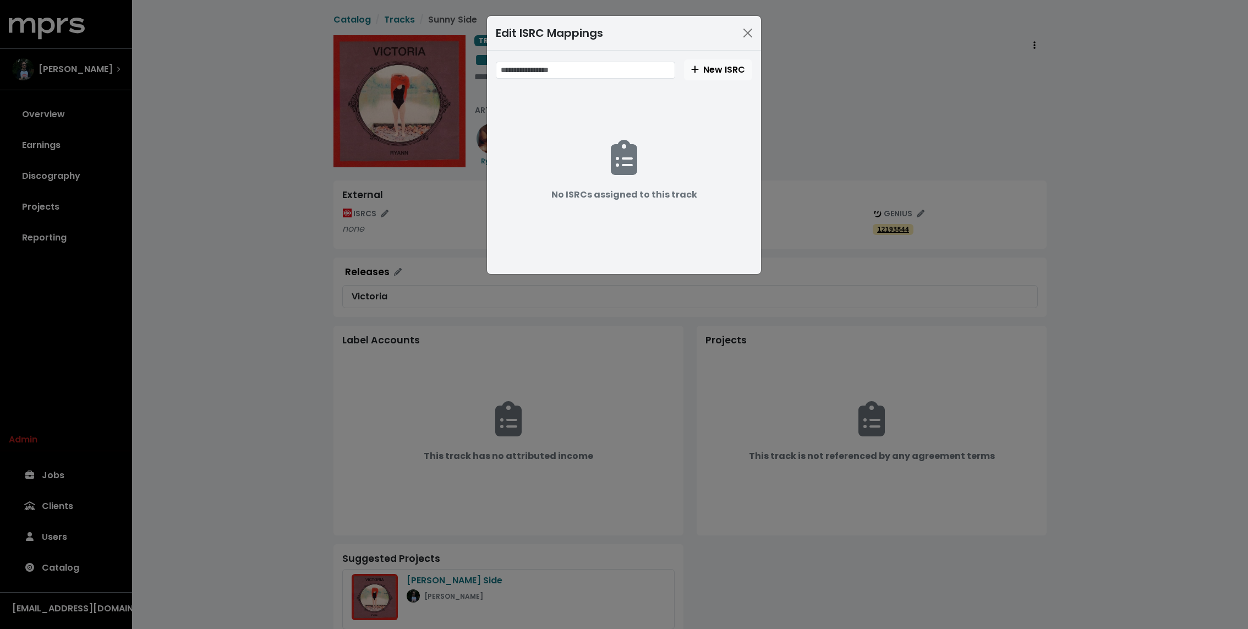
click at [556, 80] on span "New ISRC No ISRCs assigned to this track" at bounding box center [624, 162] width 256 height 206
click at [556, 73] on input "text" at bounding box center [585, 70] width 179 height 17
paste input "**********"
type input "**********"
click at [721, 64] on span "New ISRC" at bounding box center [718, 69] width 54 height 13
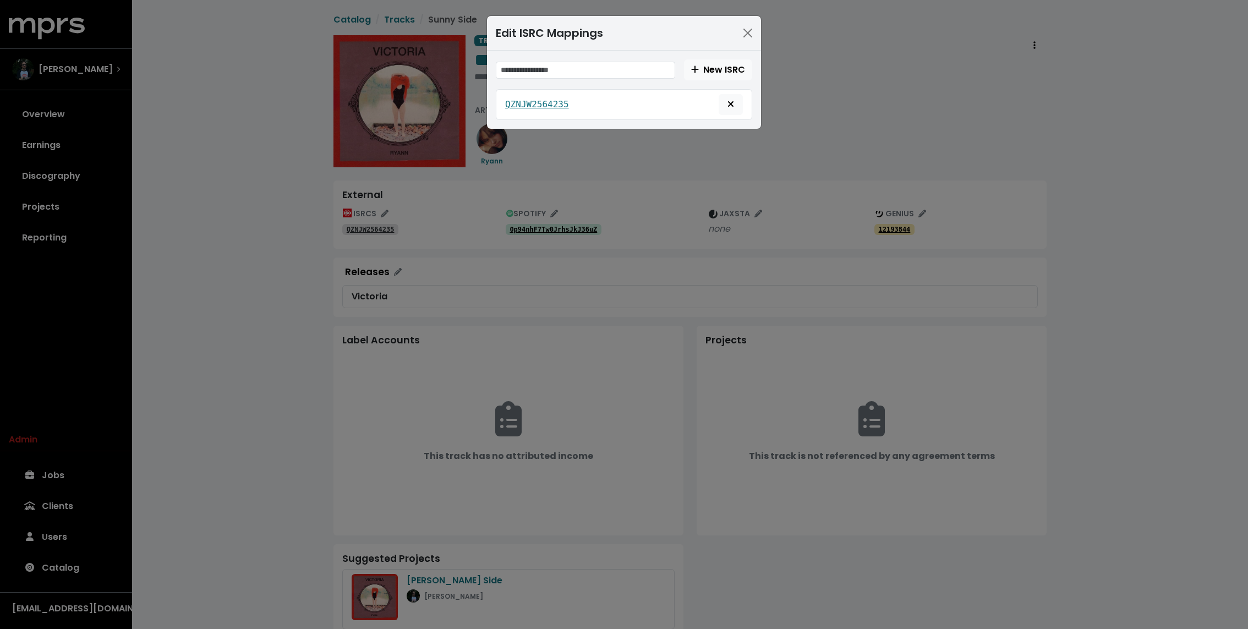
click at [823, 189] on div "Edit ISRC Mappings New ISRC QZNJW2564235" at bounding box center [624, 314] width 1248 height 629
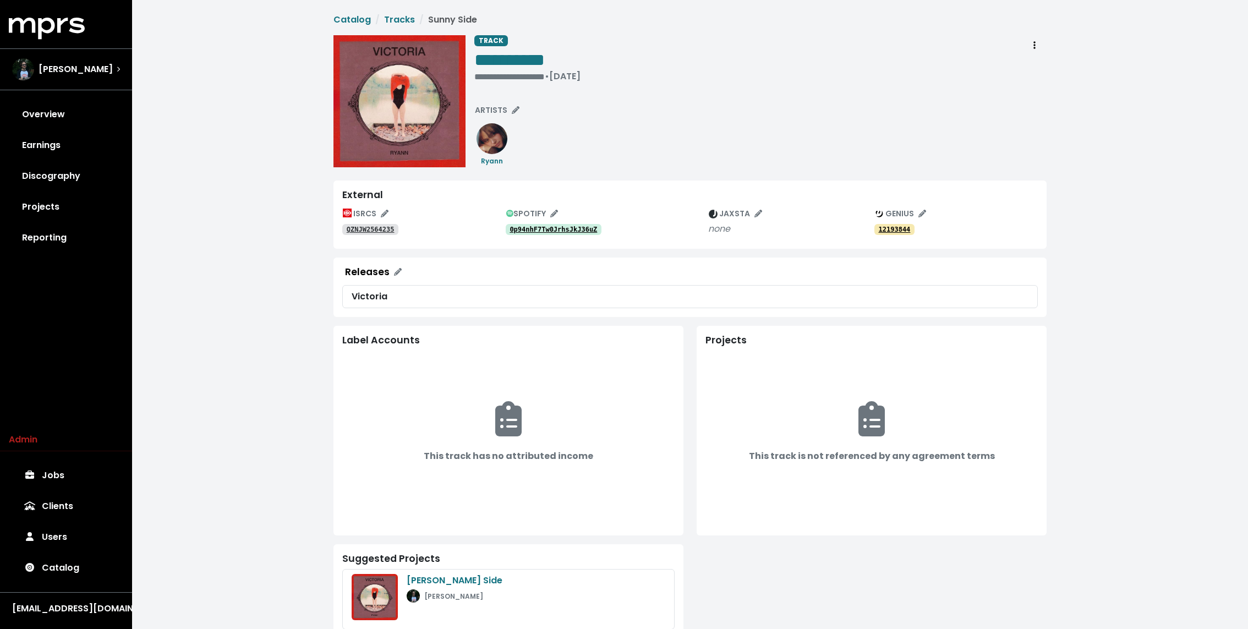
click at [354, 223] on div "QZNJW2564235" at bounding box center [423, 228] width 163 height 13
click at [348, 232] on tt "QZNJW2564235" at bounding box center [371, 230] width 48 height 8
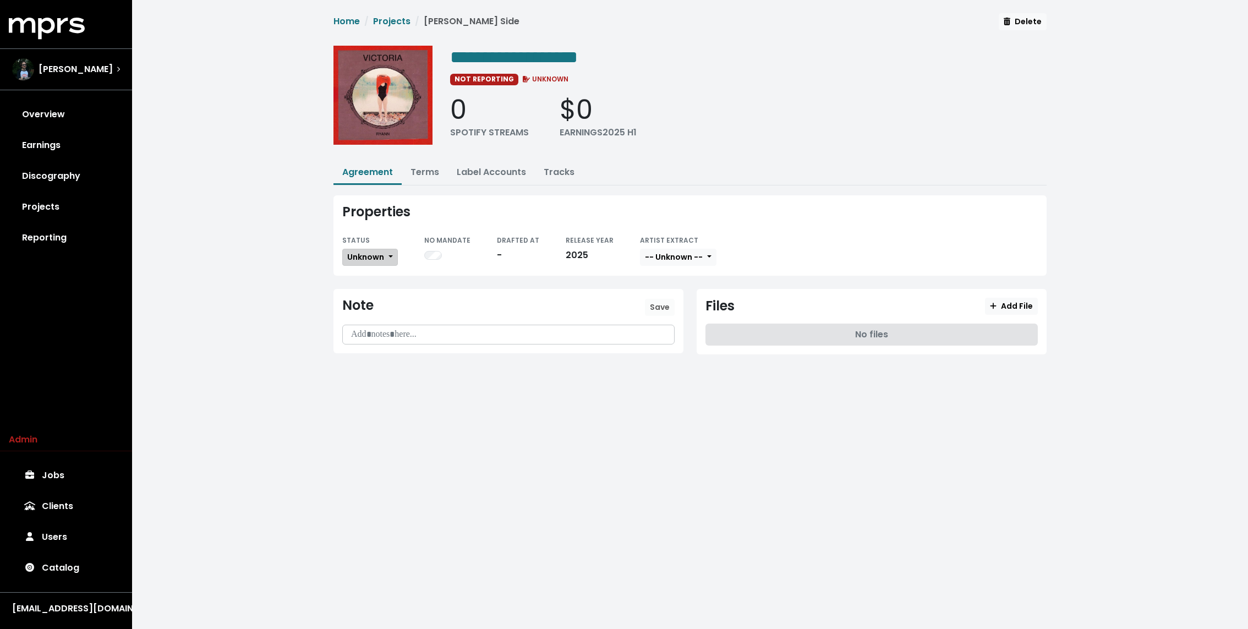
click at [365, 257] on span "Unknown" at bounding box center [365, 256] width 37 height 11
click at [363, 294] on link "Missing" at bounding box center [394, 297] width 103 height 18
click at [424, 175] on link "Terms" at bounding box center [424, 172] width 29 height 13
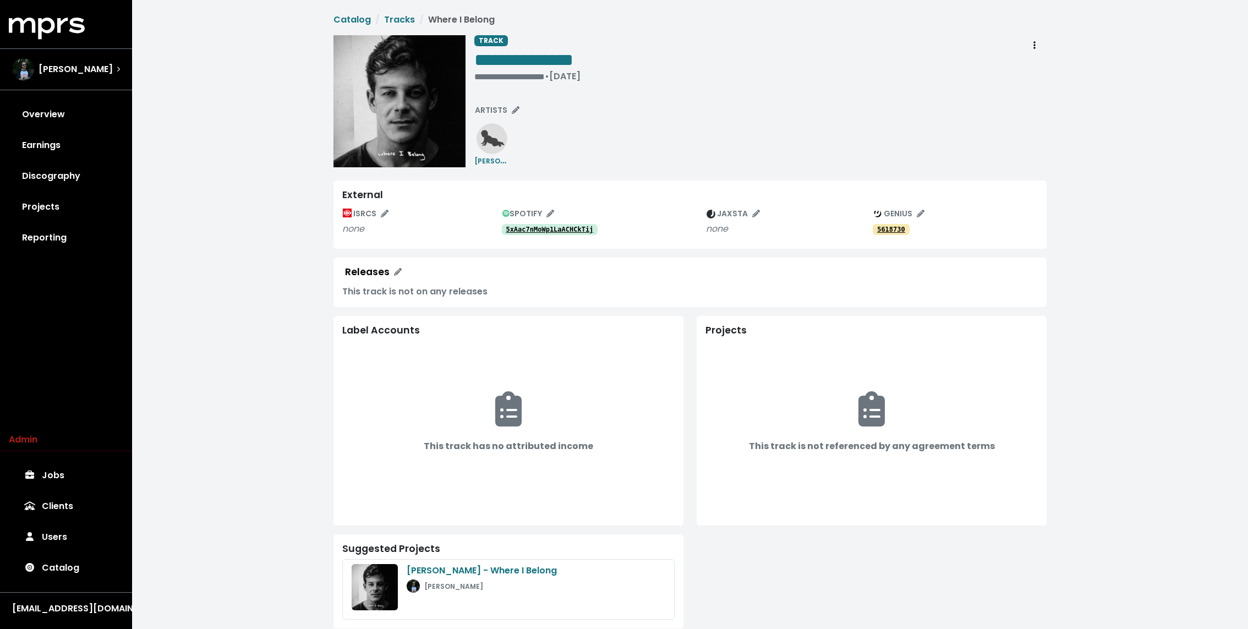
click at [530, 229] on tt "5xAac7nMoWp1LaACHCkTij" at bounding box center [549, 230] width 87 height 8
